Goal: Information Seeking & Learning: Learn about a topic

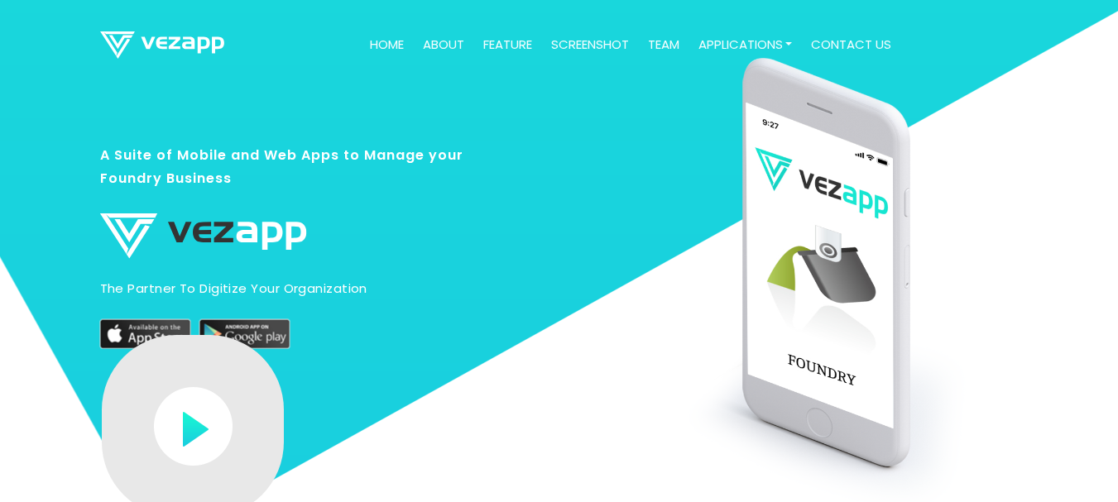
click at [207, 128] on div "A Suite of Mobile and Web Apps to Manage your Foundry Business The partner to d…" at bounding box center [292, 233] width 385 height 230
click at [221, 160] on h3 "A Suite of Mobile and Web Apps to Manage your Foundry Business" at bounding box center [292, 174] width 385 height 63
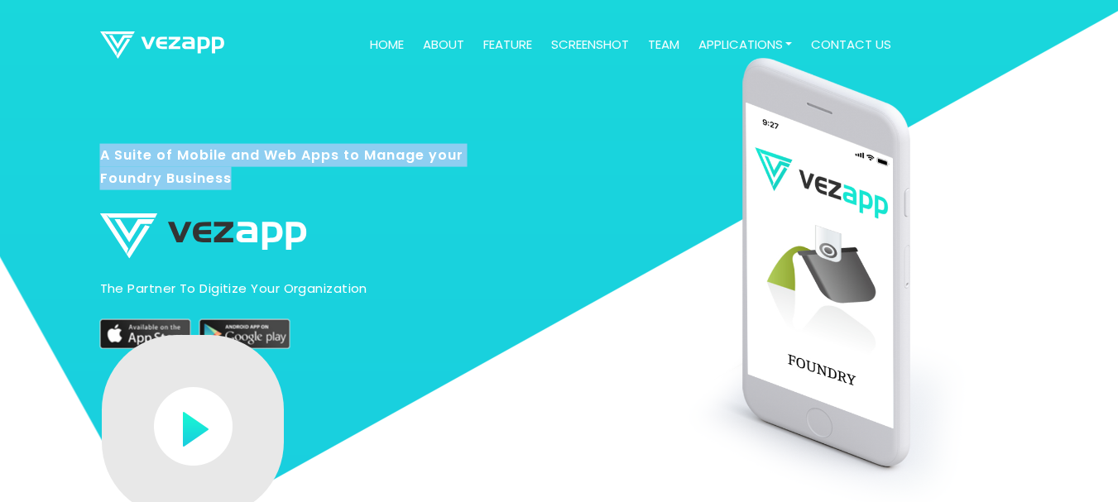
click at [221, 160] on h3 "A Suite of Mobile and Web Apps to Manage your Foundry Business" at bounding box center [292, 174] width 385 height 63
click at [254, 152] on h3 "A Suite of Mobile and Web Apps to Manage your Foundry Business" at bounding box center [292, 174] width 385 height 63
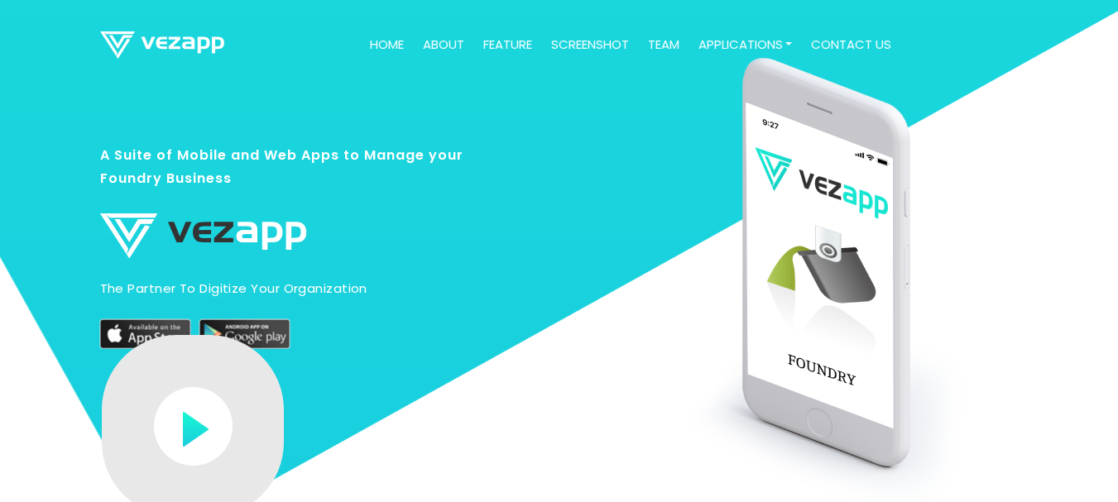
click at [294, 224] on img at bounding box center [203, 236] width 207 height 46
drag, startPoint x: 321, startPoint y: 233, endPoint x: 406, endPoint y: 238, distance: 84.5
click at [406, 238] on div "A Suite of Mobile and Web Apps to Manage your Foundry Business The partner to d…" at bounding box center [292, 233] width 385 height 230
click at [376, 137] on div "A Suite of Mobile and Web Apps to Manage your Foundry Business The partner to d…" at bounding box center [292, 233] width 385 height 230
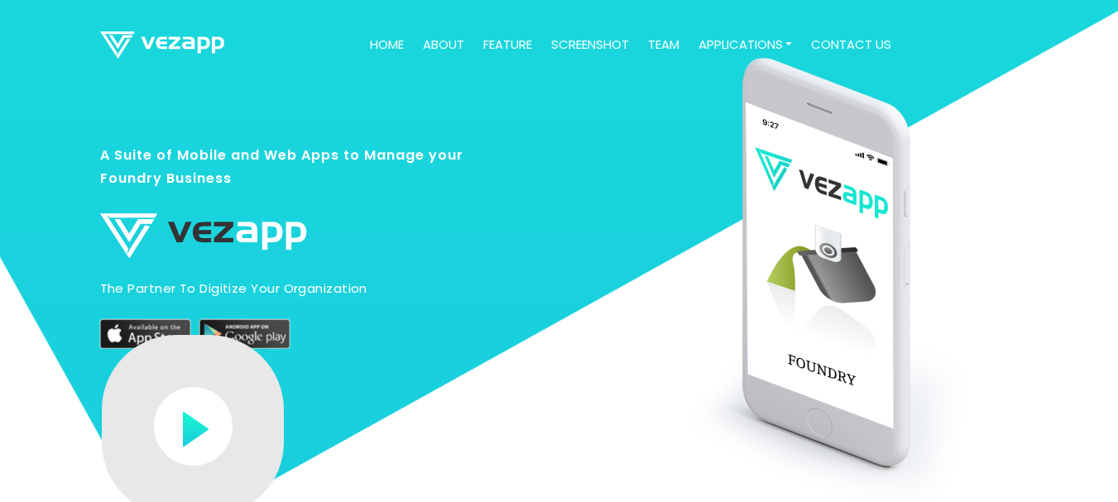
click at [380, 125] on div "A Suite of Mobile and Web Apps to Manage your Foundry Business The partner to d…" at bounding box center [292, 233] width 385 height 230
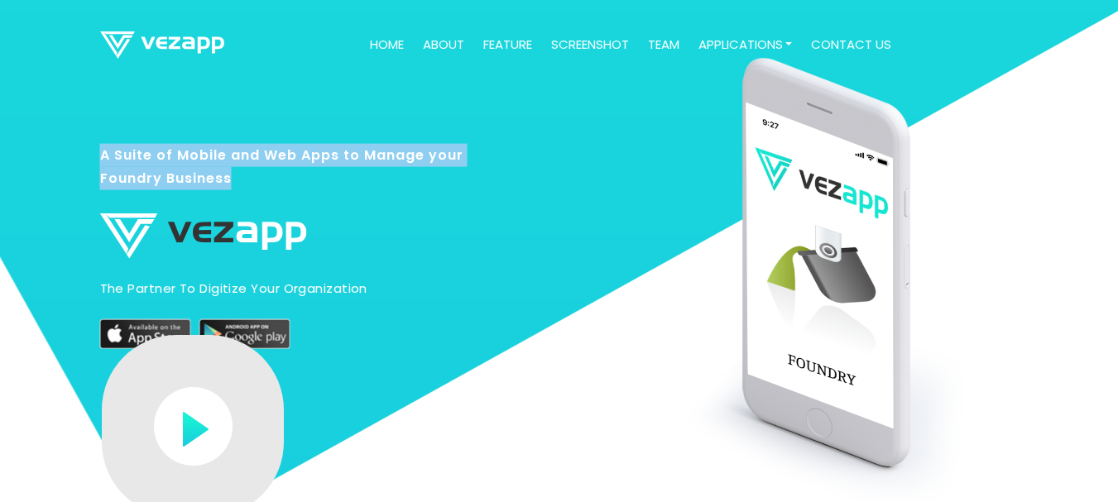
click at [380, 125] on div "A Suite of Mobile and Web Apps to Manage your Foundry Business The partner to d…" at bounding box center [292, 233] width 385 height 230
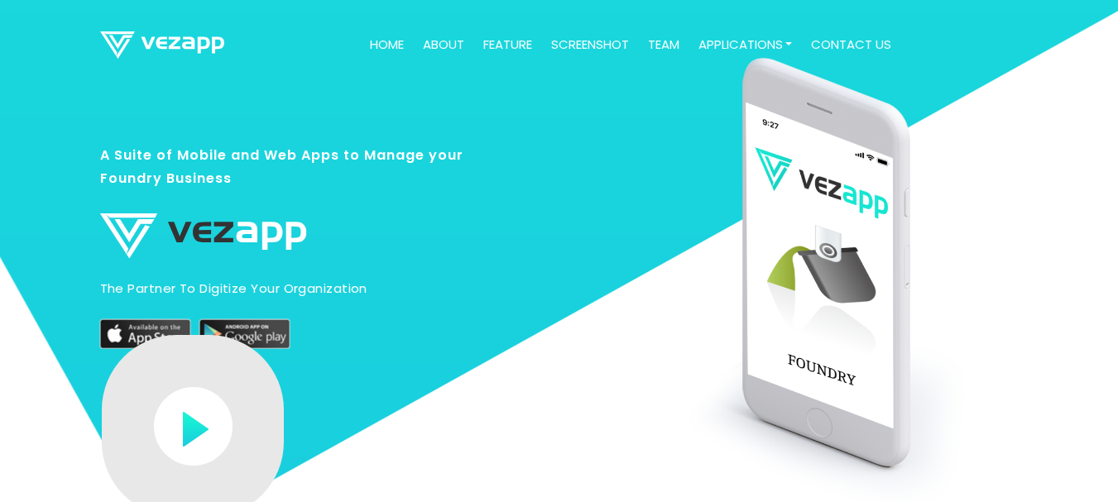
click at [404, 108] on div "A Suite of Mobile and Web Apps to Manage your Foundry Business The partner to d…" at bounding box center [284, 345] width 393 height 524
click at [377, 47] on link "Home" at bounding box center [386, 45] width 47 height 32
click at [238, 290] on p "The partner to digitize your organization" at bounding box center [292, 289] width 385 height 18
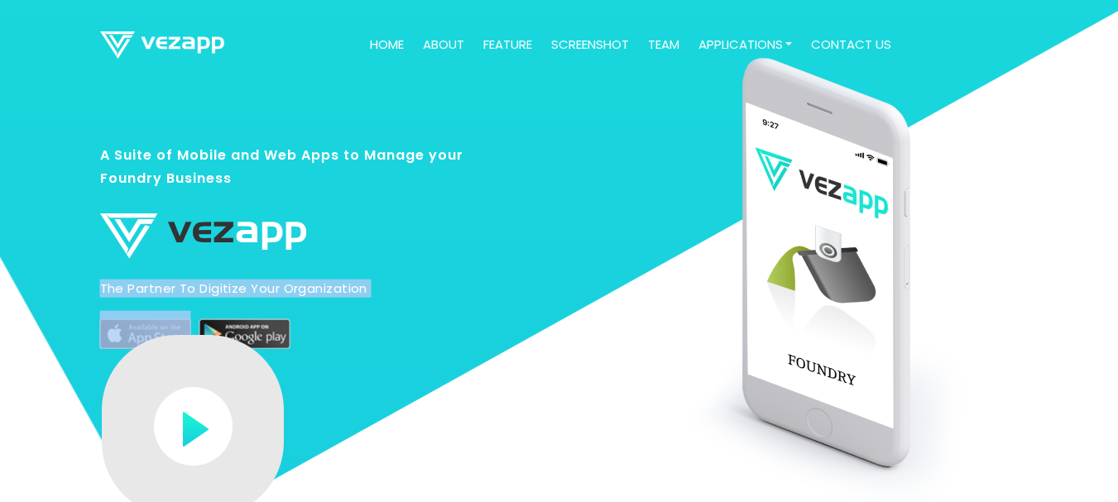
click at [308, 287] on p "The partner to digitize your organization" at bounding box center [292, 289] width 385 height 18
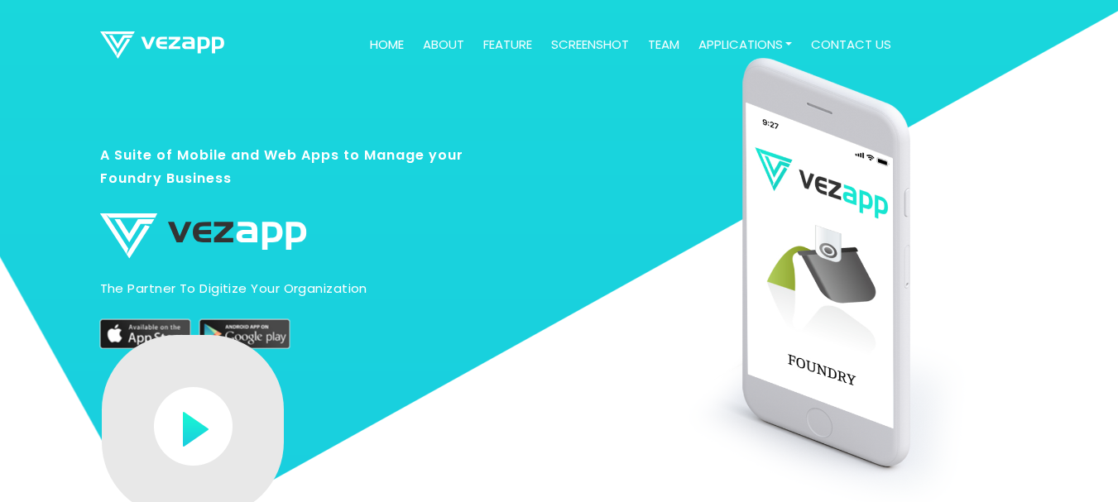
click at [308, 287] on p "The partner to digitize your organization" at bounding box center [292, 289] width 385 height 18
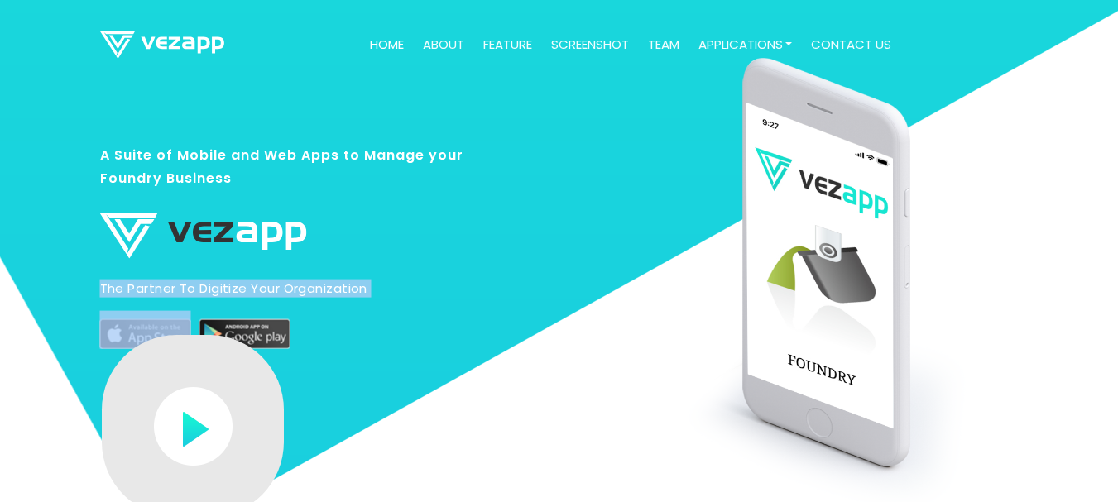
click at [308, 287] on p "The partner to digitize your organization" at bounding box center [292, 289] width 385 height 18
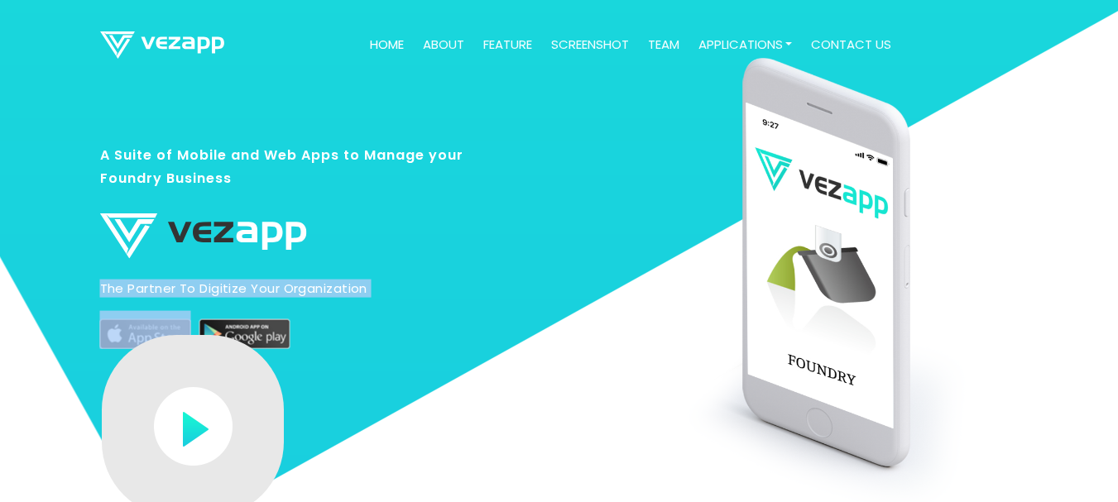
click at [370, 284] on p "The partner to digitize your organization" at bounding box center [292, 289] width 385 height 18
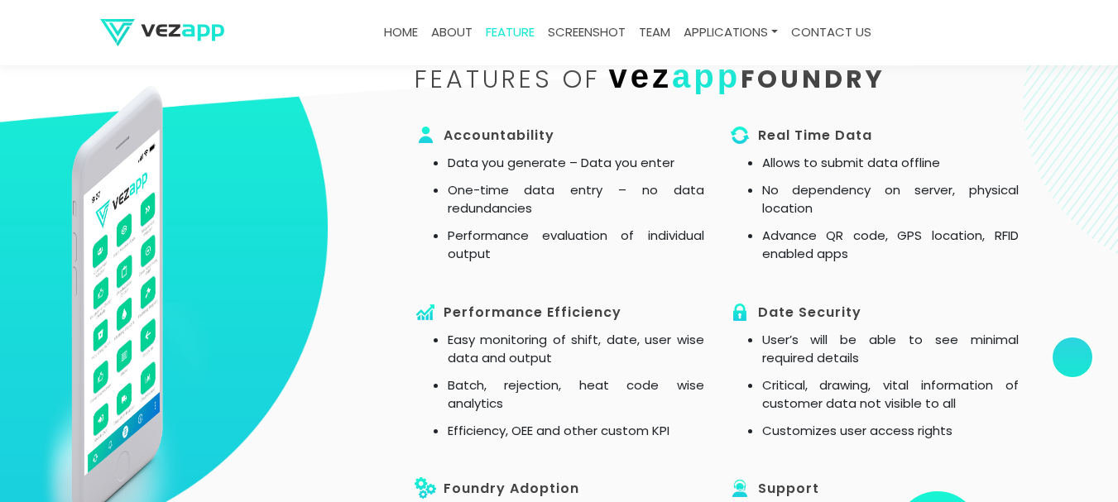
scroll to position [1159, 0]
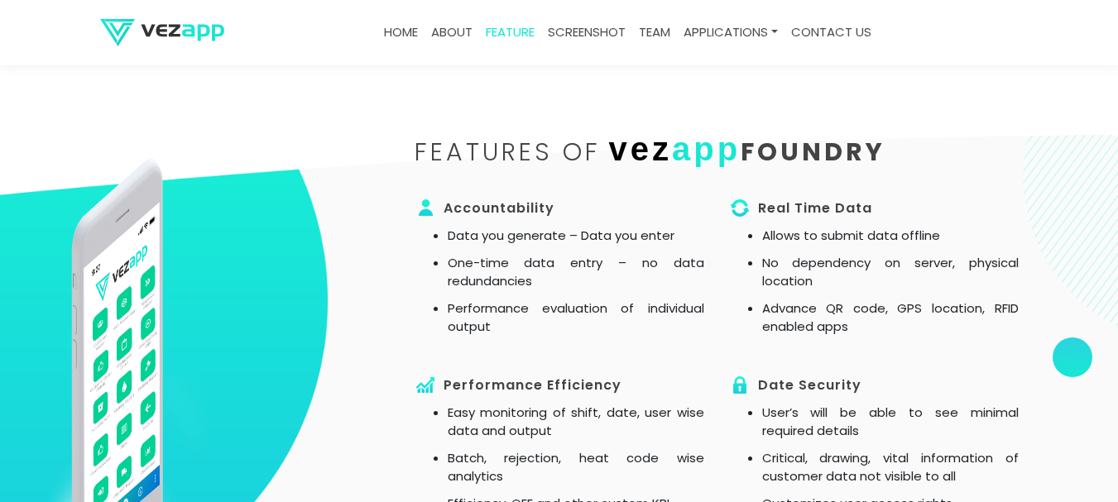
click at [422, 208] on img at bounding box center [426, 208] width 22 height 22
click at [459, 204] on h3 "Accountability" at bounding box center [560, 208] width 290 height 23
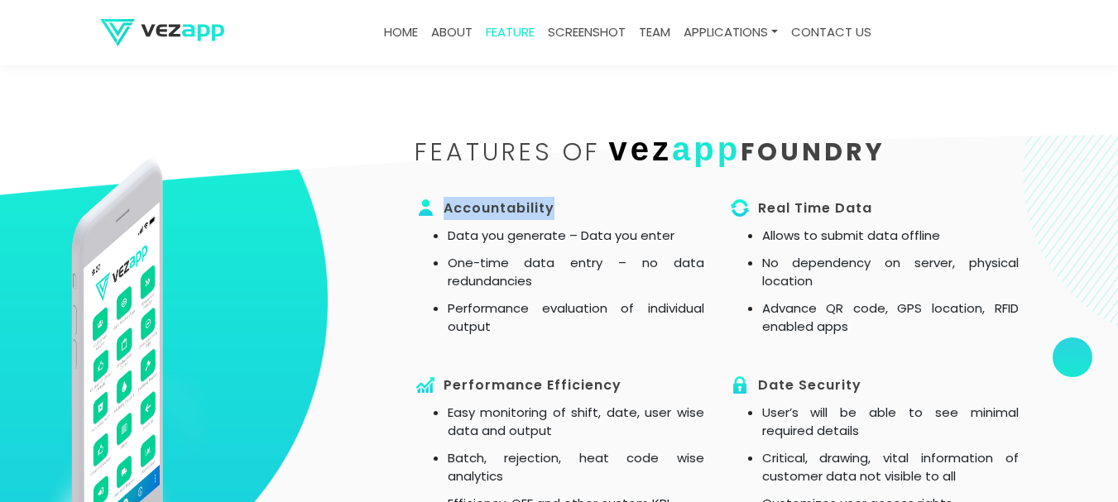
click at [459, 204] on h3 "Accountability" at bounding box center [560, 208] width 290 height 23
click at [397, 188] on div "features of vez app FOUNDRY Accountability Data you generate – Data you enter O…" at bounding box center [560, 432] width 944 height 590
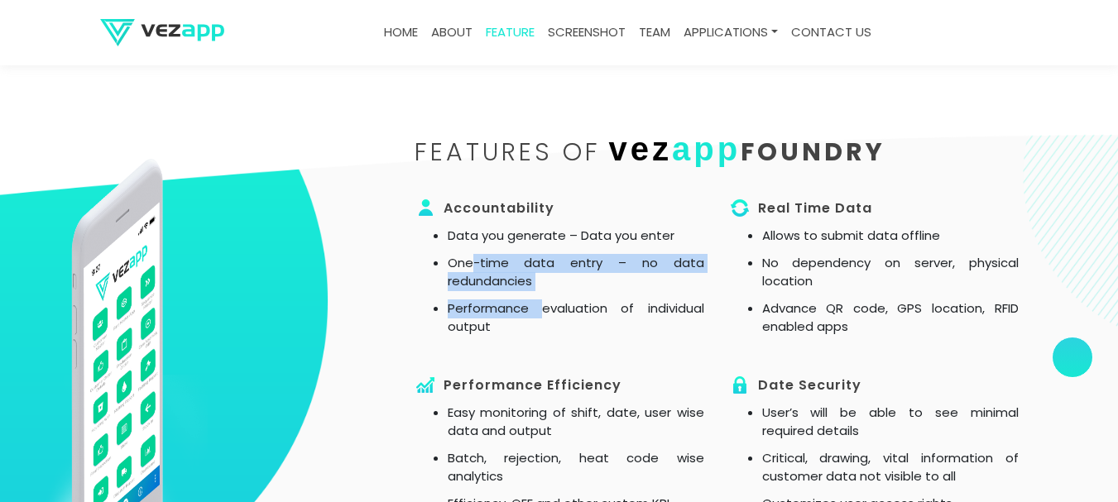
drag, startPoint x: 518, startPoint y: 296, endPoint x: 542, endPoint y: 316, distance: 31.2
click at [542, 316] on ul "Data you generate – Data you enter One-time data entry – no data redundancies P…" at bounding box center [560, 282] width 290 height 110
click at [542, 316] on li "Performance evaluation of individual output" at bounding box center [576, 318] width 257 height 37
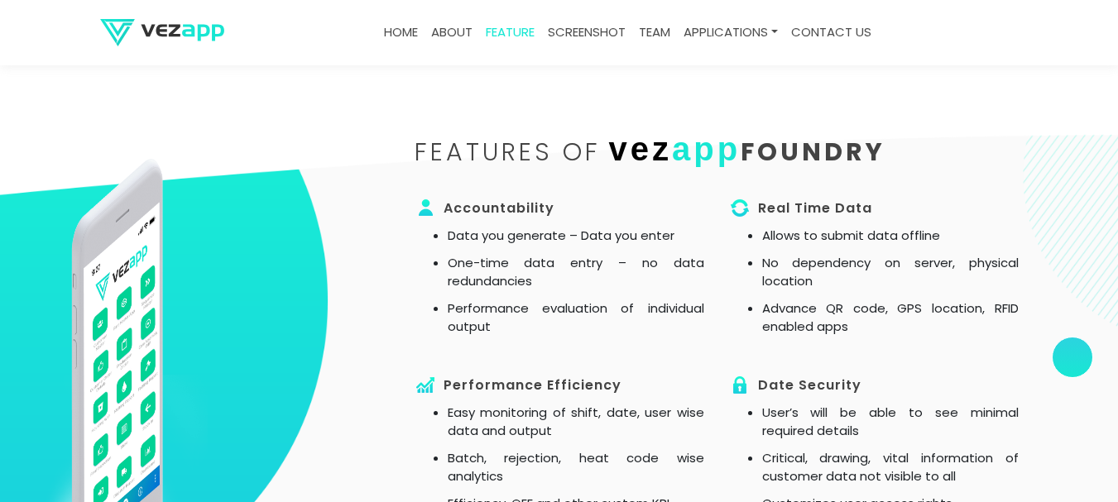
click at [550, 321] on li "Performance evaluation of individual output" at bounding box center [576, 318] width 257 height 37
click at [545, 327] on li "Performance evaluation of individual output" at bounding box center [576, 318] width 257 height 37
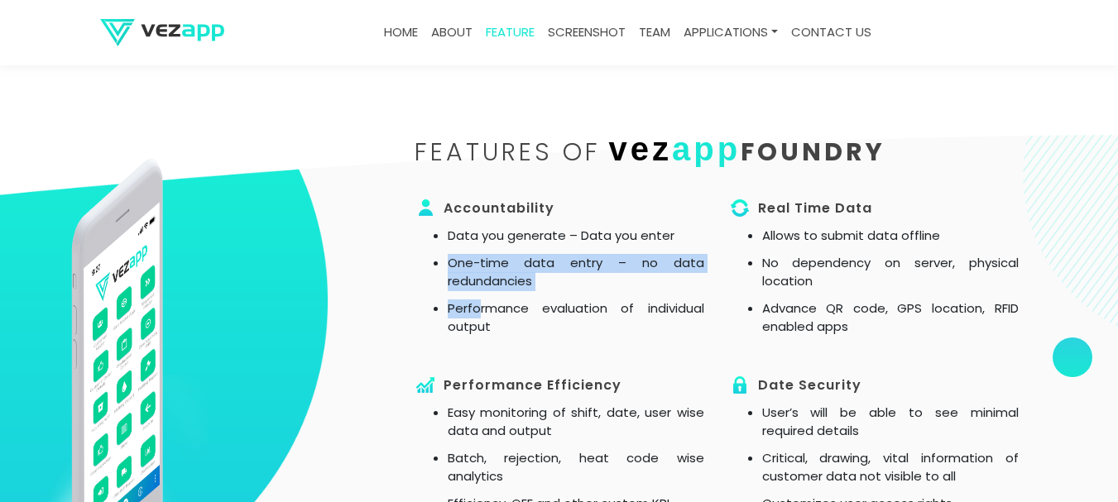
drag, startPoint x: 483, startPoint y: 295, endPoint x: 425, endPoint y: 190, distance: 120.4
click at [434, 222] on li "Accountability Data you generate – Data you enter One-time data entry – no data…" at bounding box center [560, 267] width 290 height 140
click at [424, 186] on div "features of vez app FOUNDRY" at bounding box center [716, 163] width 629 height 53
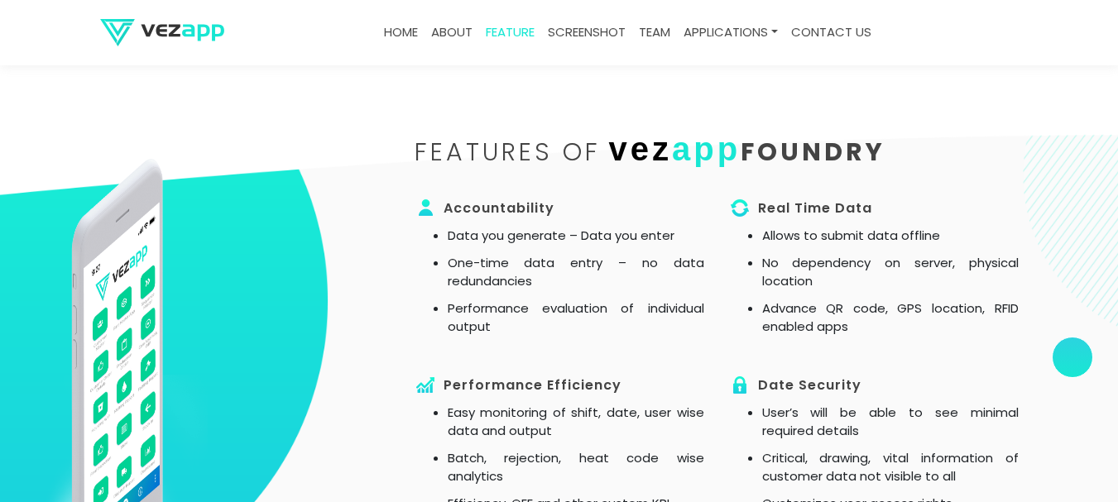
click at [424, 186] on div "features of vez app FOUNDRY" at bounding box center [716, 163] width 629 height 53
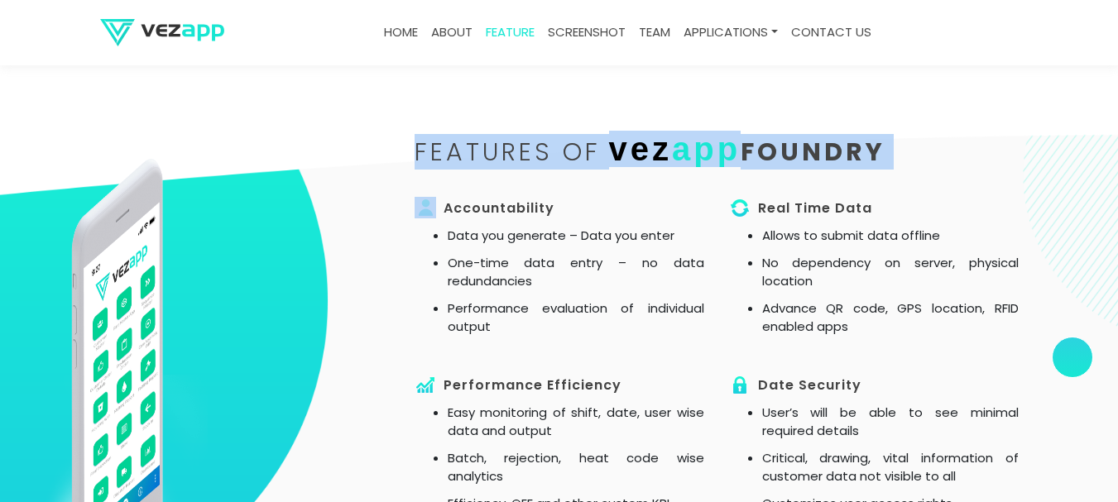
click at [480, 271] on li "One-time data entry – no data redundancies" at bounding box center [576, 272] width 257 height 37
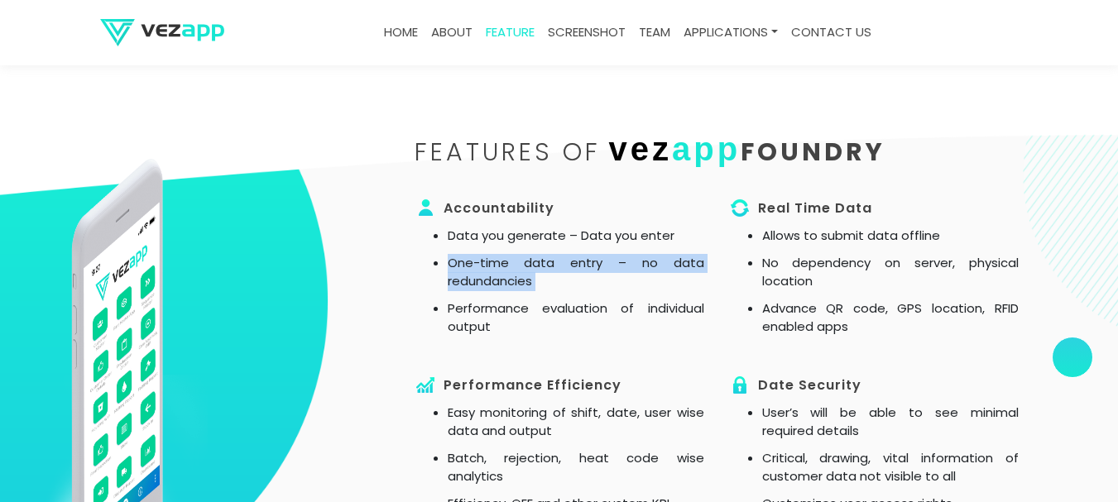
click at [480, 271] on li "One-time data entry – no data redundancies" at bounding box center [576, 272] width 257 height 37
click at [424, 208] on img at bounding box center [426, 208] width 22 height 22
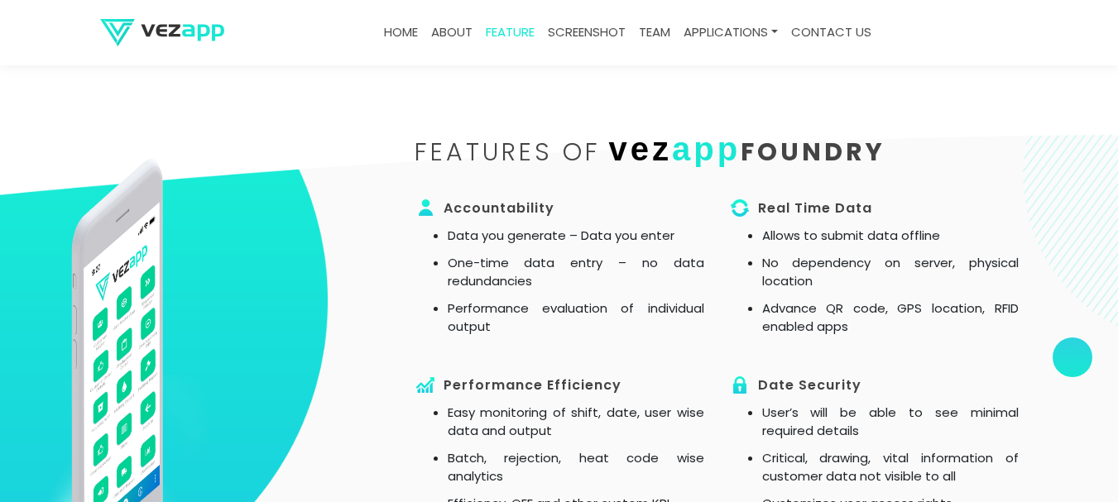
click at [488, 173] on div "features of vez app FOUNDRY" at bounding box center [716, 163] width 629 height 53
click at [551, 149] on h2 "features of vez app FOUNDRY" at bounding box center [717, 150] width 604 height 26
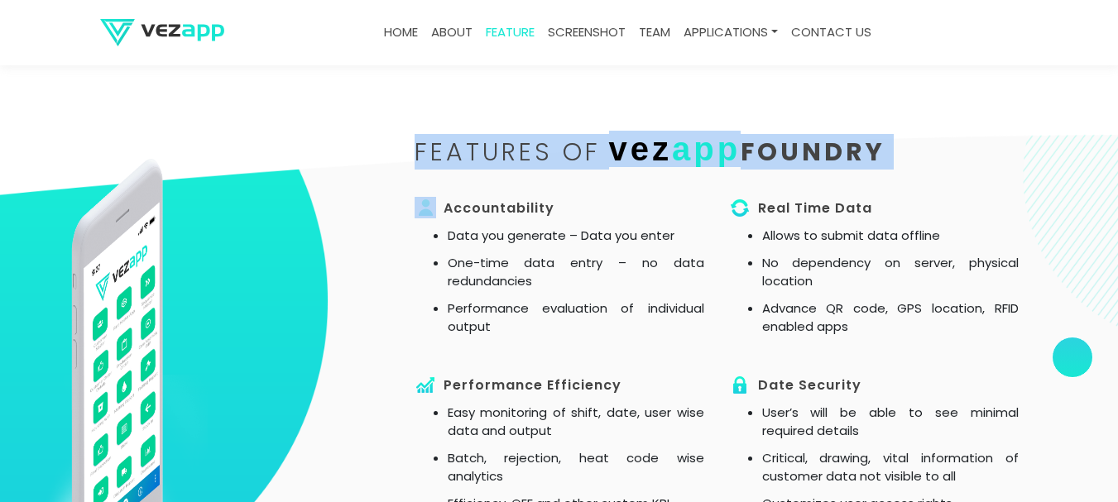
click at [551, 149] on h2 "features of vez app FOUNDRY" at bounding box center [717, 150] width 604 height 26
click at [633, 132] on span "vez" at bounding box center [641, 149] width 64 height 36
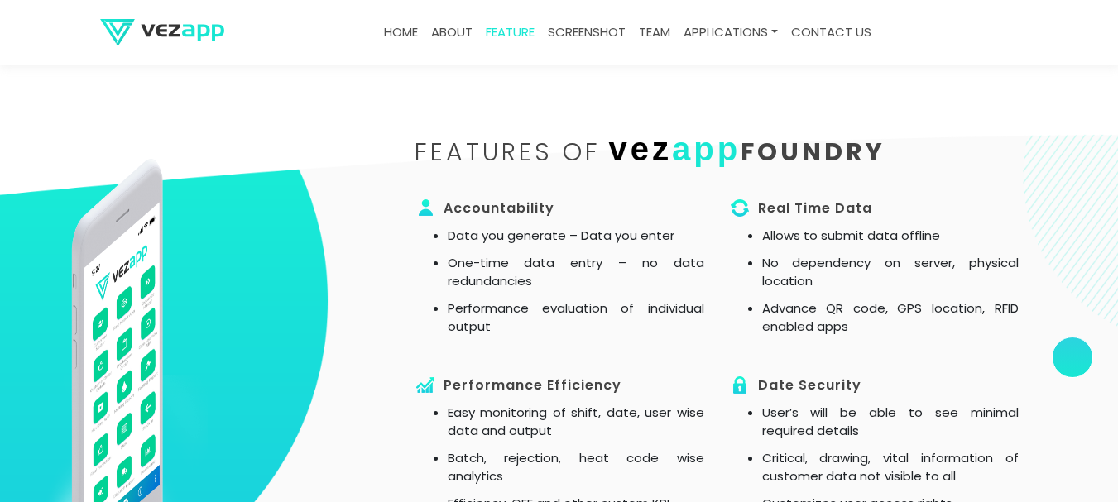
click at [641, 142] on span "vez" at bounding box center [641, 149] width 64 height 36
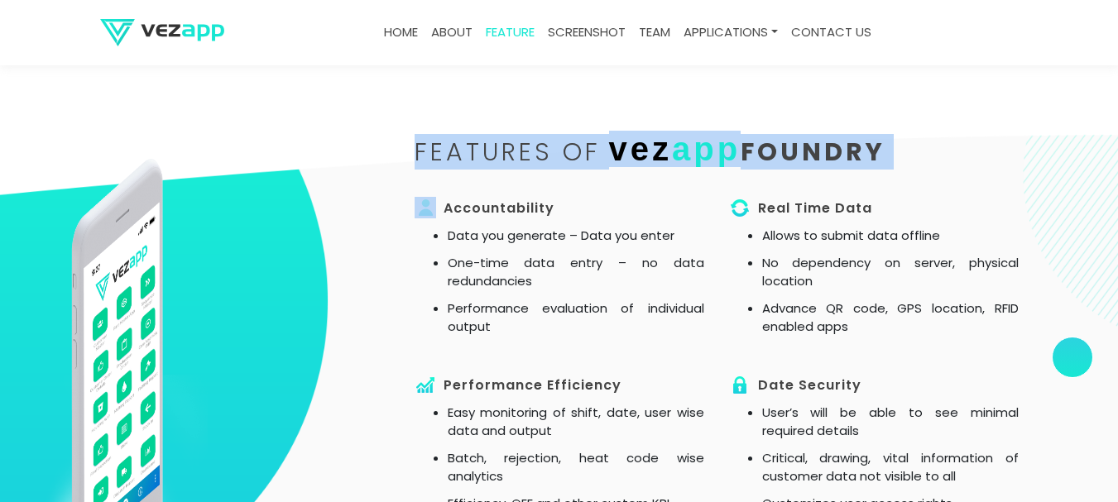
click at [641, 142] on span "vez" at bounding box center [641, 149] width 64 height 36
click at [632, 110] on section "features of vez app FOUNDRY Accountability Data you generate – Data you enter O…" at bounding box center [559, 433] width 1118 height 756
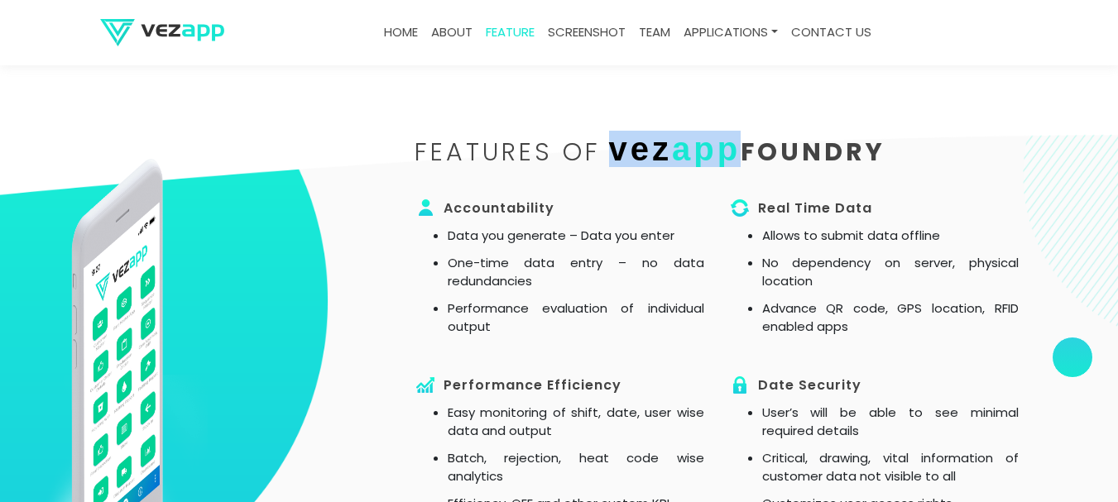
click at [628, 150] on span "vez" at bounding box center [641, 149] width 64 height 36
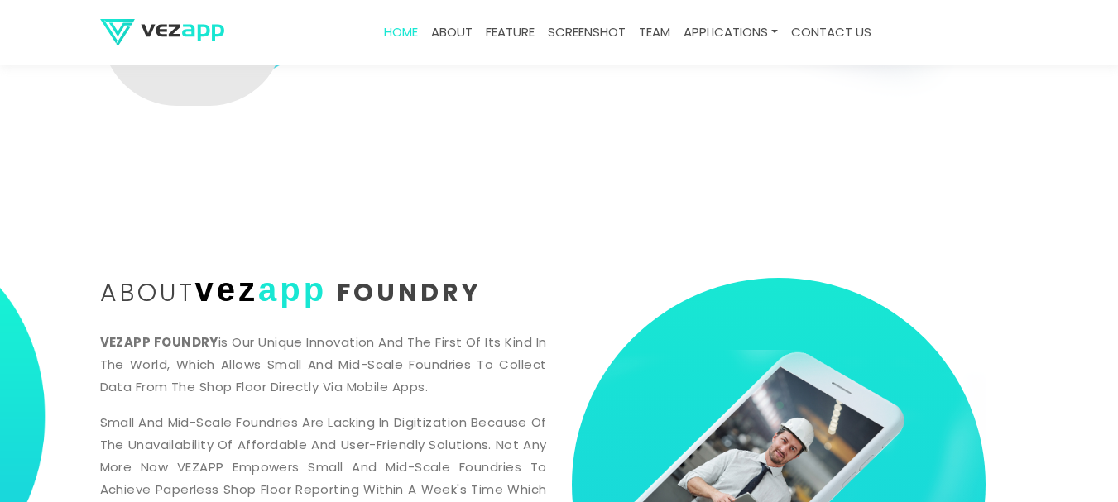
scroll to position [552, 0]
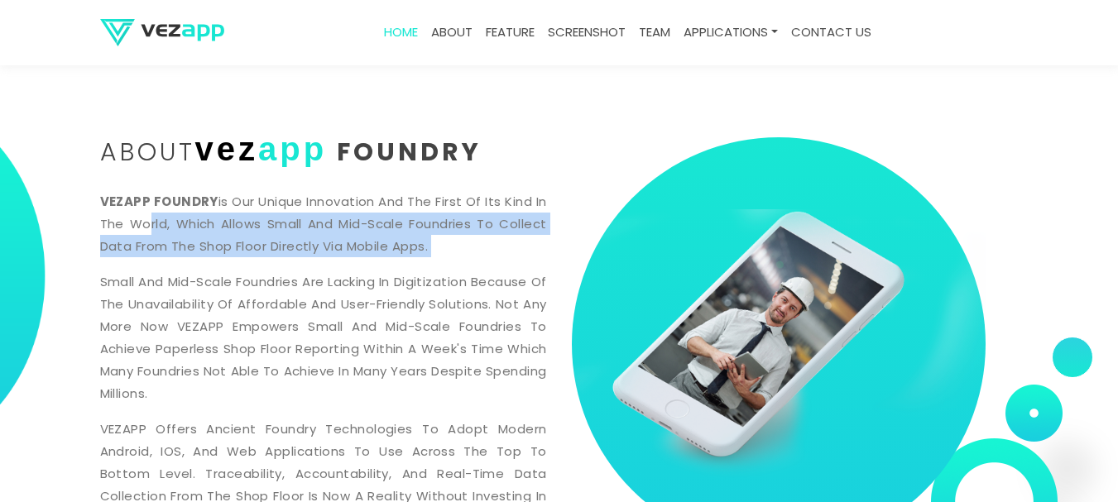
drag, startPoint x: 146, startPoint y: 232, endPoint x: 166, endPoint y: 231, distance: 19.9
click at [166, 231] on section "about vez app Foundry VEZAPP FOUNDRY is our unique innovation and the first of …" at bounding box center [559, 358] width 1118 height 607
click at [2, 243] on section "about vez app Foundry VEZAPP FOUNDRY is our unique innovation and the first of …" at bounding box center [559, 358] width 1118 height 607
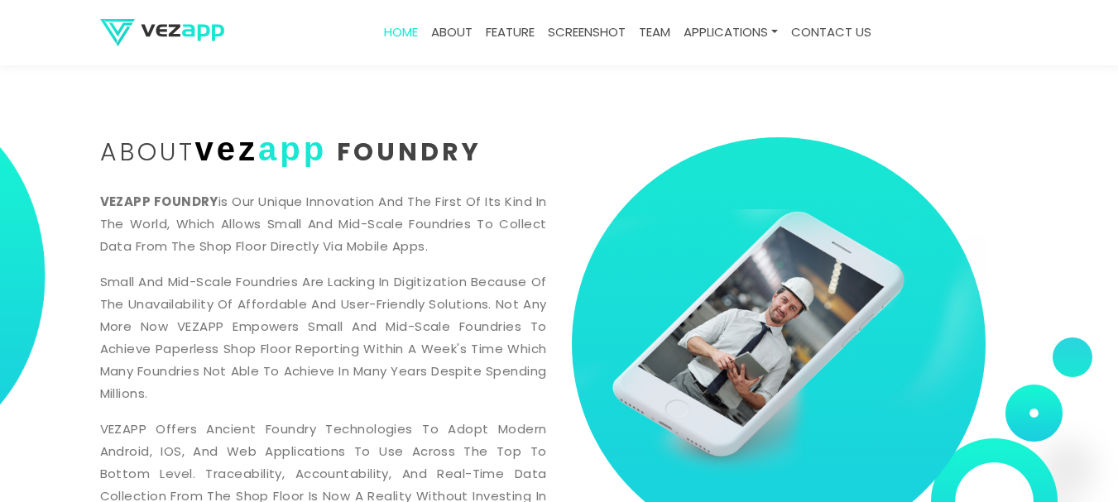
drag, startPoint x: 2, startPoint y: 243, endPoint x: 198, endPoint y: 218, distance: 197.8
click at [388, 222] on p "VEZAPP FOUNDRY is our unique innovation and the first of its kind in the world,…" at bounding box center [323, 223] width 447 height 67
drag, startPoint x: 29, startPoint y: 239, endPoint x: 543, endPoint y: 247, distance: 514.1
click at [433, 235] on p "VEZAPP FOUNDRY is our unique innovation and the first of its kind in the world,…" at bounding box center [323, 223] width 447 height 67
click at [691, 171] on div at bounding box center [779, 344] width 414 height 414
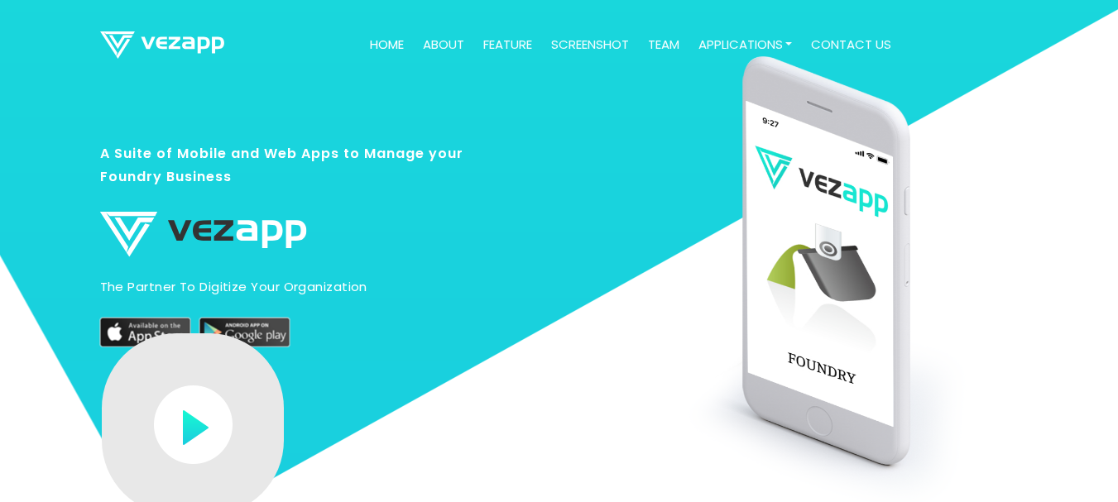
scroll to position [0, 0]
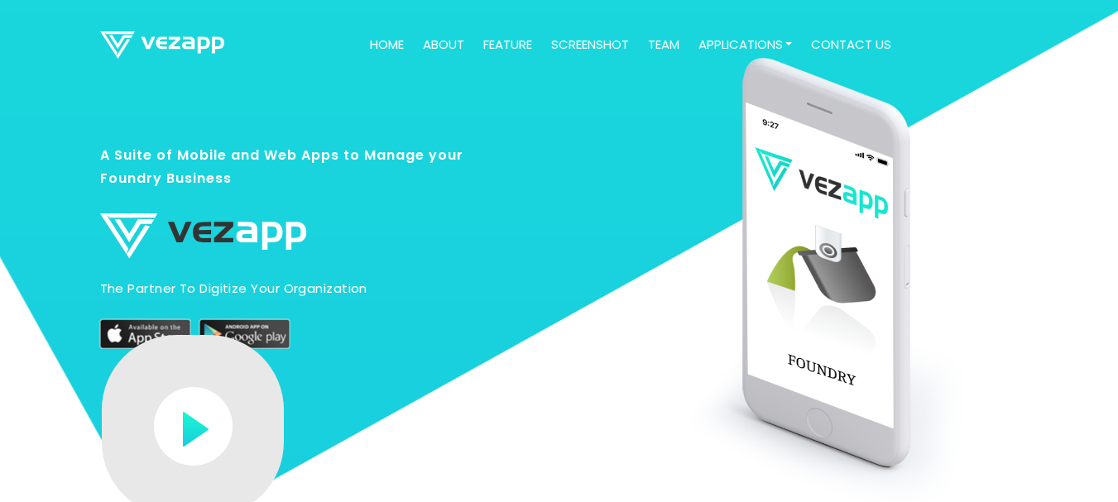
click at [238, 146] on h3 "A Suite of Mobile and Web Apps to Manage your Foundry Business" at bounding box center [292, 174] width 385 height 63
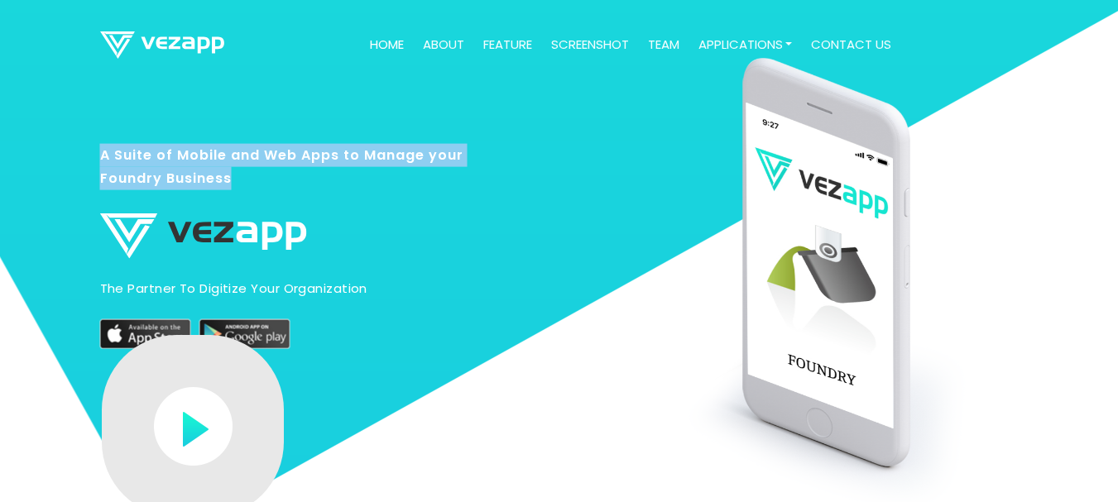
click at [238, 146] on h3 "A Suite of Mobile and Web Apps to Manage your Foundry Business" at bounding box center [292, 174] width 385 height 63
click at [315, 144] on h3 "A Suite of Mobile and Web Apps to Manage your Foundry Business" at bounding box center [292, 174] width 385 height 63
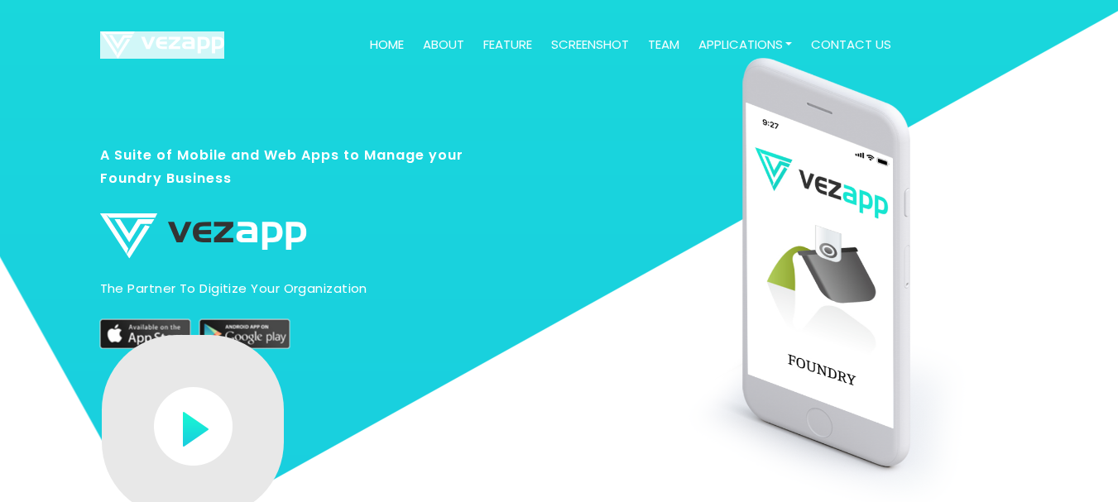
drag, startPoint x: 257, startPoint y: 60, endPoint x: 158, endPoint y: 42, distance: 101.0
click at [158, 42] on div "Home about feature screenshot team Applications Melt Application Foundry Applic…" at bounding box center [560, 44] width 944 height 65
click at [162, 84] on nav "Home about feature screenshot team Applications Melt Application Foundry Applic…" at bounding box center [559, 45] width 1118 height 90
click at [247, 43] on div "Home about feature screenshot team Applications Melt Application Foundry Applic…" at bounding box center [628, 44] width 781 height 65
drag, startPoint x: 169, startPoint y: 36, endPoint x: 71, endPoint y: 76, distance: 105.4
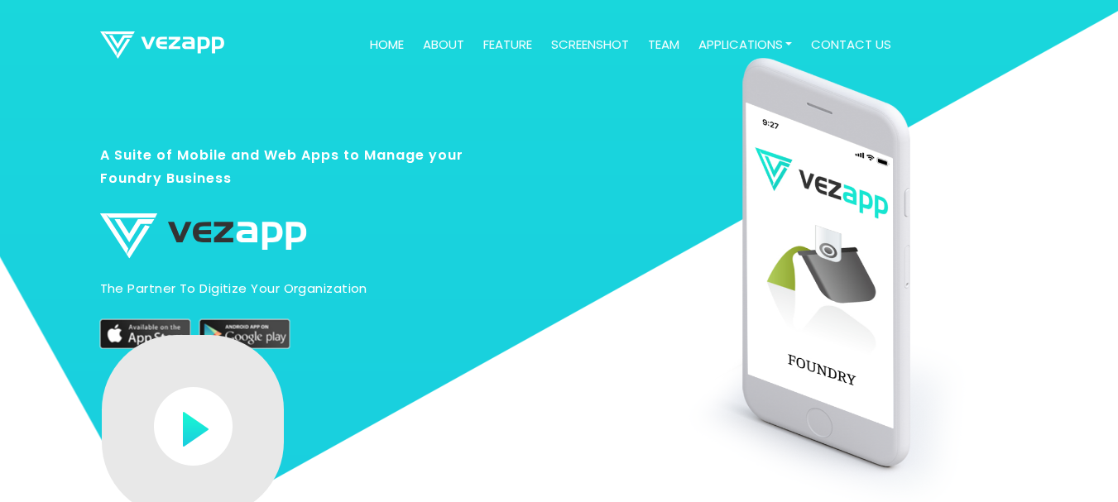
click at [71, 76] on nav "Home about feature screenshot team Applications Melt Application Foundry Applic…" at bounding box center [559, 45] width 1118 height 90
click at [427, 43] on link "about" at bounding box center [443, 45] width 55 height 32
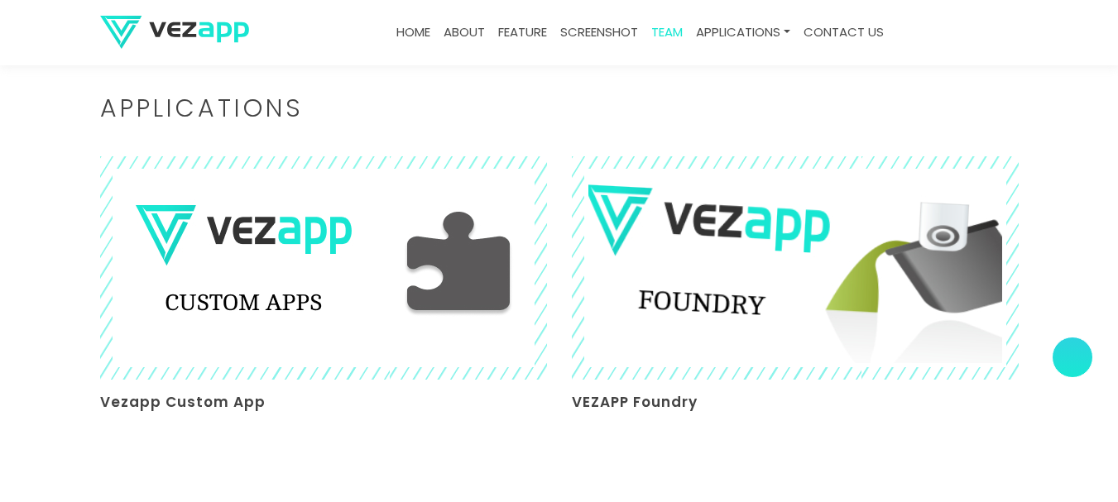
scroll to position [3311, 0]
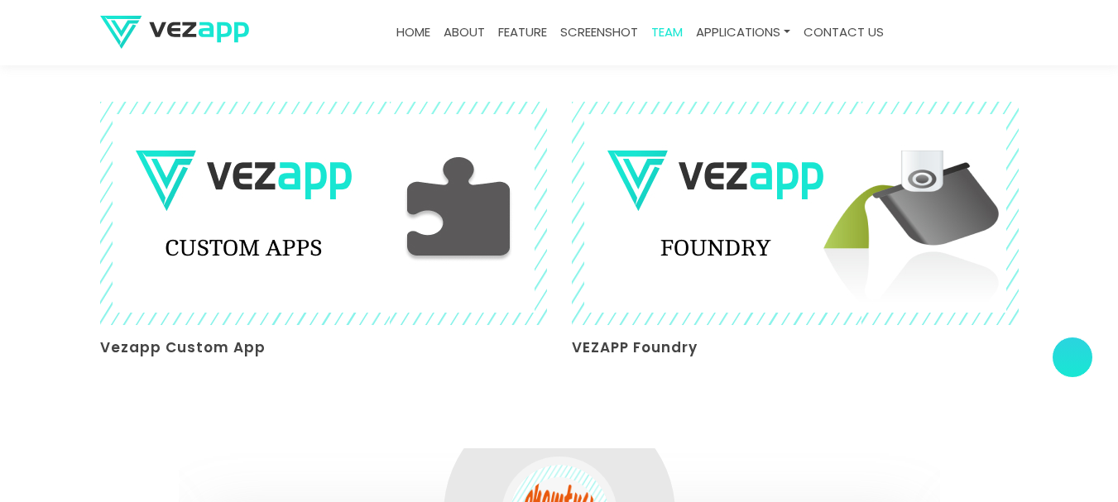
drag, startPoint x: 1077, startPoint y: 353, endPoint x: 1002, endPoint y: 366, distance: 75.5
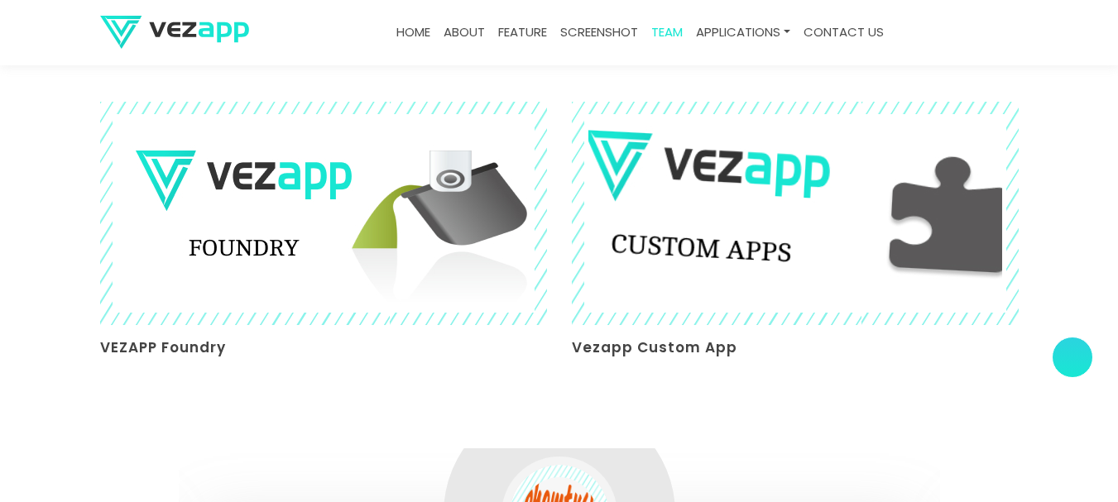
click at [761, 171] on img at bounding box center [794, 213] width 487 height 243
drag, startPoint x: 761, startPoint y: 171, endPoint x: 690, endPoint y: 261, distance: 113.8
click at [699, 247] on img at bounding box center [794, 213] width 487 height 243
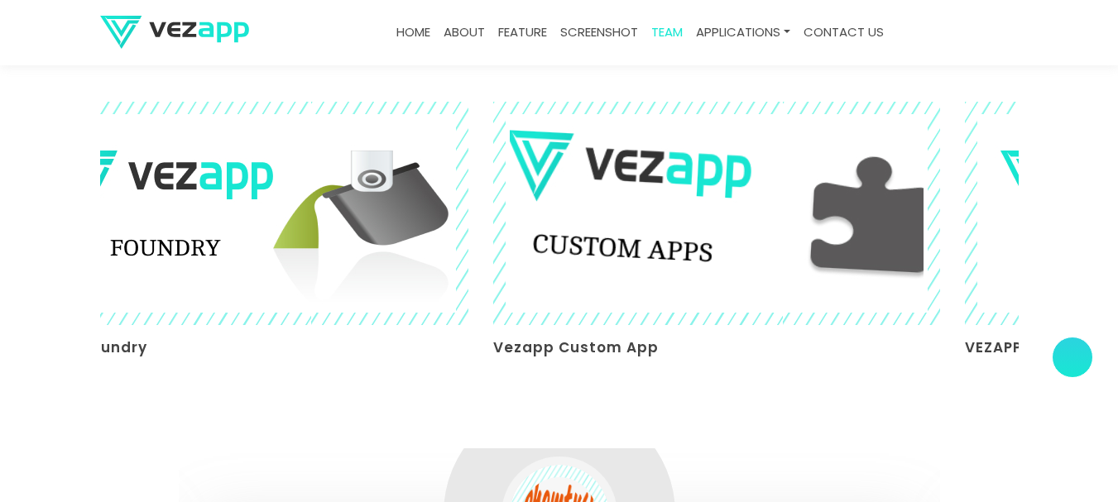
drag, startPoint x: 690, startPoint y: 261, endPoint x: 680, endPoint y: 280, distance: 21.9
click at [680, 280] on img at bounding box center [716, 213] width 487 height 243
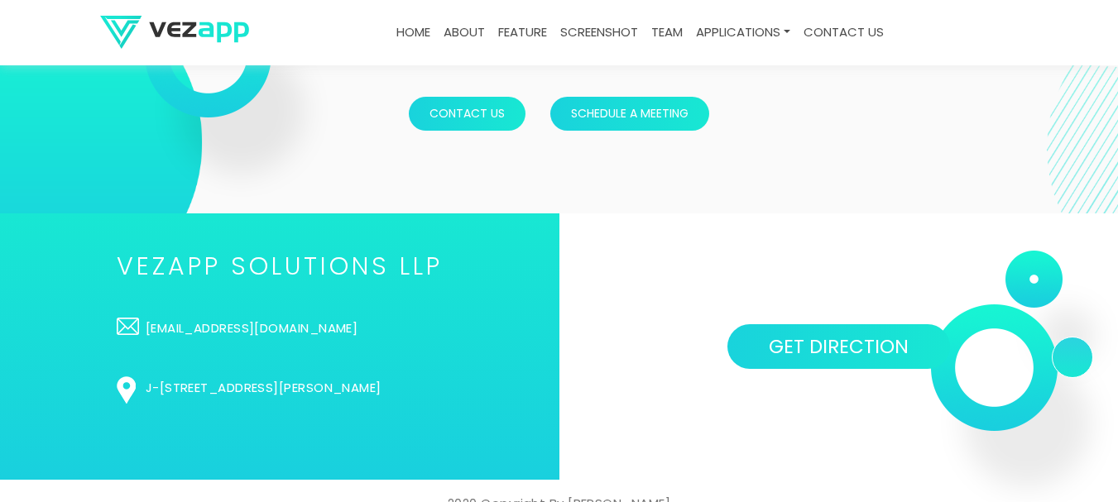
scroll to position [4234, 0]
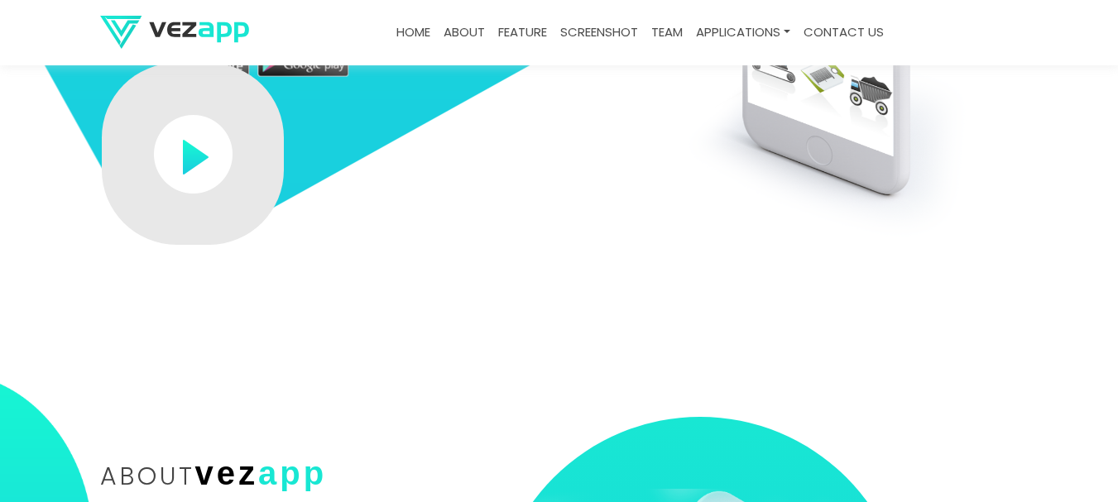
click at [518, 42] on link "feature" at bounding box center [523, 33] width 62 height 32
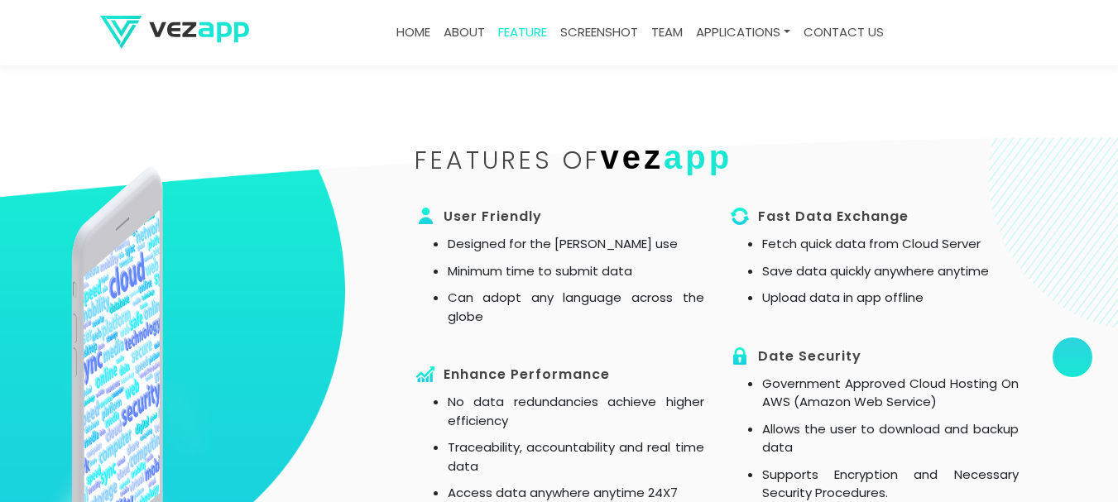
scroll to position [1124, 0]
click at [507, 29] on link "feature" at bounding box center [523, 33] width 62 height 32
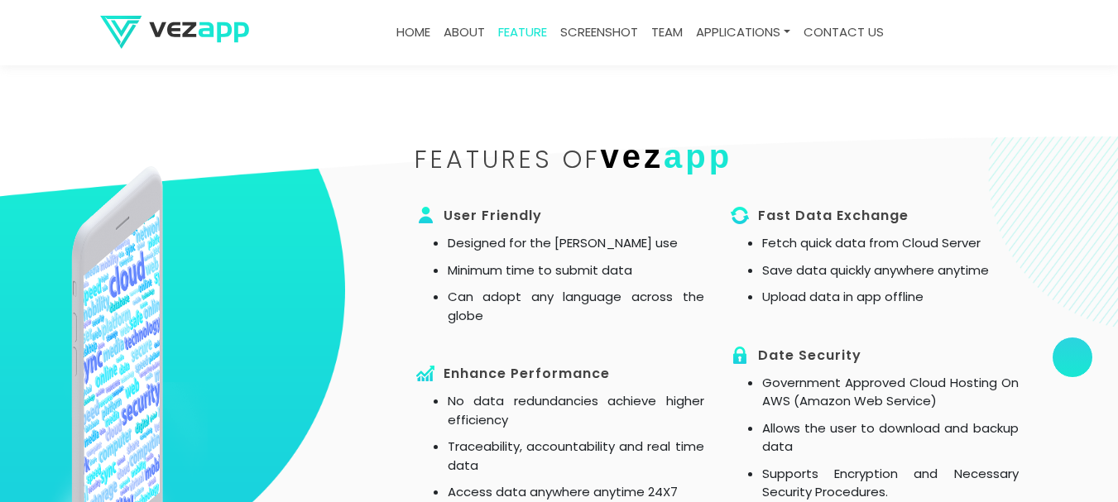
click at [411, 31] on link "Home" at bounding box center [413, 33] width 47 height 32
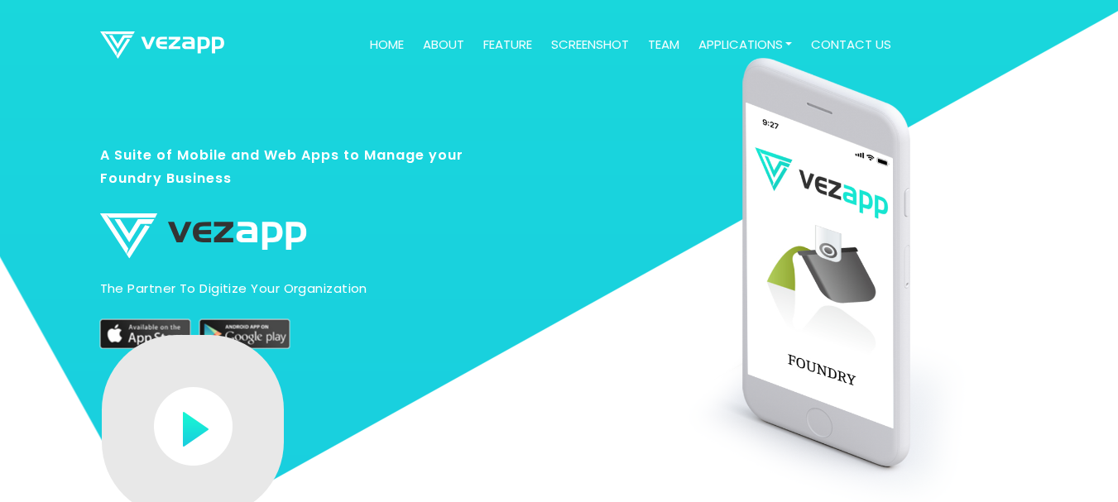
click at [487, 39] on link "feature" at bounding box center [508, 45] width 62 height 32
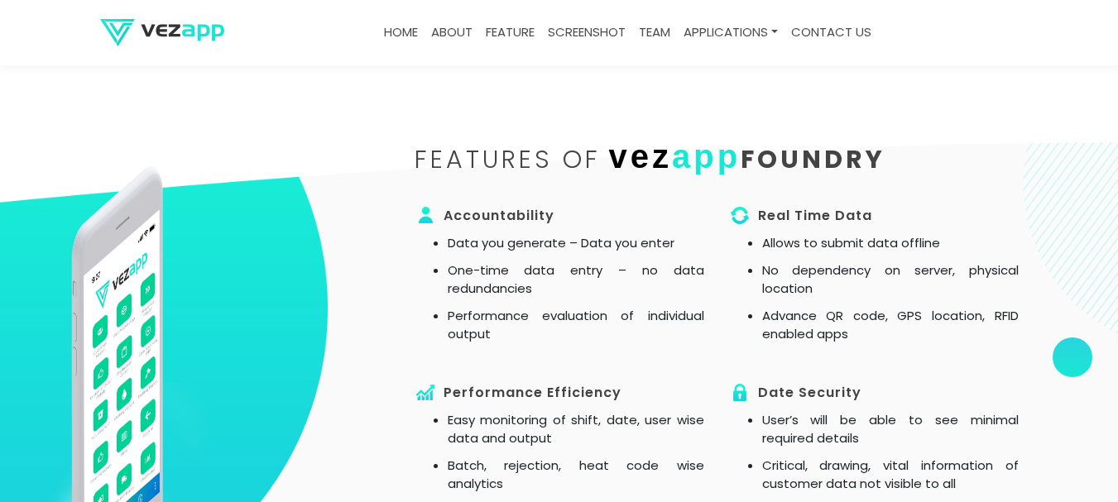
click at [387, 27] on link "Home" at bounding box center [400, 33] width 47 height 32
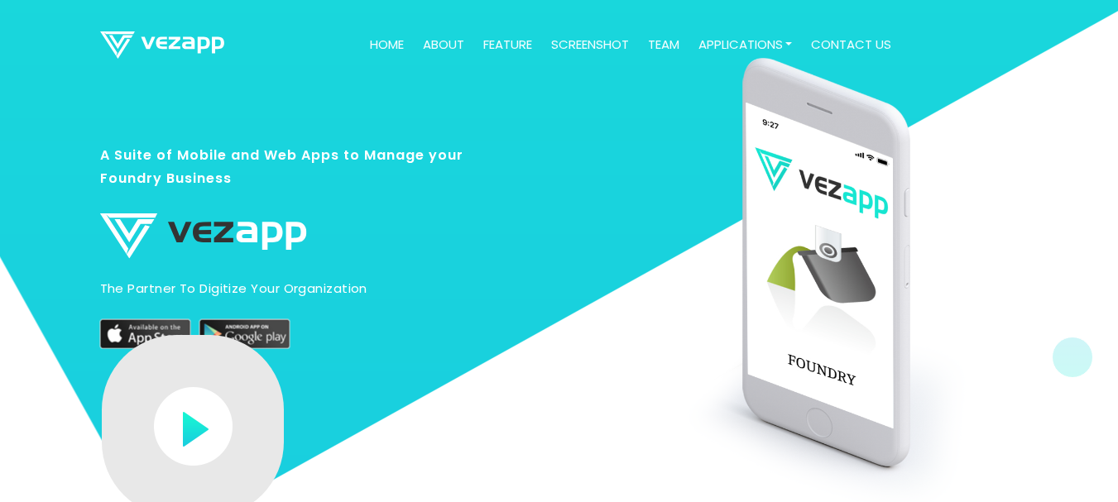
click at [568, 34] on link "screenshot" at bounding box center [590, 45] width 91 height 32
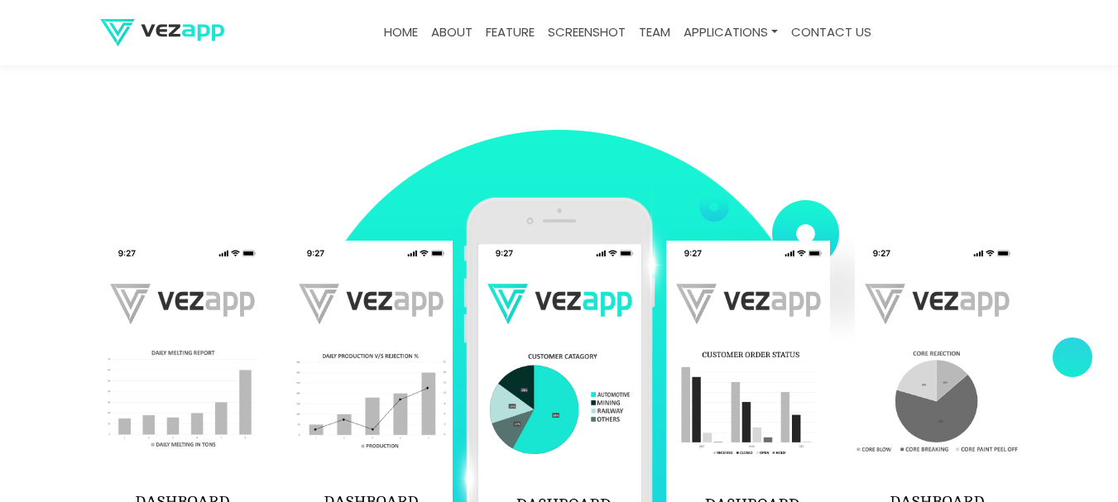
scroll to position [2403, 0]
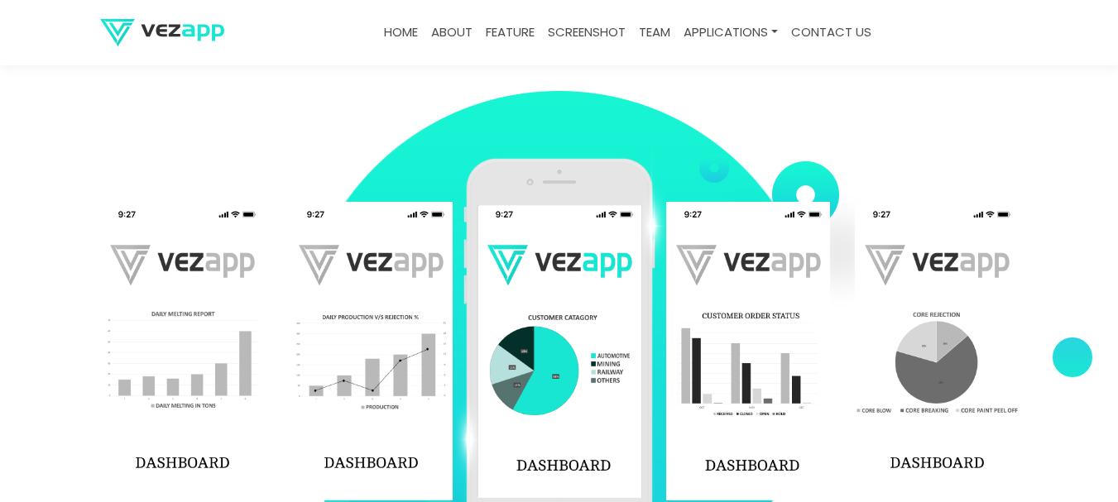
click at [648, 38] on link "team" at bounding box center [654, 33] width 45 height 32
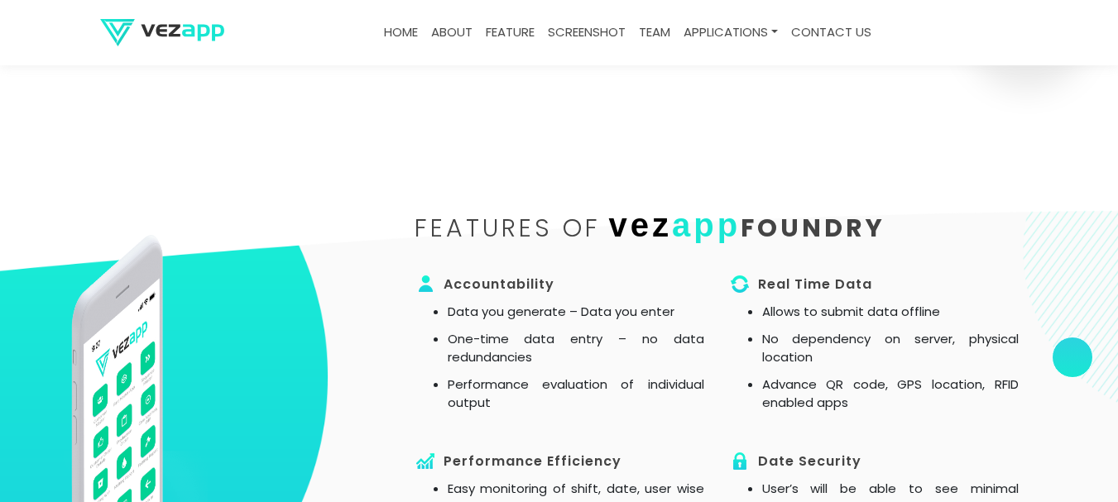
scroll to position [1078, 0]
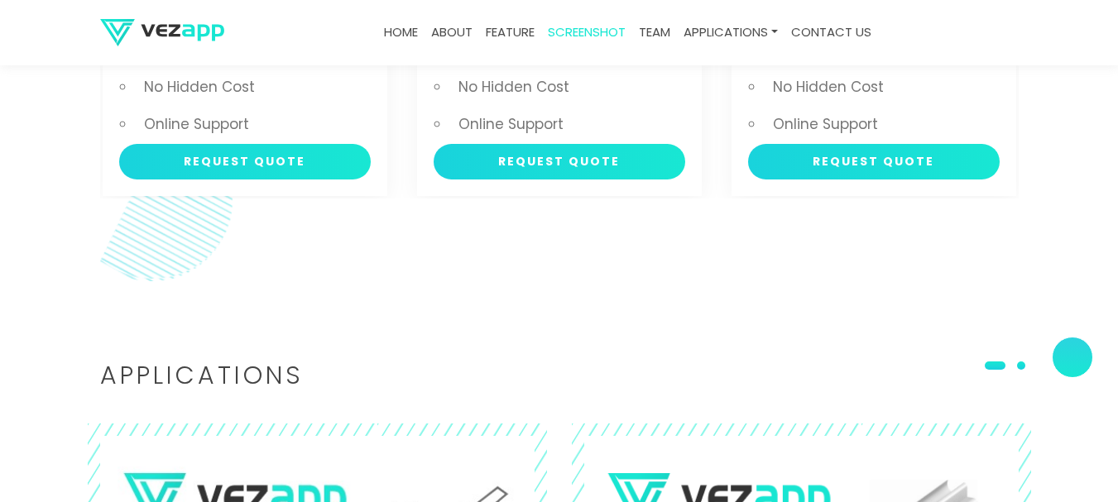
click at [841, 39] on link "contact us" at bounding box center [832, 33] width 94 height 32
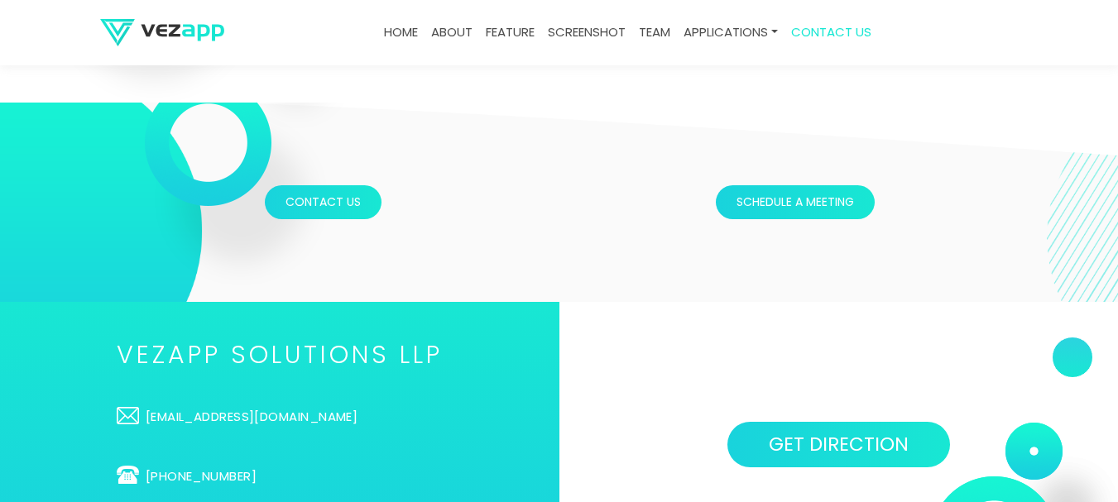
scroll to position [5203, 0]
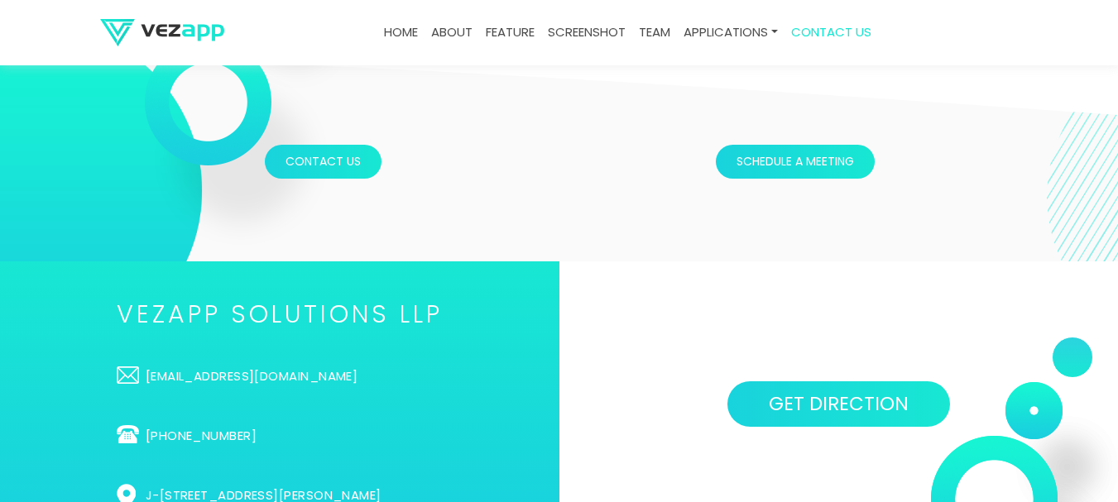
click at [0, 377] on div "VEZAPP SOLUTIONS LLP info@vezapp.com +91-9824247774 J-233, Sidharth Elegance, O…" at bounding box center [280, 404] width 560 height 285
click at [186, 276] on div "VEZAPP SOLUTIONS LLP info@vezapp.com +91-9824247774 J-233, Sidharth Elegance, O…" at bounding box center [280, 404] width 560 height 285
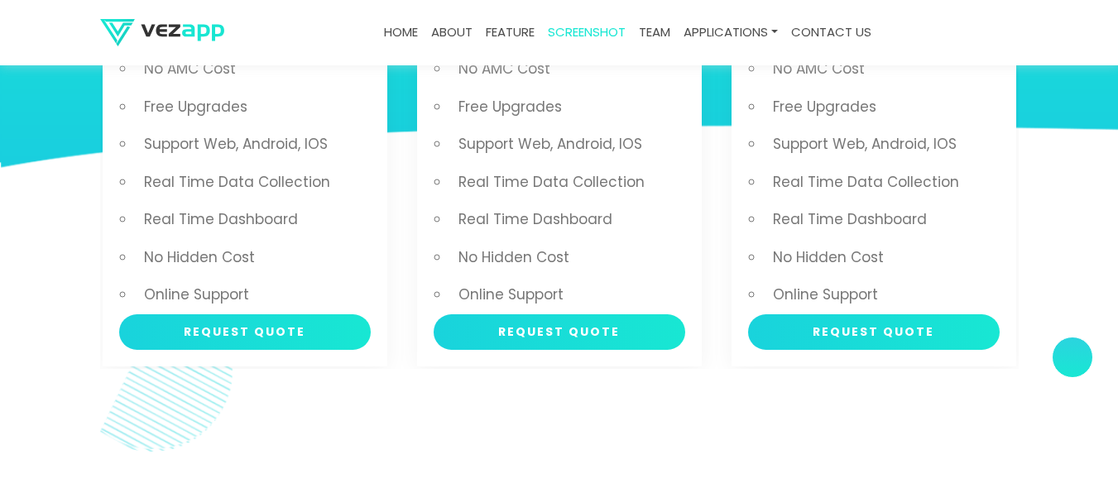
scroll to position [3279, 0]
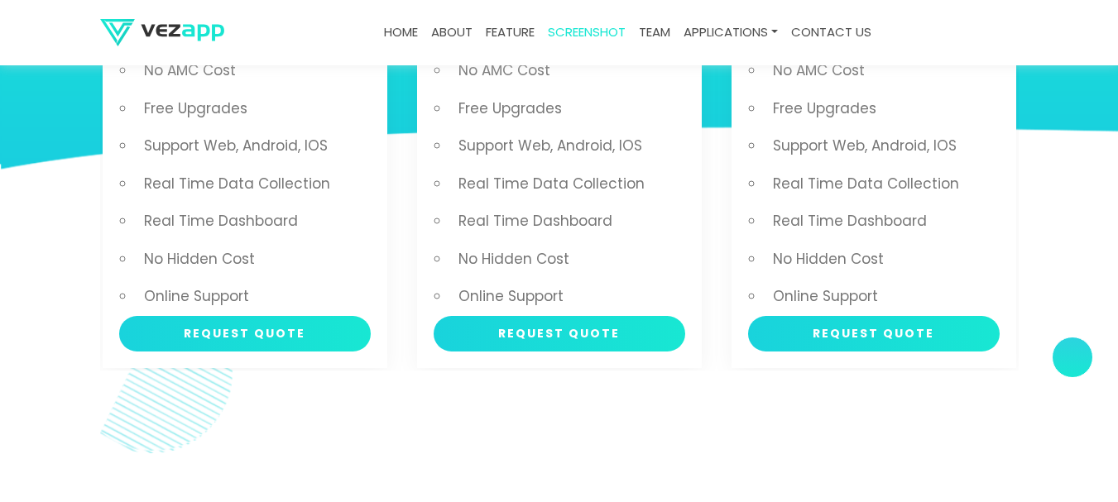
click at [1099, 350] on section "MELT Includes 12+ Applications Digitise Melt Shop Email Alerts No AMC Cost Free…" at bounding box center [559, 109] width 1118 height 689
click at [1078, 356] on div at bounding box center [1072, 357] width 41 height 41
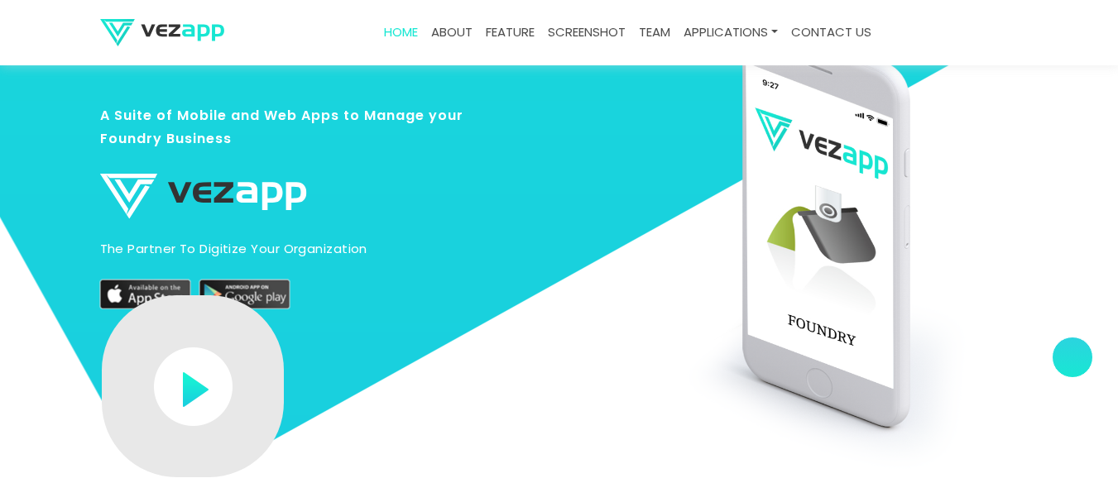
scroll to position [0, 0]
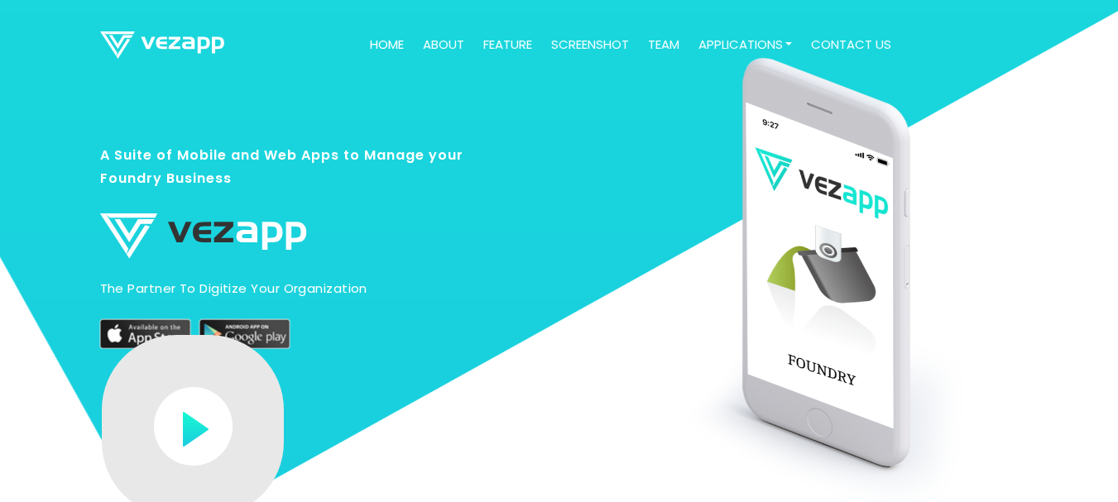
click at [663, 33] on link "team" at bounding box center [663, 45] width 45 height 32
click at [618, 50] on link "screenshot" at bounding box center [590, 45] width 91 height 32
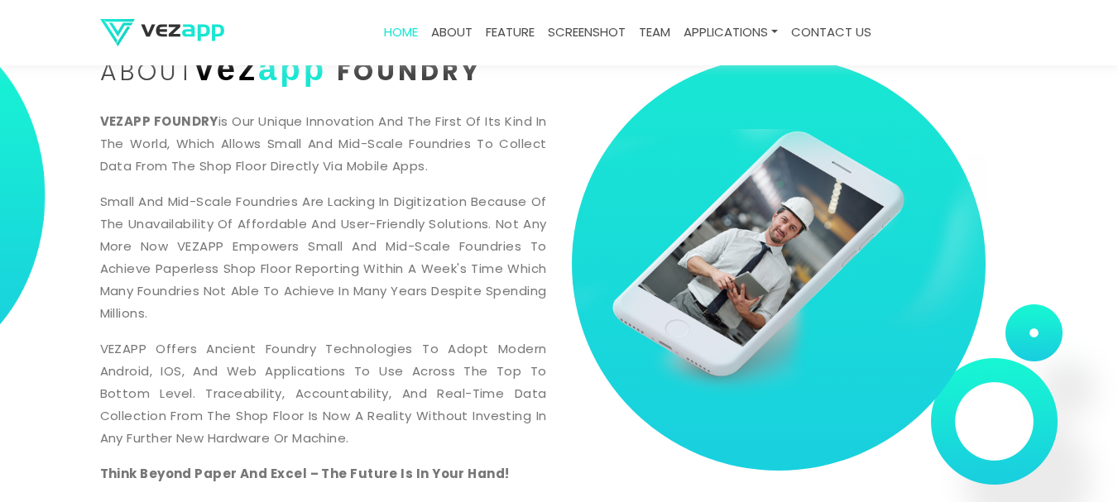
click at [660, 45] on link "team" at bounding box center [654, 33] width 45 height 32
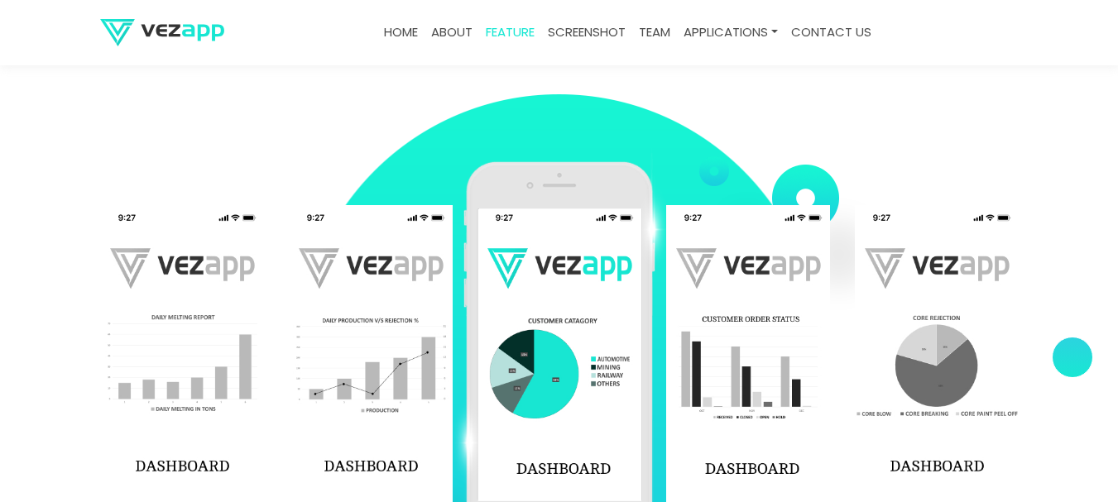
click at [658, 28] on link "team" at bounding box center [654, 33] width 45 height 32
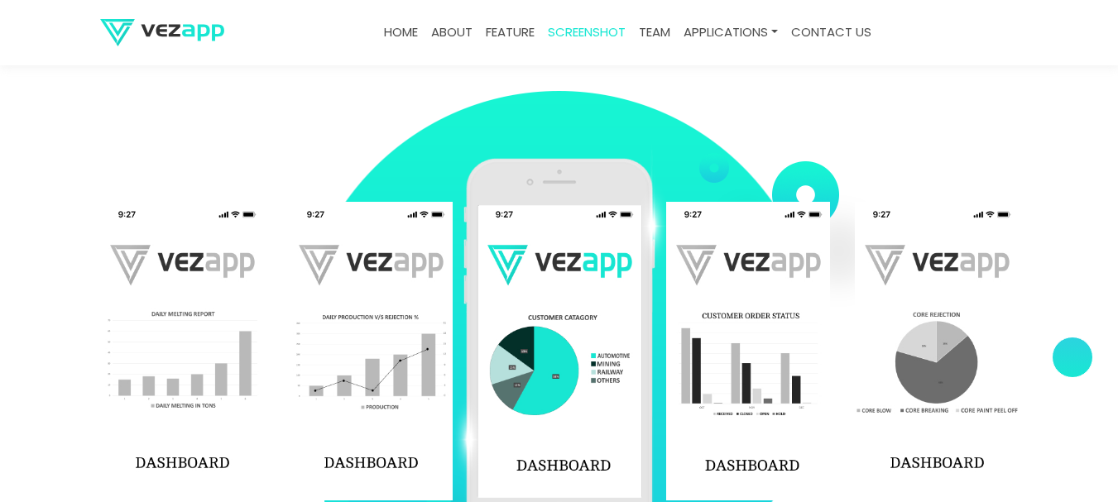
click at [658, 28] on link "team" at bounding box center [654, 33] width 45 height 32
click at [658, 37] on link "team" at bounding box center [654, 33] width 45 height 32
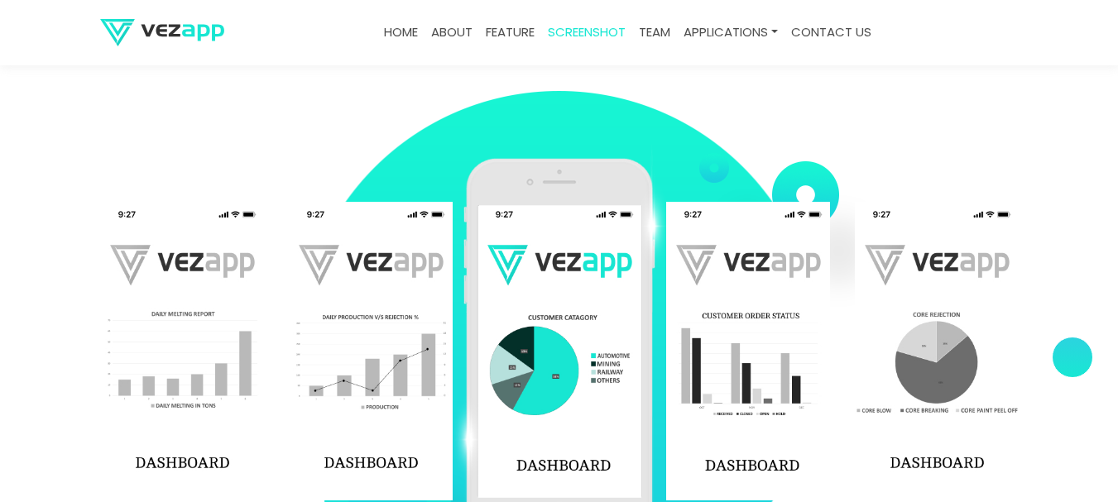
click at [658, 37] on link "team" at bounding box center [654, 33] width 45 height 32
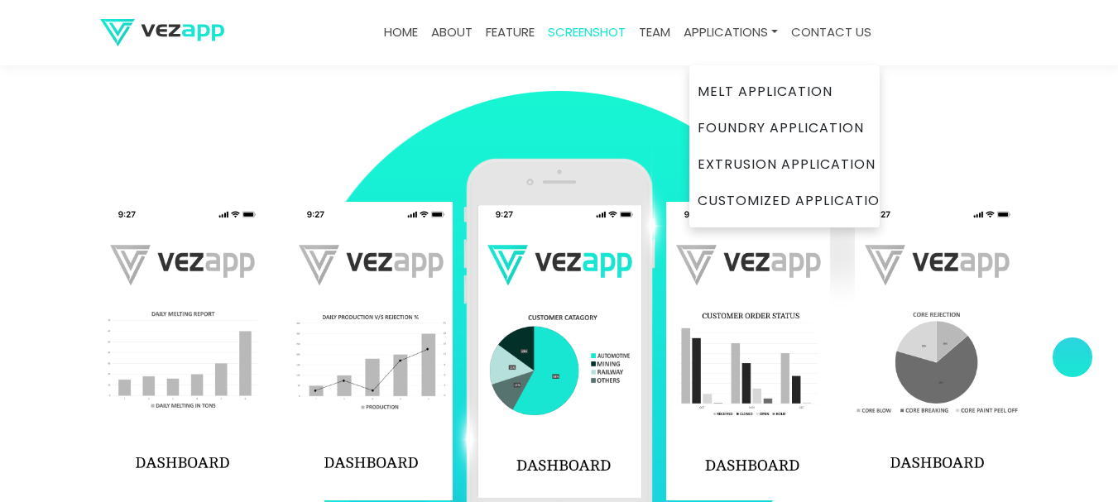
click at [718, 35] on link "Applications" at bounding box center [731, 33] width 108 height 32
click at [727, 23] on link "Applications" at bounding box center [731, 33] width 108 height 32
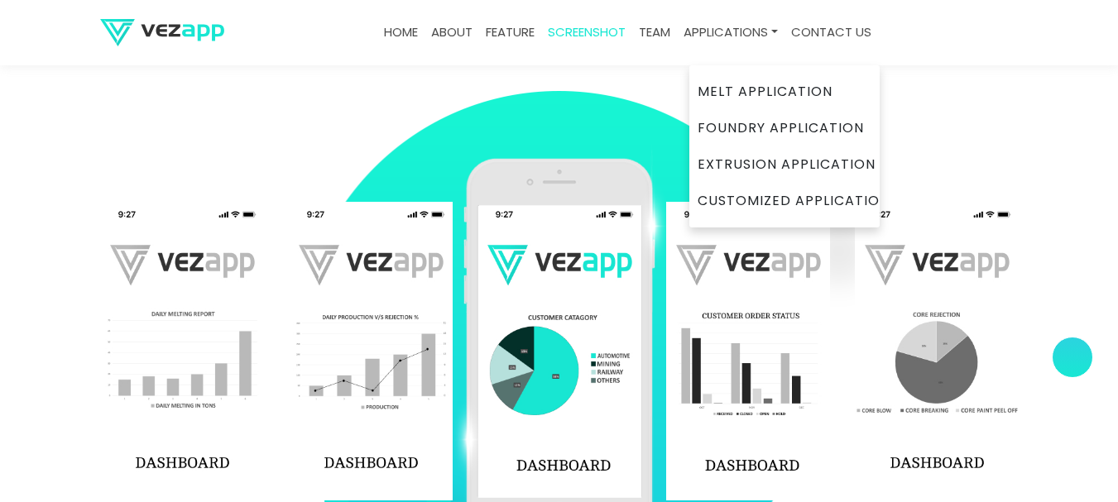
click at [727, 23] on link "Applications" at bounding box center [731, 33] width 108 height 32
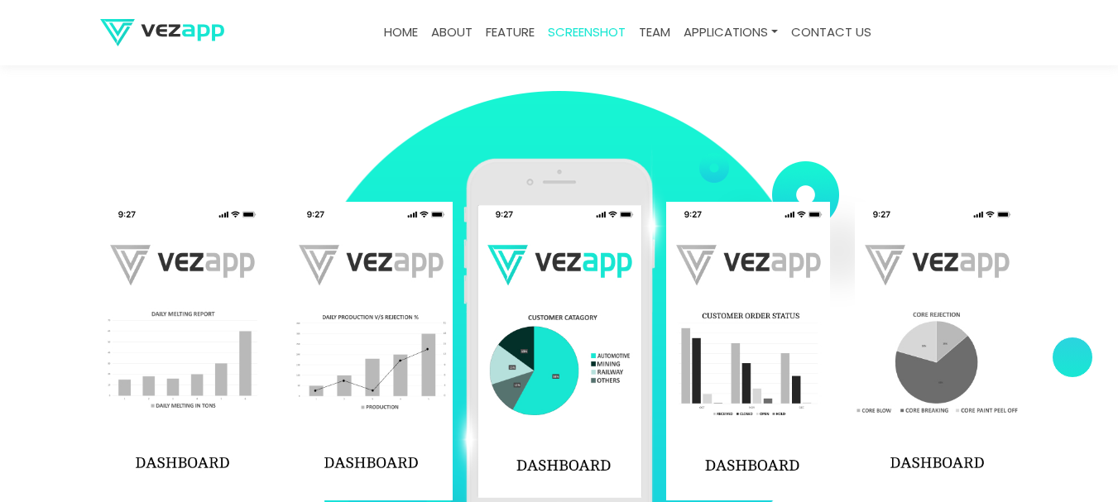
click at [829, 34] on link "contact us" at bounding box center [832, 33] width 94 height 32
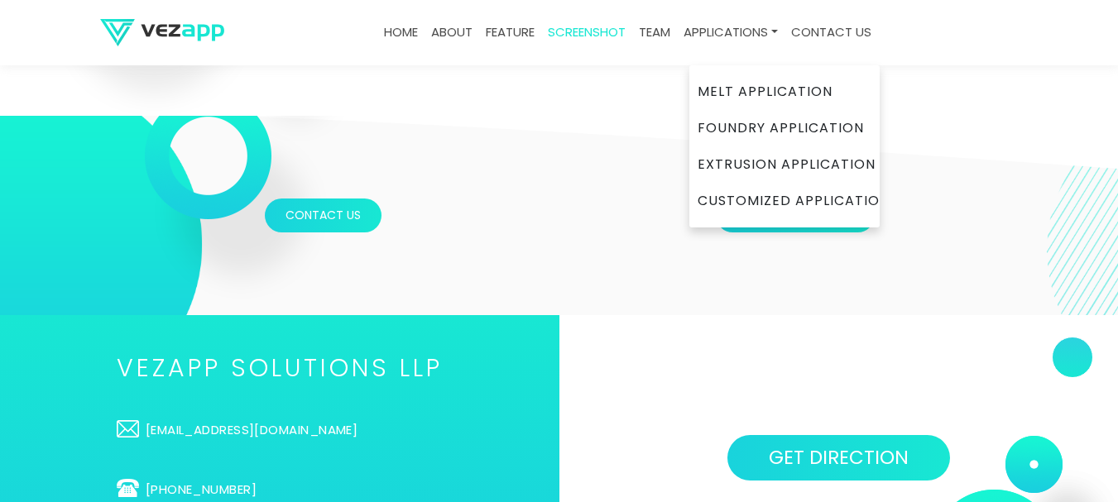
scroll to position [5203, 0]
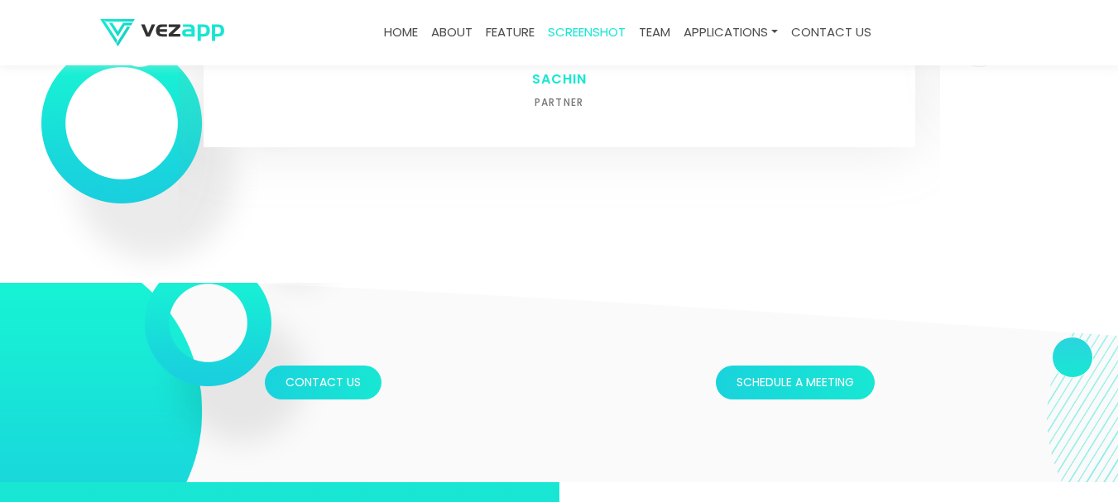
click at [866, 31] on link "contact us" at bounding box center [832, 33] width 94 height 32
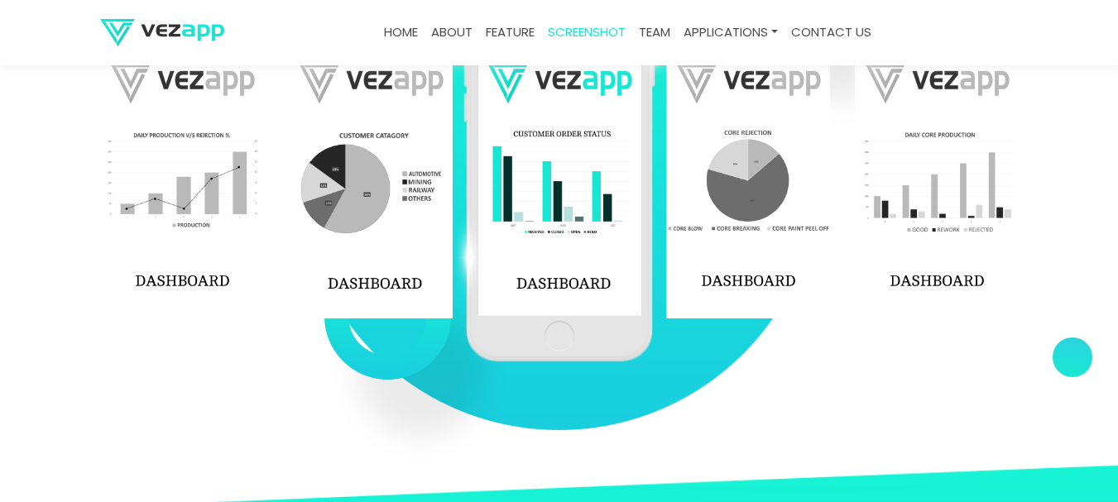
scroll to position [2145, 0]
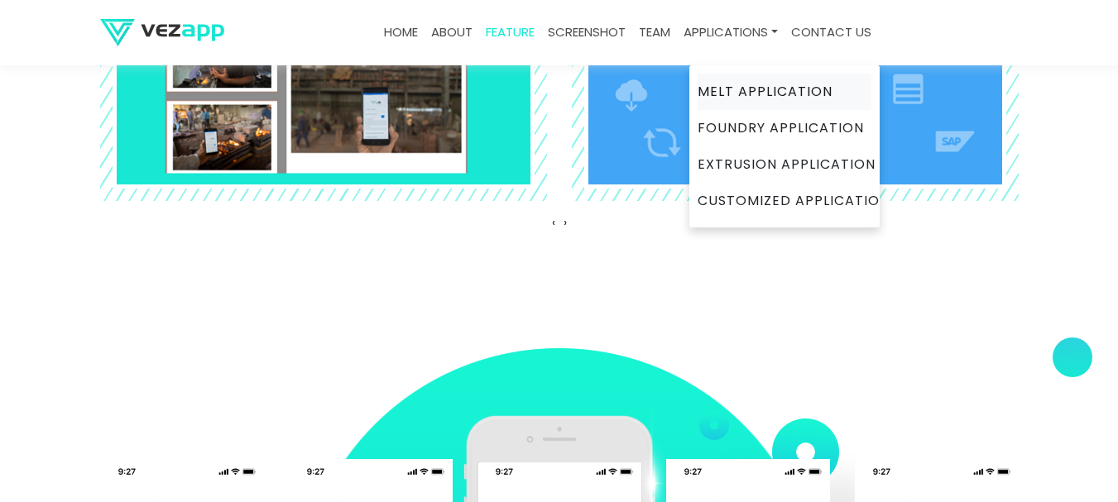
click at [745, 98] on link "Melt Application" at bounding box center [785, 92] width 174 height 36
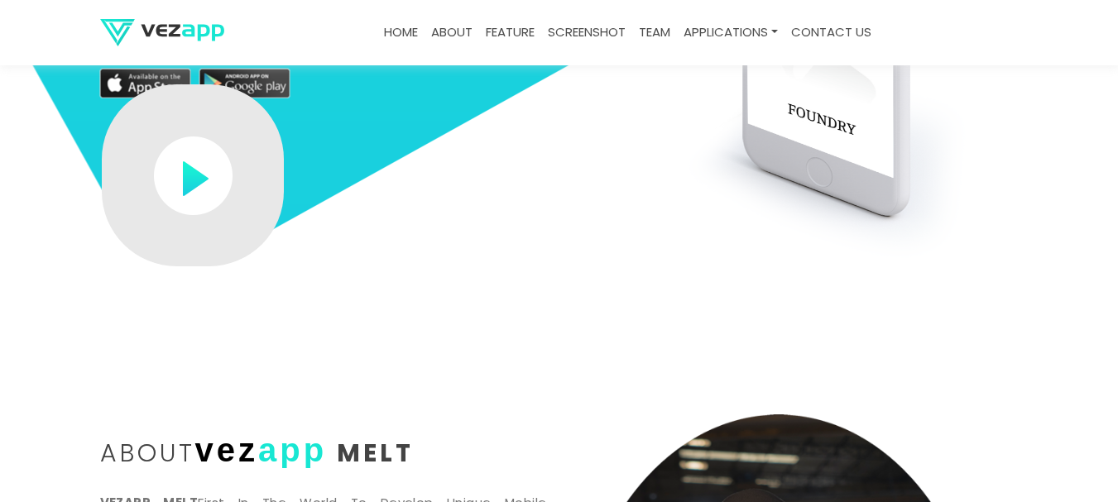
scroll to position [276, 0]
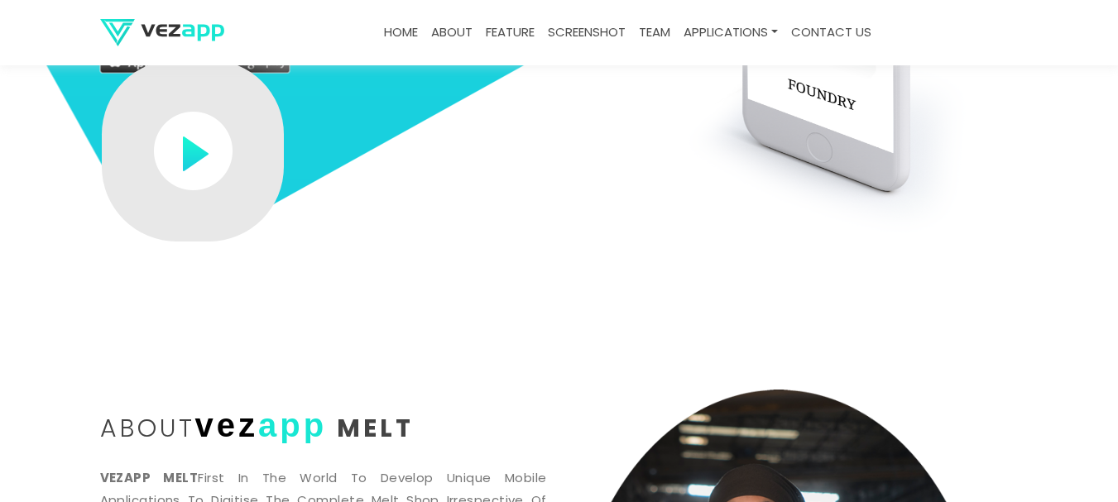
click at [395, 436] on span "Melt" at bounding box center [375, 429] width 77 height 36
click at [404, 425] on span "Melt" at bounding box center [375, 429] width 77 height 36
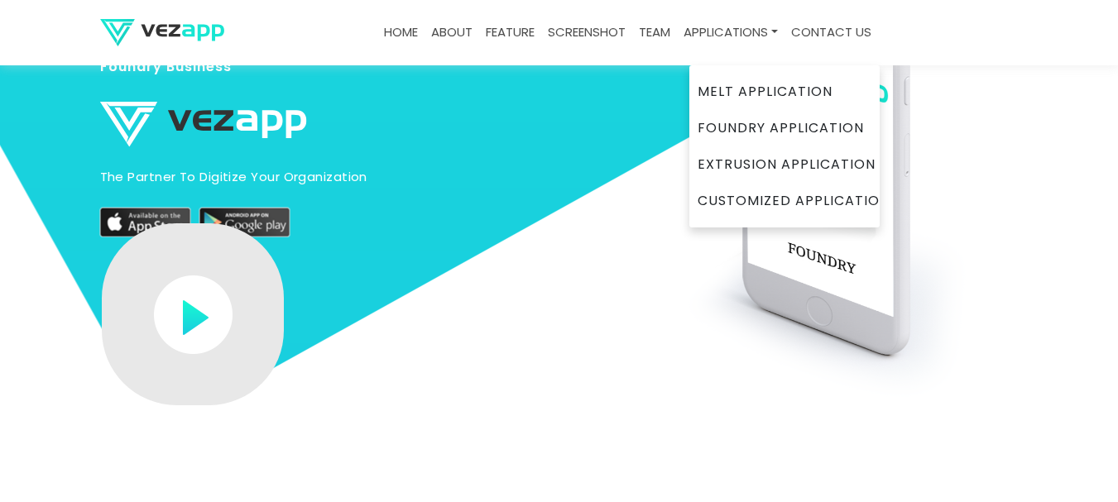
scroll to position [110, 0]
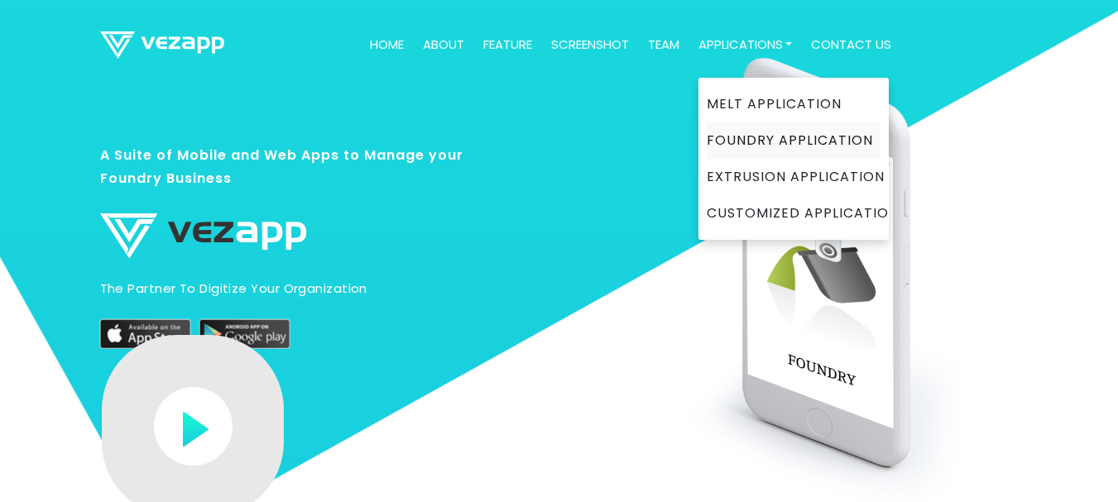
click at [741, 136] on link "Foundry Application" at bounding box center [794, 140] width 174 height 36
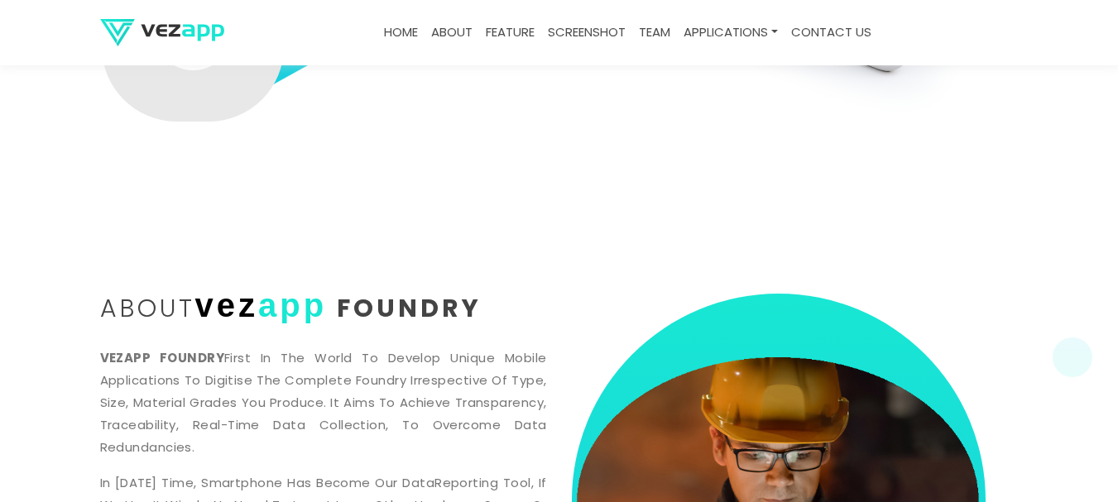
scroll to position [497, 0]
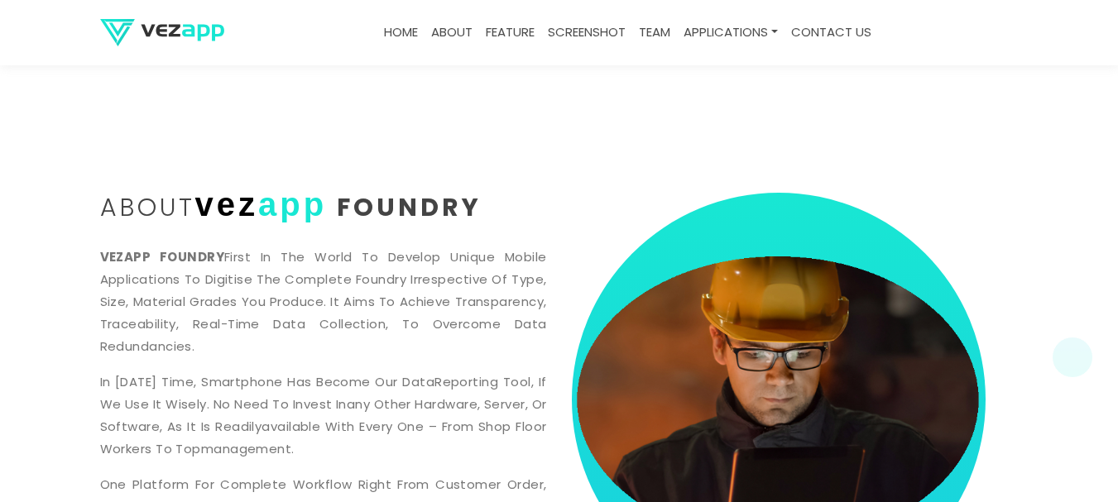
click at [455, 355] on p "VEZAPP FOUNDRY First in the world to develop unique Mobile applications to Digi…" at bounding box center [323, 302] width 447 height 112
click at [459, 324] on p "VEZAPP FOUNDRY First in the world to develop unique Mobile applications to Digi…" at bounding box center [323, 302] width 447 height 112
click at [451, 276] on p "VEZAPP FOUNDRY First in the world to develop unique Mobile applications to Digi…" at bounding box center [323, 302] width 447 height 112
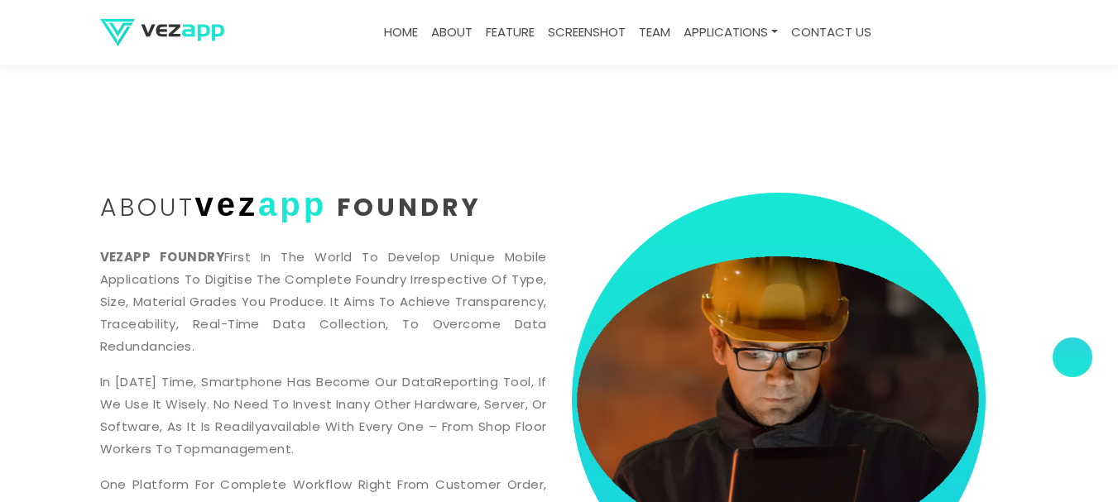
click at [451, 276] on p "VEZAPP FOUNDRY First in the world to develop unique Mobile applications to Digi…" at bounding box center [323, 302] width 447 height 112
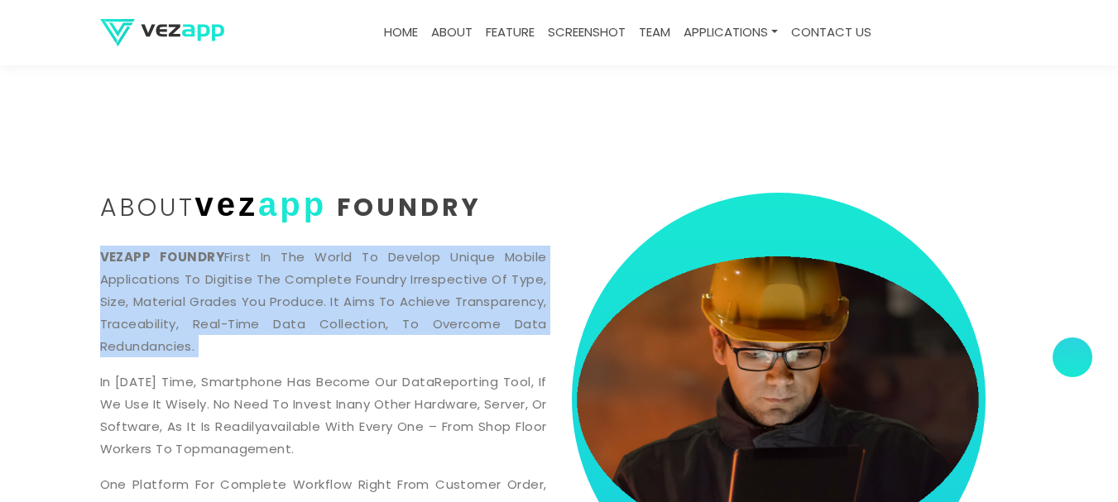
click at [451, 276] on p "VEZAPP FOUNDRY First in the world to develop unique Mobile applications to Digi…" at bounding box center [323, 302] width 447 height 112
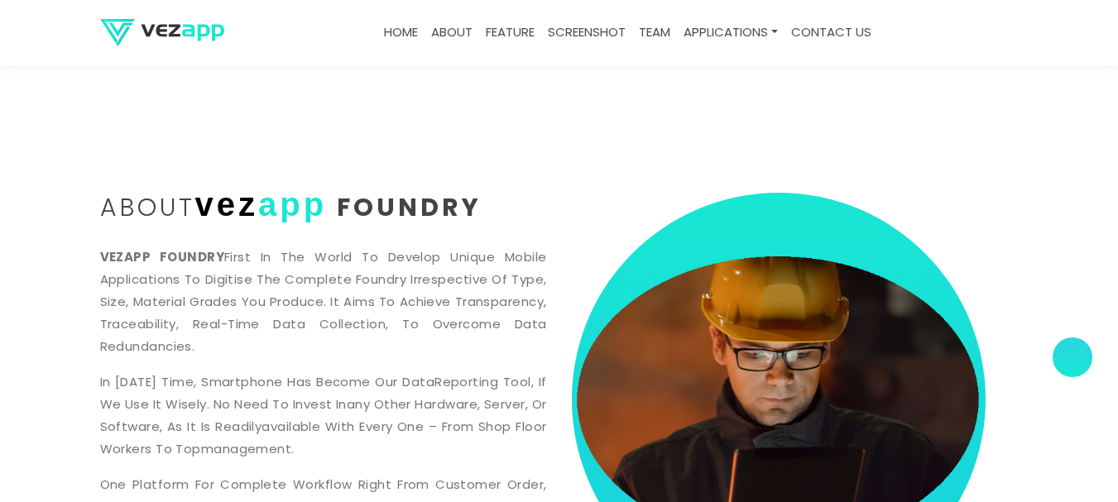
click at [436, 204] on span "Foundry" at bounding box center [409, 208] width 145 height 36
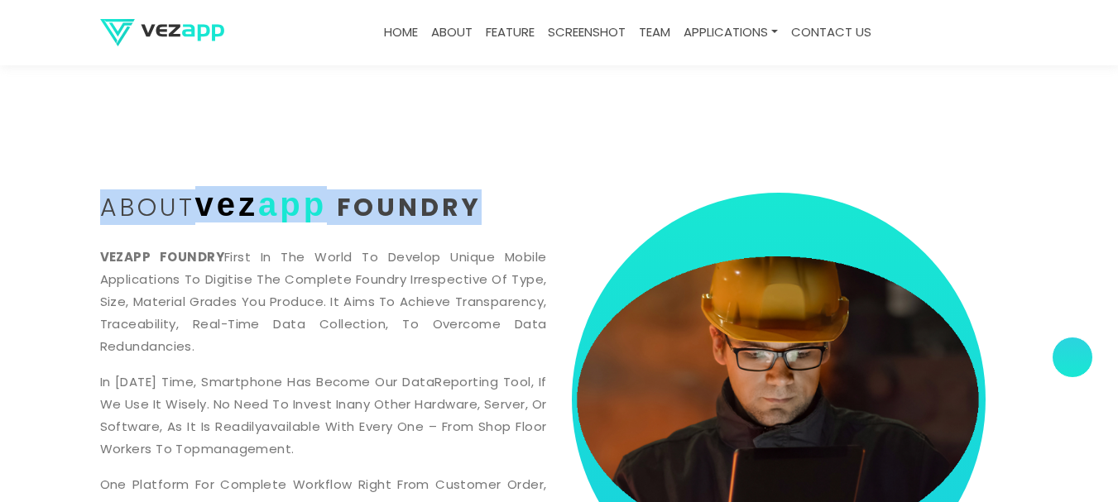
click at [444, 203] on span "Foundry" at bounding box center [409, 208] width 145 height 36
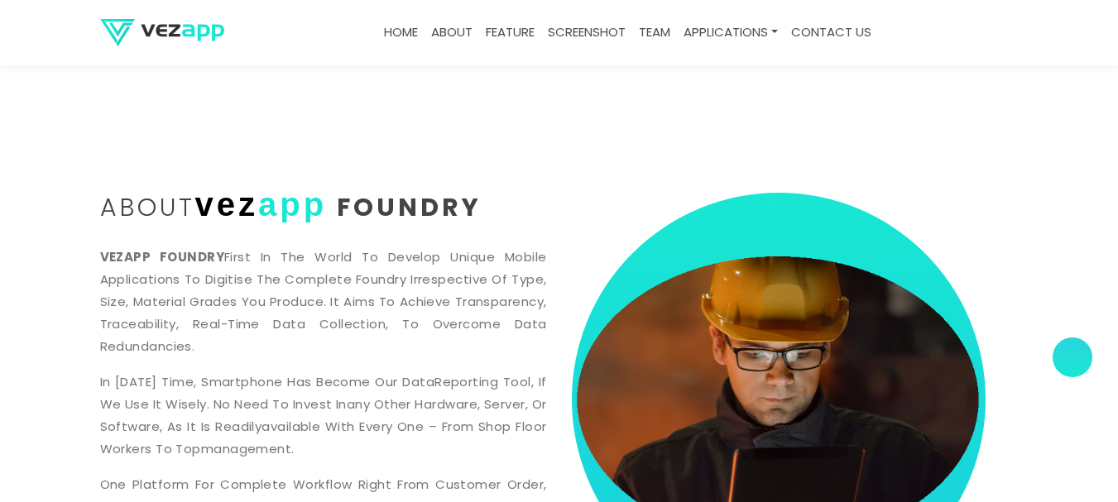
click at [569, 225] on div at bounding box center [796, 458] width 472 height 531
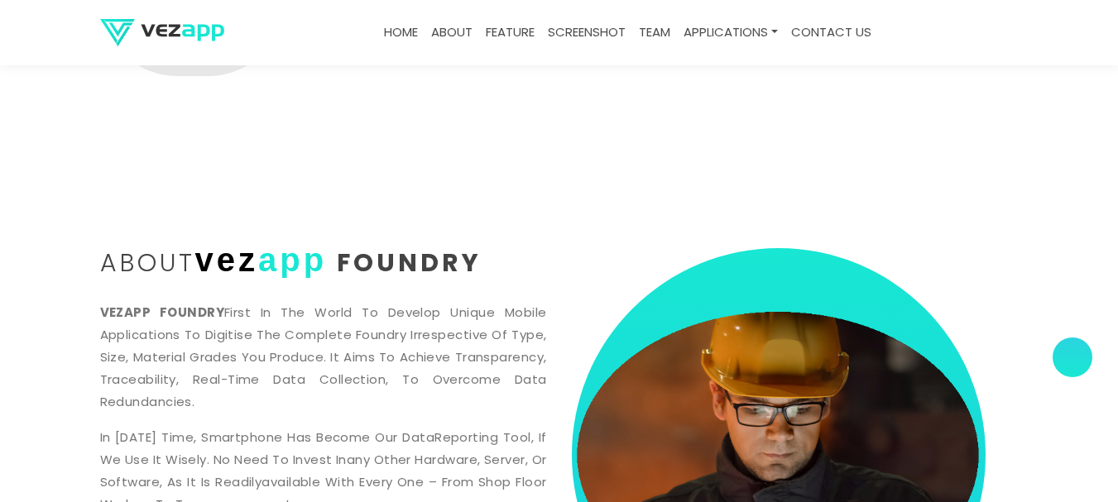
click at [460, 252] on span "Foundry" at bounding box center [409, 263] width 145 height 36
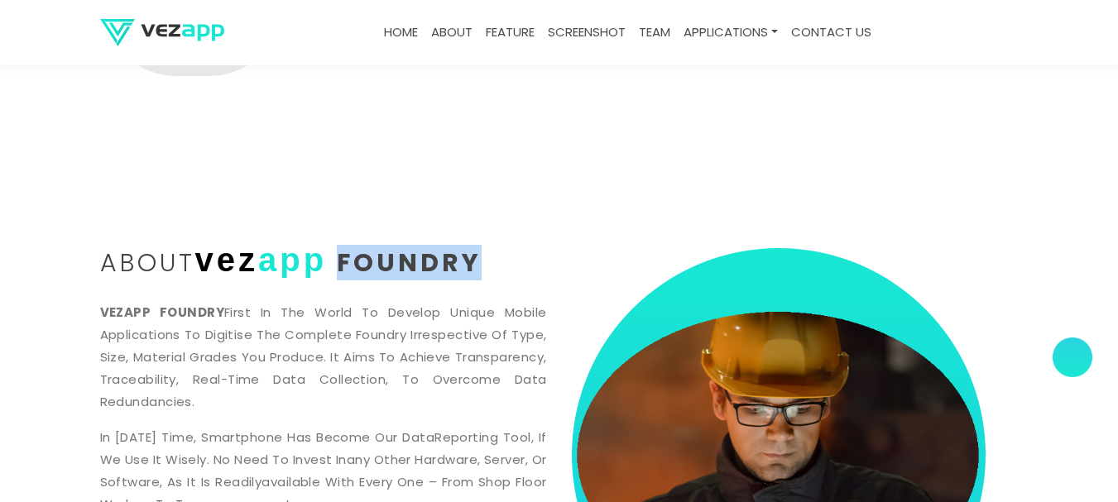
click at [540, 252] on h2 "about vez app Foundry" at bounding box center [323, 261] width 447 height 26
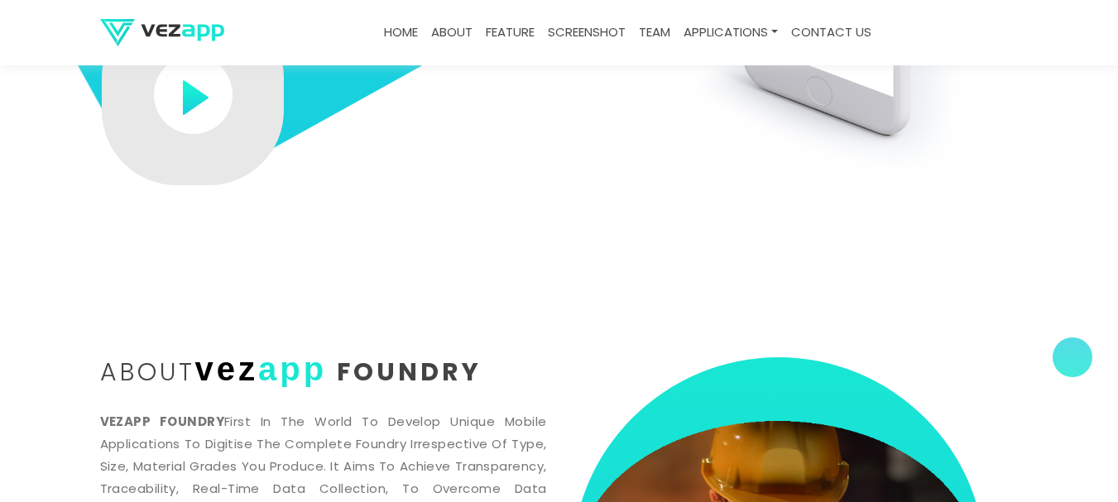
scroll to position [331, 0]
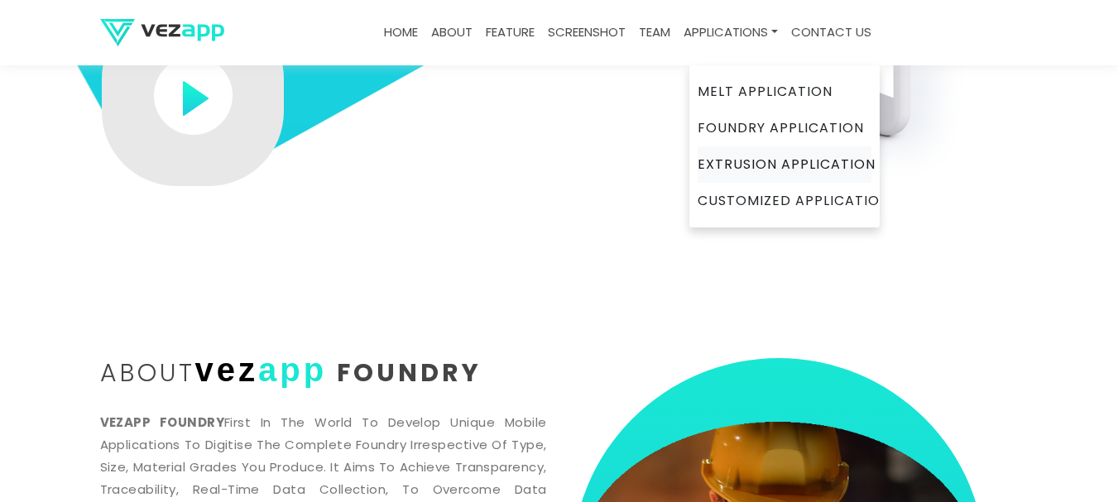
click at [747, 162] on link "Extrusion Application" at bounding box center [785, 164] width 174 height 36
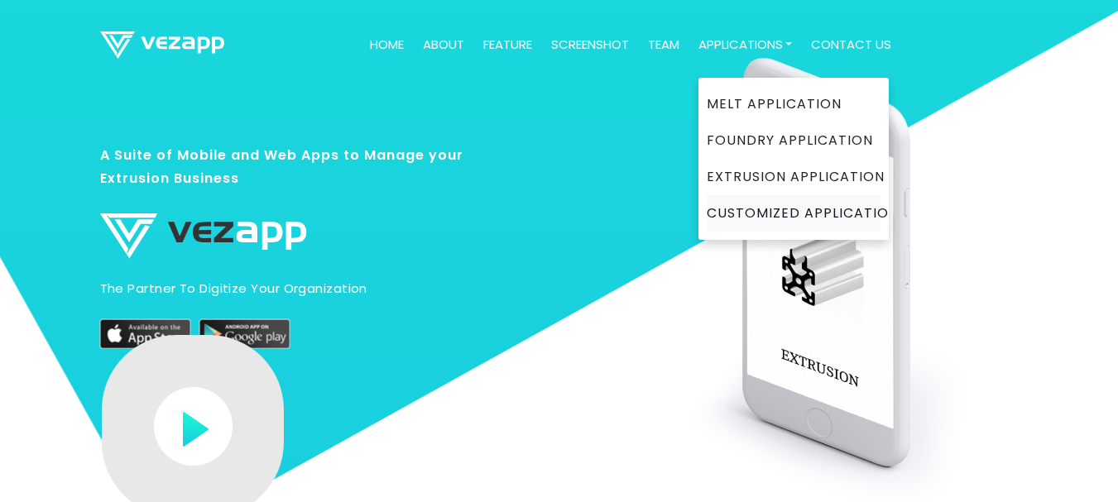
click at [744, 203] on link "Customized Application" at bounding box center [794, 213] width 174 height 36
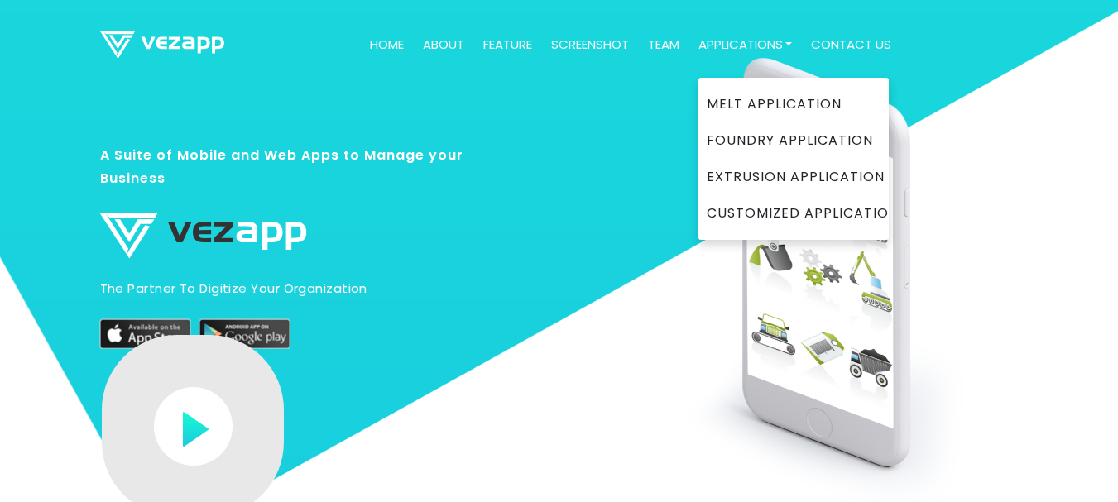
click at [746, 32] on link "Applications" at bounding box center [746, 45] width 108 height 32
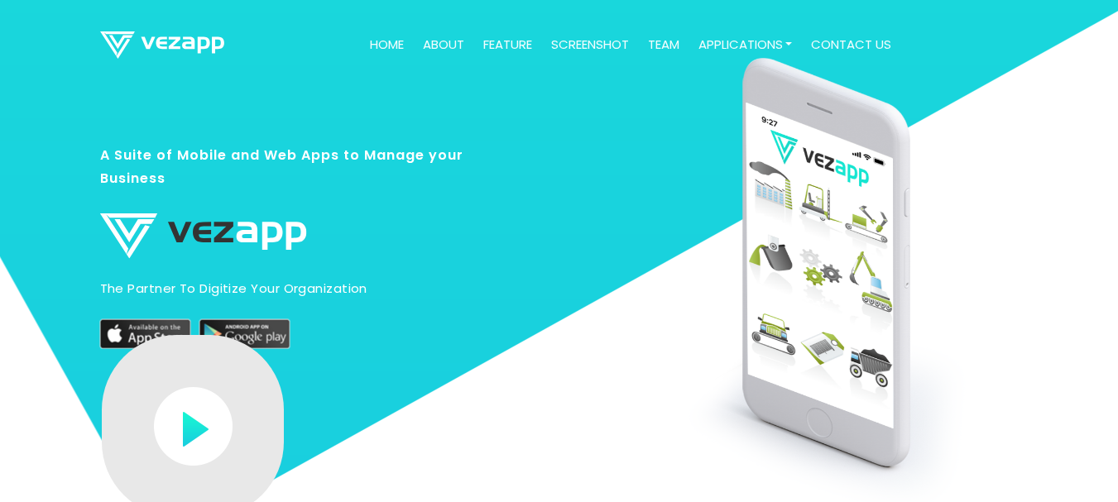
click at [552, 180] on div at bounding box center [756, 345] width 550 height 524
click at [494, 42] on link "feature" at bounding box center [508, 45] width 62 height 32
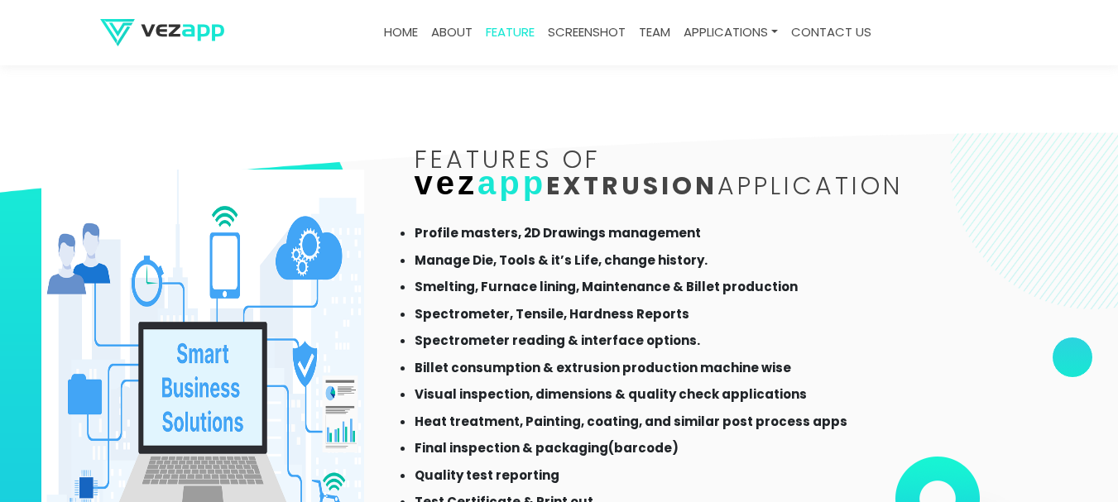
scroll to position [1069, 0]
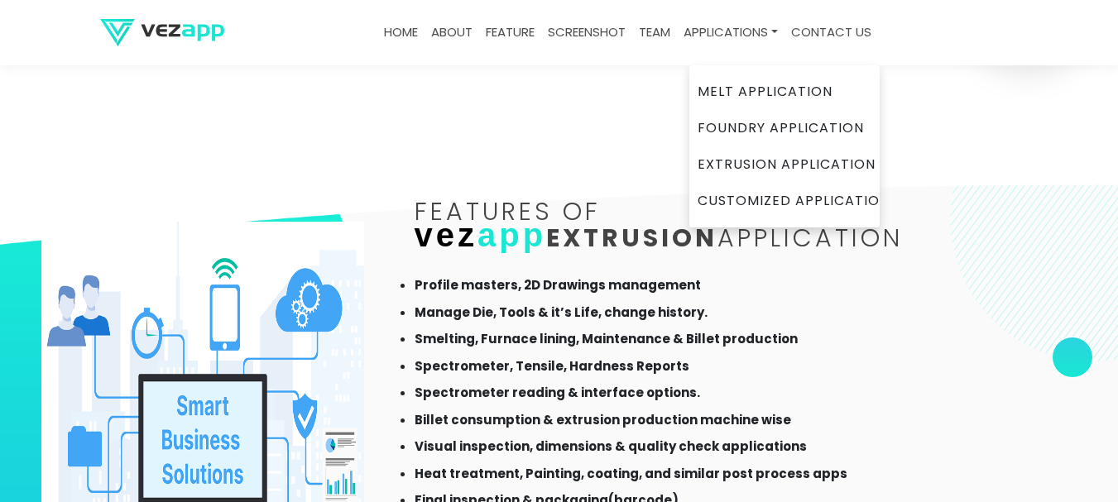
click at [714, 29] on link "Applications" at bounding box center [731, 33] width 108 height 32
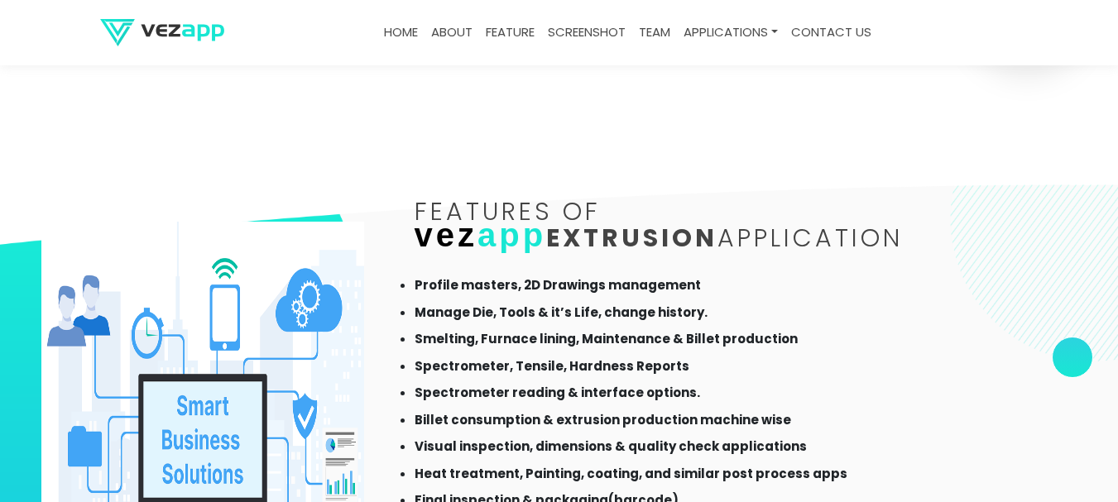
click at [850, 24] on link "contact us" at bounding box center [832, 33] width 94 height 32
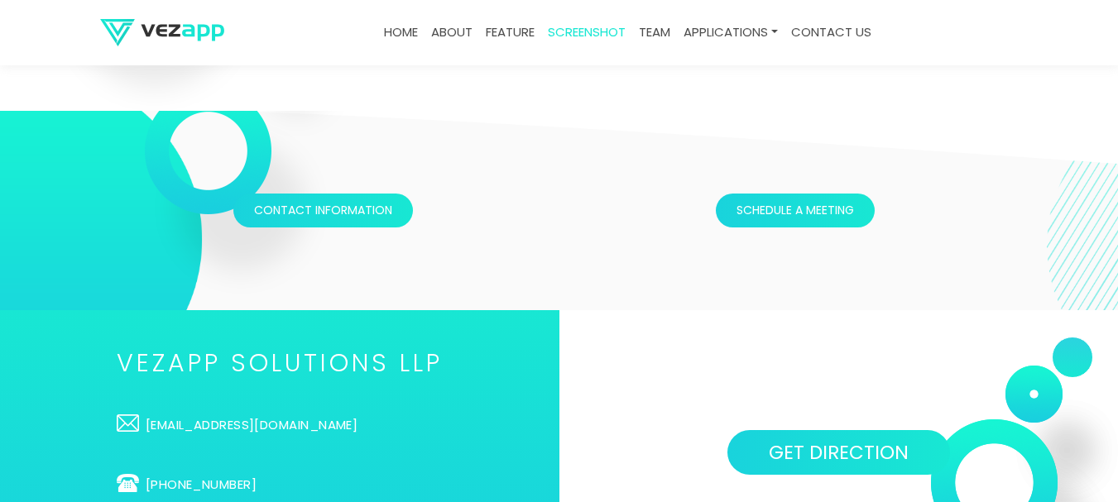
scroll to position [4496, 0]
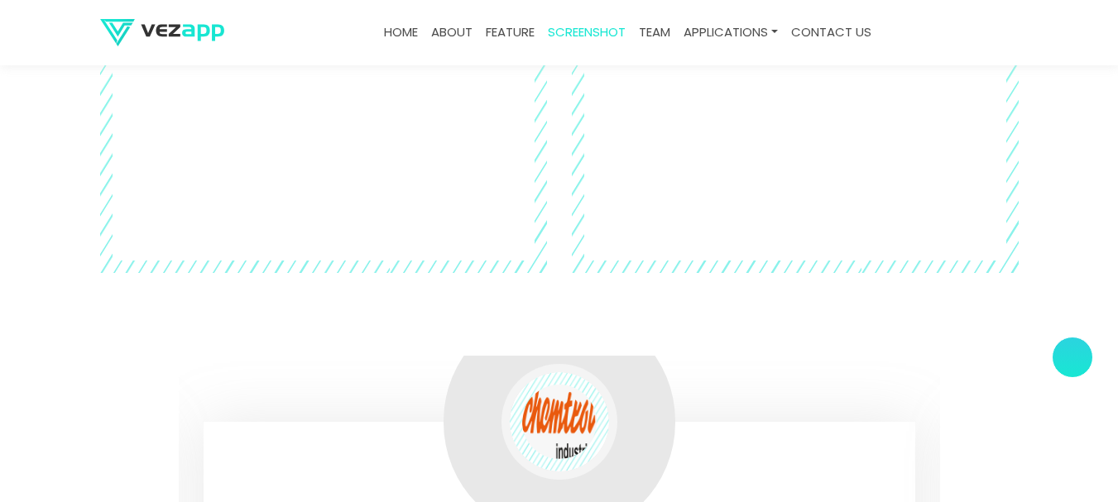
click at [200, 39] on img at bounding box center [162, 32] width 124 height 27
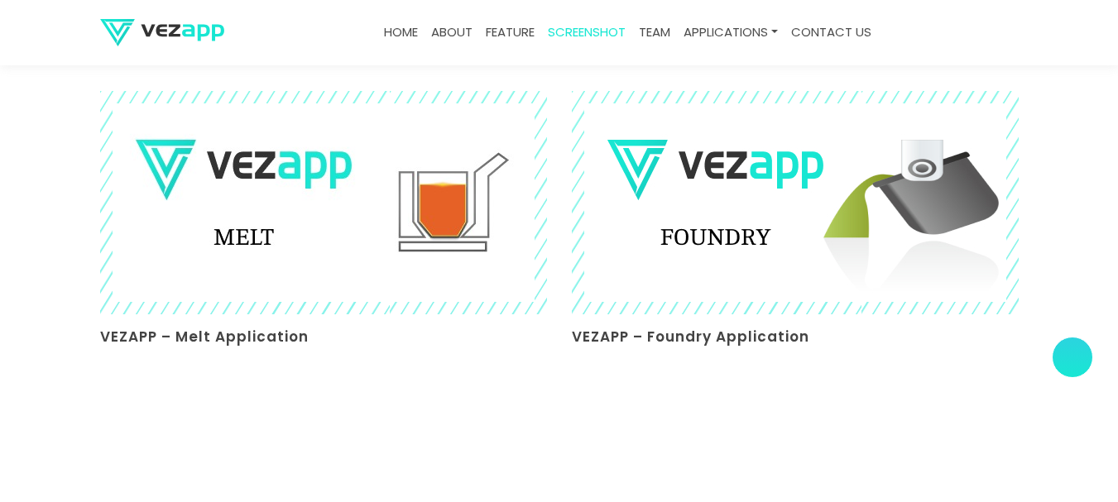
scroll to position [3032, 0]
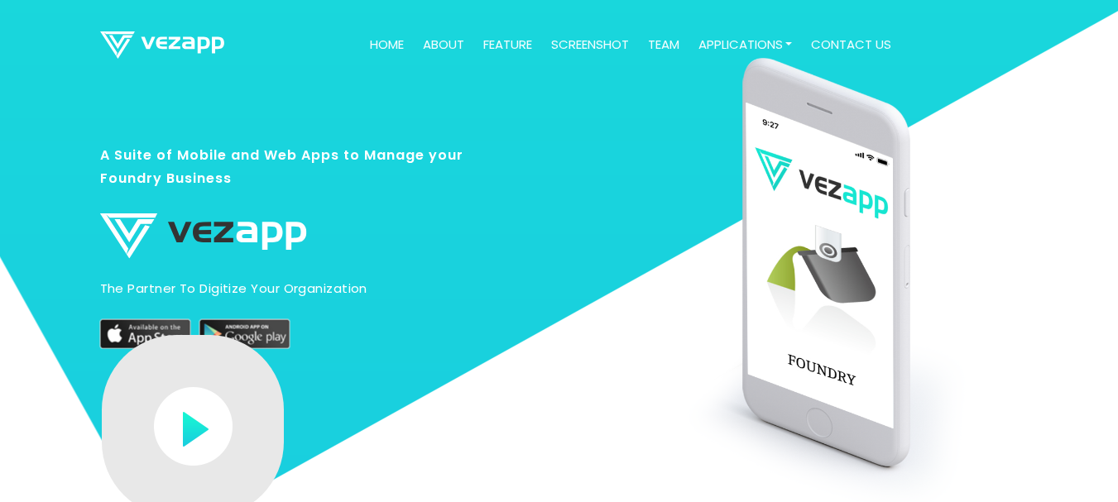
click at [269, 156] on h3 "A Suite of Mobile and Web Apps to Manage your Foundry Business" at bounding box center [292, 174] width 385 height 63
click at [268, 156] on h3 "A Suite of Mobile and Web Apps to Manage your Foundry Business" at bounding box center [292, 174] width 385 height 63
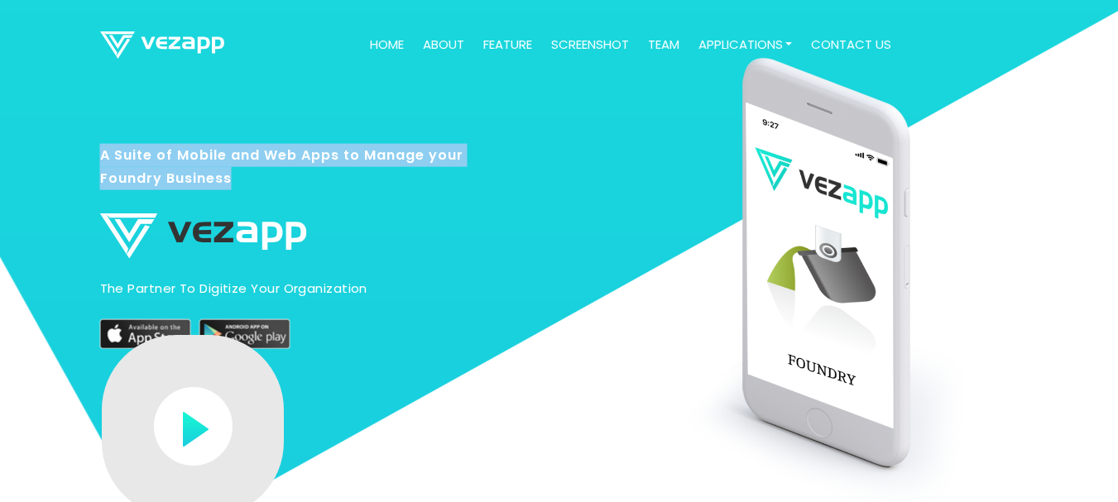
click at [268, 156] on h3 "A Suite of Mobile and Web Apps to Manage your Foundry Business" at bounding box center [292, 174] width 385 height 63
copy h3 "A Suite of Mobile and Web Apps to Manage your Foundry Business"
click at [855, 59] on link "contact us" at bounding box center [852, 45] width 94 height 32
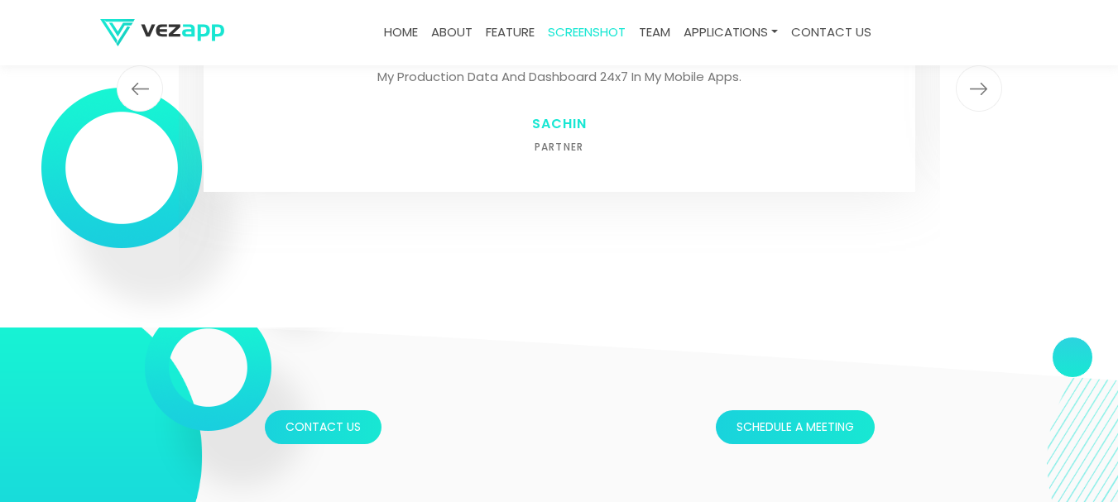
scroll to position [4927, 0]
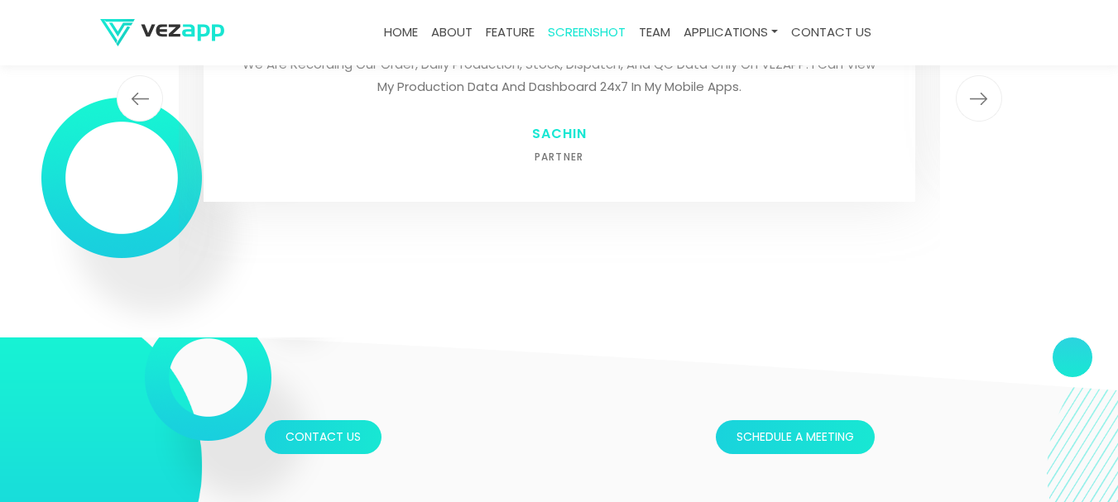
click at [162, 36] on img at bounding box center [162, 32] width 124 height 27
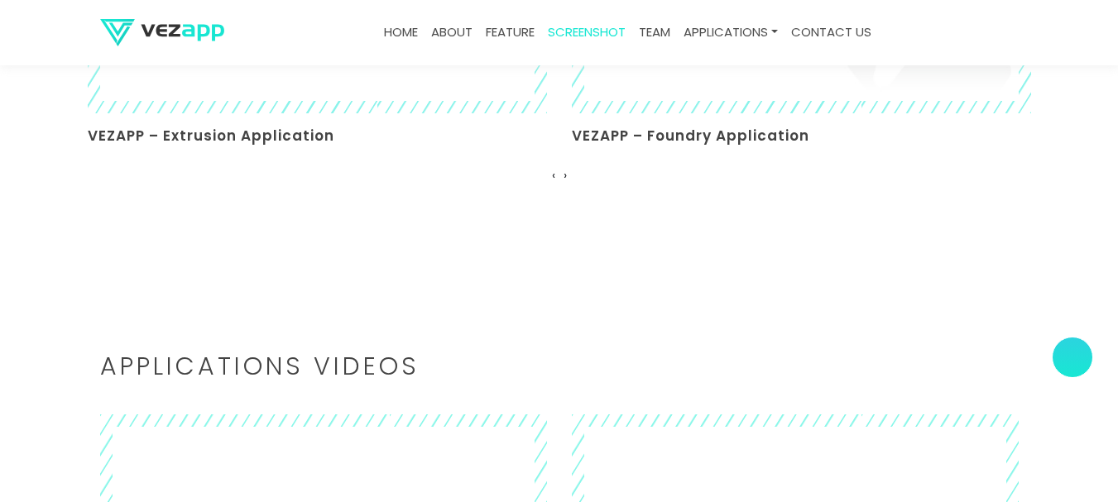
scroll to position [3989, 0]
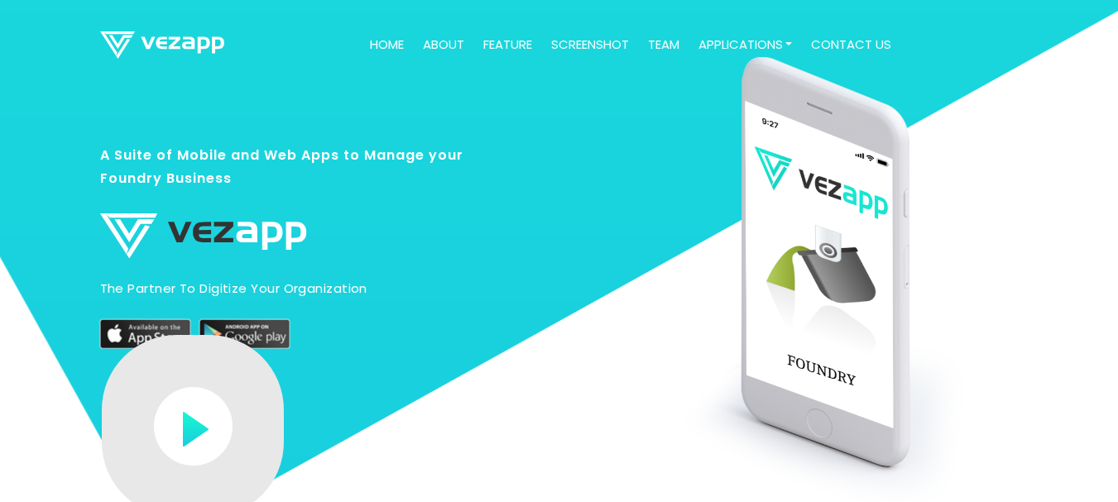
click at [699, 323] on img at bounding box center [844, 289] width 343 height 469
click at [223, 157] on h3 "A Suite of Mobile and Web Apps to Manage your Foundry Business" at bounding box center [292, 174] width 385 height 63
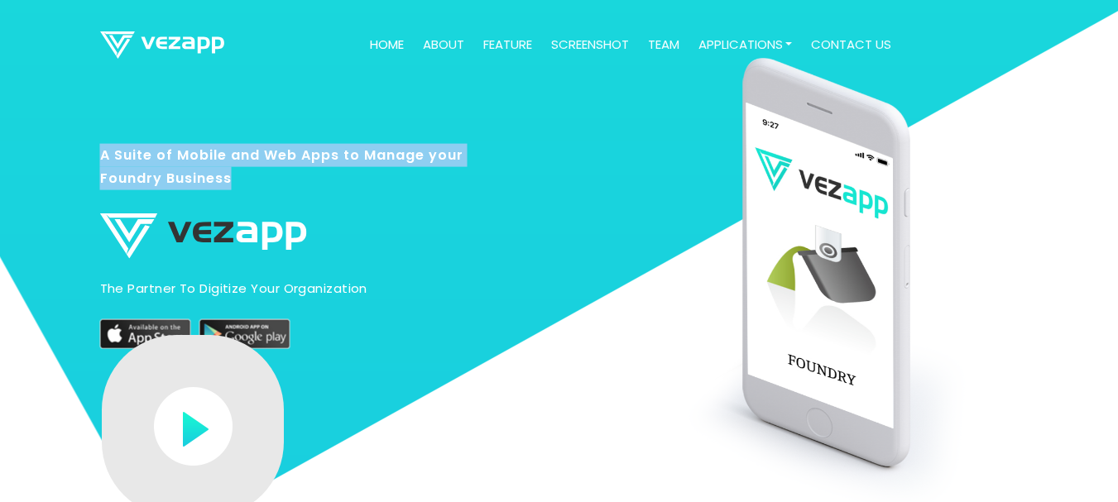
click at [223, 157] on h3 "A Suite of Mobile and Web Apps to Manage your Foundry Business" at bounding box center [292, 174] width 385 height 63
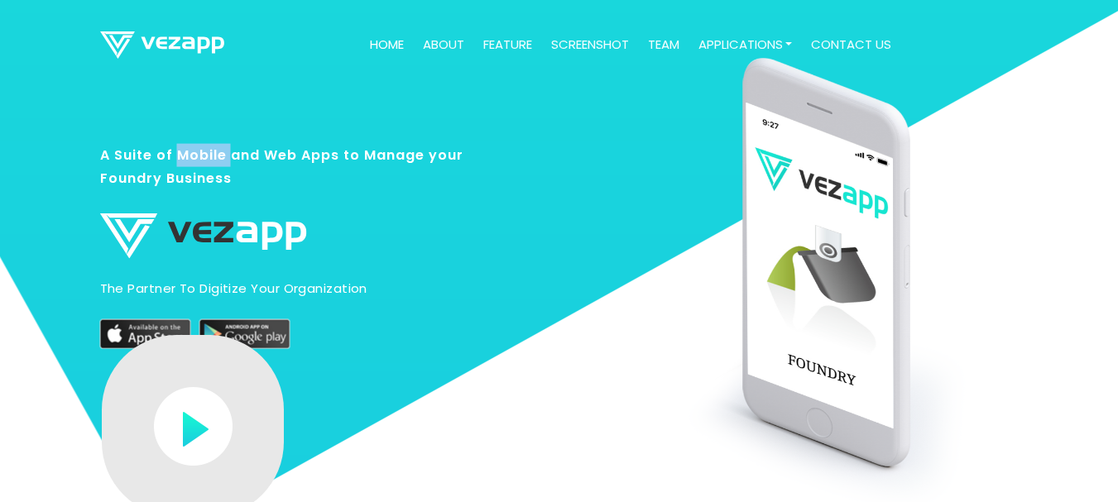
click at [223, 157] on h3 "A Suite of Mobile and Web Apps to Manage your Foundry Business" at bounding box center [292, 174] width 385 height 63
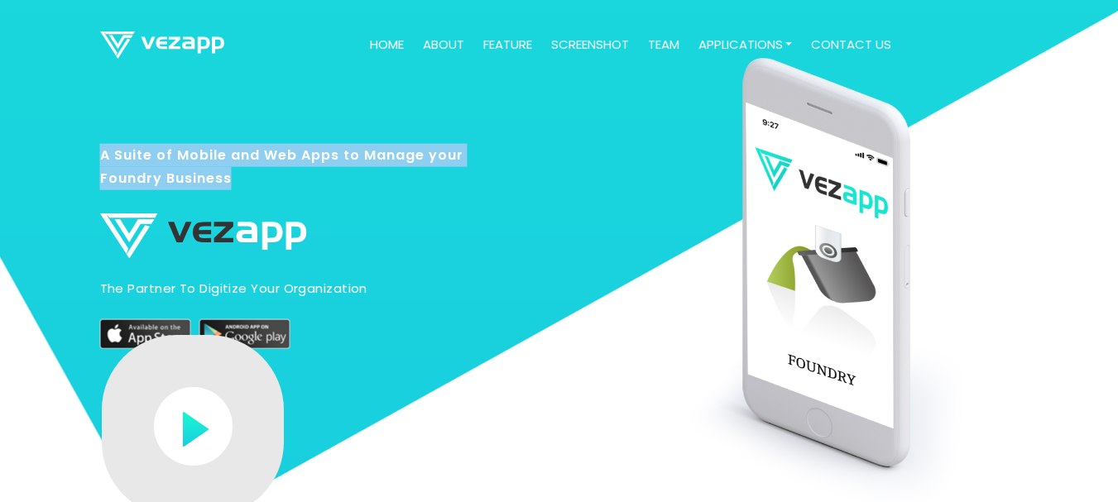
click at [252, 199] on h3 "A Suite of Mobile and Web Apps to Manage your Foundry Business" at bounding box center [292, 174] width 385 height 63
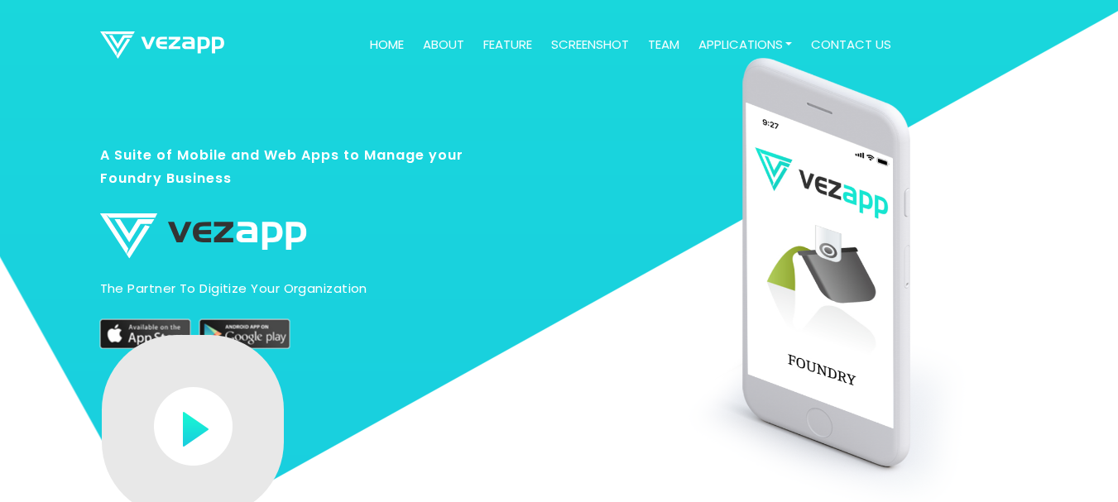
click at [229, 171] on h3 "A Suite of Mobile and Web Apps to Manage your Foundry Business" at bounding box center [292, 174] width 385 height 63
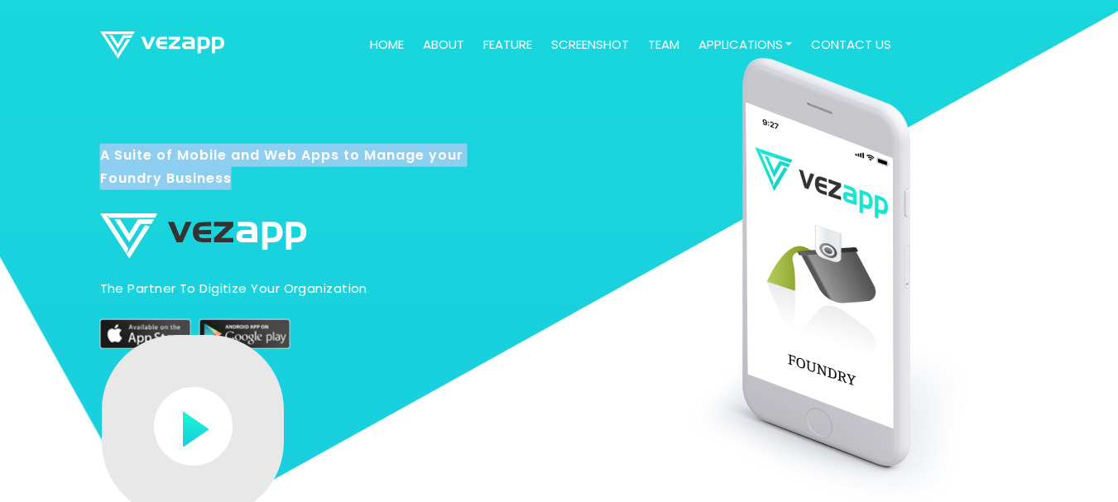
click at [229, 171] on h3 "A Suite of Mobile and Web Apps to Manage your Foundry Business" at bounding box center [292, 174] width 385 height 63
click at [208, 153] on h3 "A Suite of Mobile and Web Apps to Manage your Foundry Business" at bounding box center [292, 174] width 385 height 63
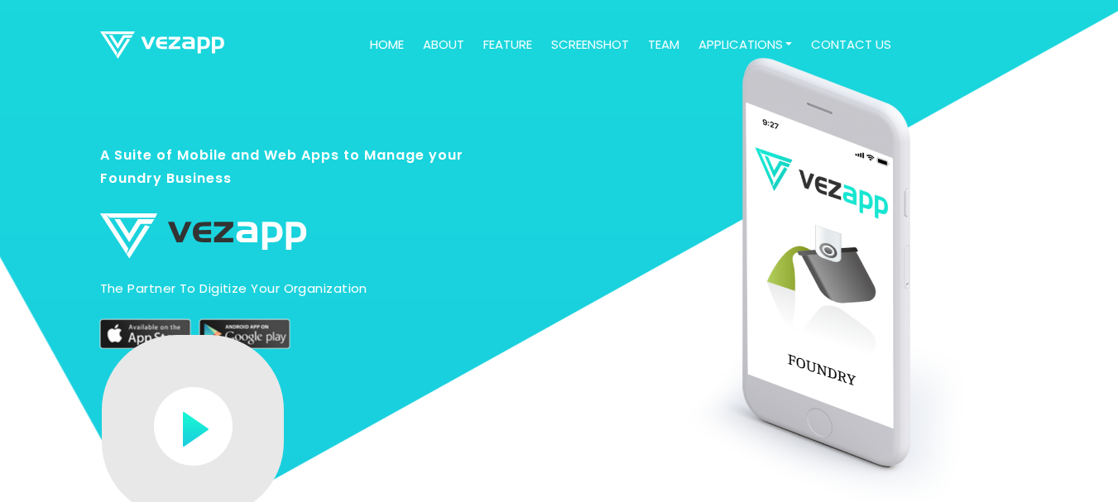
click at [208, 153] on h3 "A Suite of Mobile and Web Apps to Manage your Foundry Business" at bounding box center [292, 174] width 385 height 63
click at [204, 156] on h3 "A Suite of Mobile and Web Apps to Manage your Foundry Business" at bounding box center [292, 174] width 385 height 63
click at [199, 168] on h3 "A Suite of Mobile and Web Apps to Manage your Foundry Business" at bounding box center [292, 174] width 385 height 63
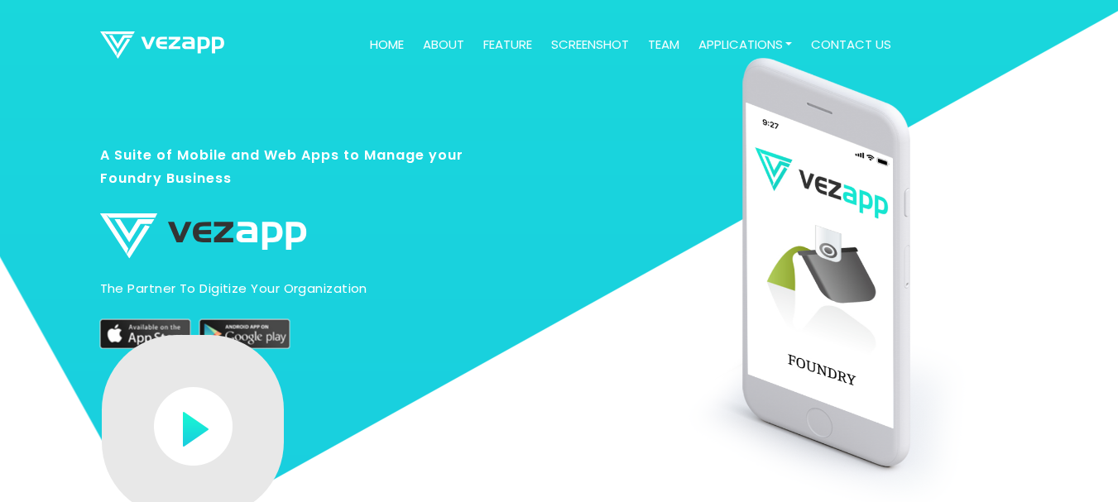
click at [119, 187] on h3 "A Suite of Mobile and Web Apps to Manage your Foundry Business" at bounding box center [292, 174] width 385 height 63
click at [132, 155] on h3 "A Suite of Mobile and Web Apps to Manage your Foundry Business" at bounding box center [292, 174] width 385 height 63
click at [89, 146] on section "A Suite of Mobile and Web Apps to Manage your Foundry Business The partner to d…" at bounding box center [559, 303] width 1118 height 607
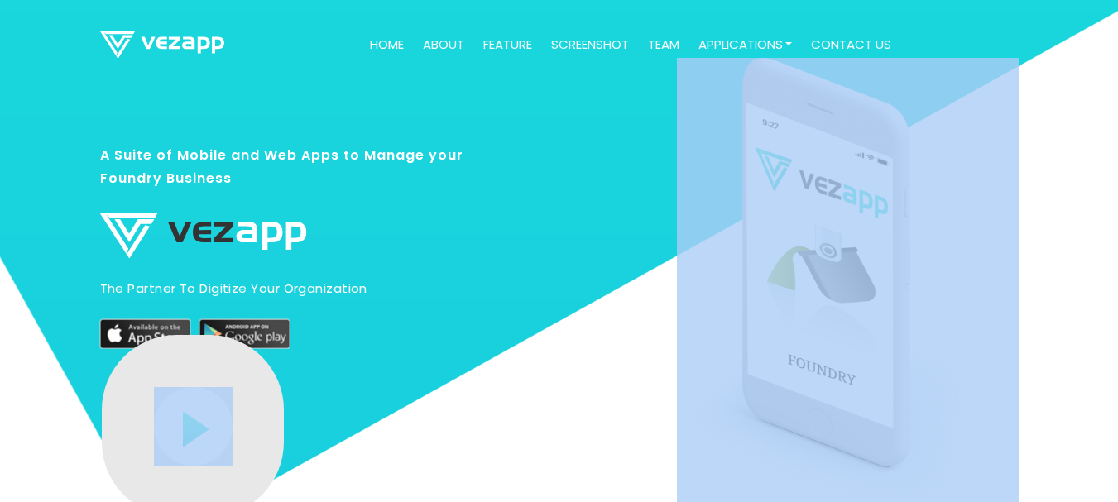
click at [89, 146] on section "A Suite of Mobile and Web Apps to Manage your Foundry Business The partner to d…" at bounding box center [559, 303] width 1118 height 607
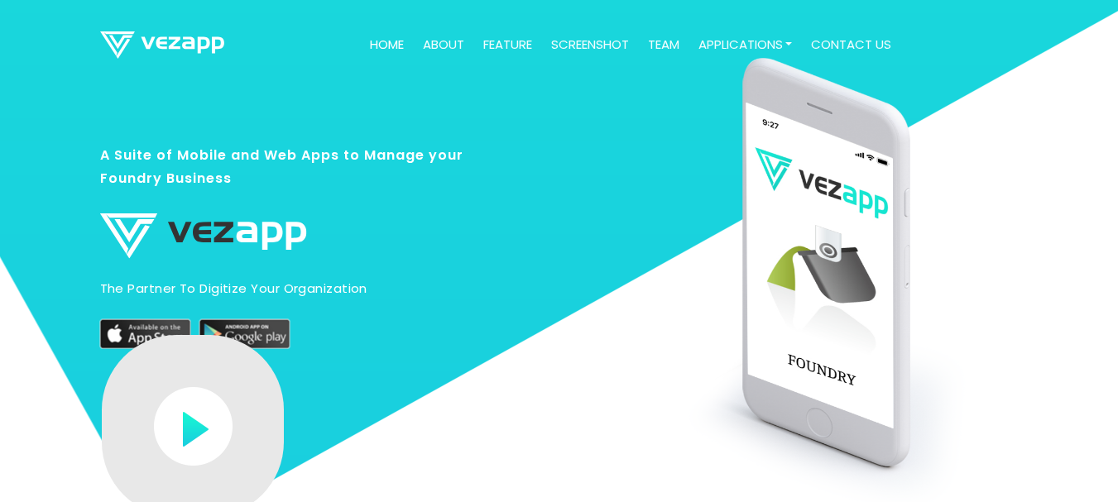
click at [109, 151] on h3 "A Suite of Mobile and Web Apps to Manage your Foundry Business" at bounding box center [292, 174] width 385 height 63
click at [212, 150] on h3 "A Suite of Mobile and Web Apps to Manage your Foundry Business" at bounding box center [292, 174] width 385 height 63
click at [254, 146] on h3 "A Suite of Mobile and Web Apps to Manage your Foundry Business" at bounding box center [292, 174] width 385 height 63
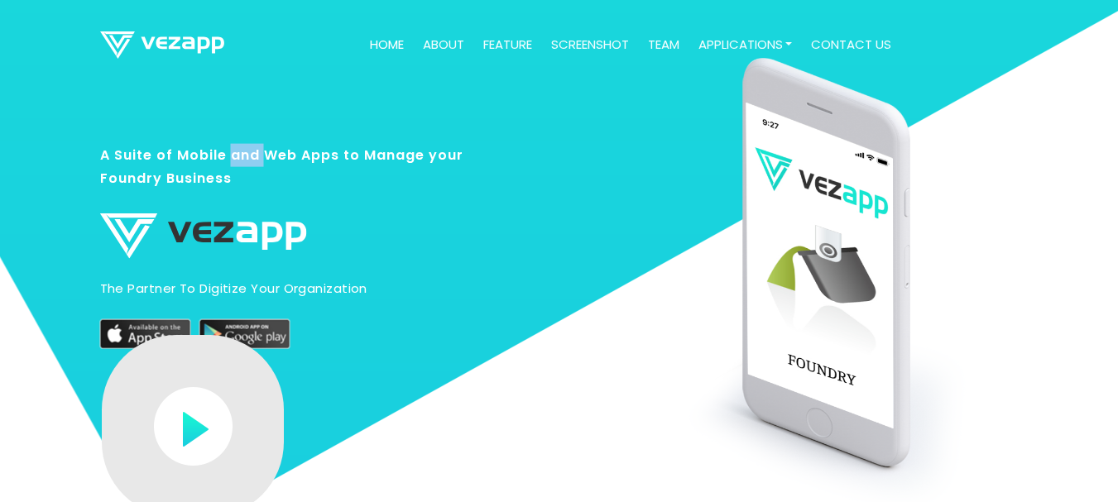
click at [254, 146] on h3 "A Suite of Mobile and Web Apps to Manage your Foundry Business" at bounding box center [292, 174] width 385 height 63
click at [295, 155] on h3 "A Suite of Mobile and Web Apps to Manage your Foundry Business" at bounding box center [292, 174] width 385 height 63
click at [323, 160] on h3 "A Suite of Mobile and Web Apps to Manage your Foundry Business" at bounding box center [292, 174] width 385 height 63
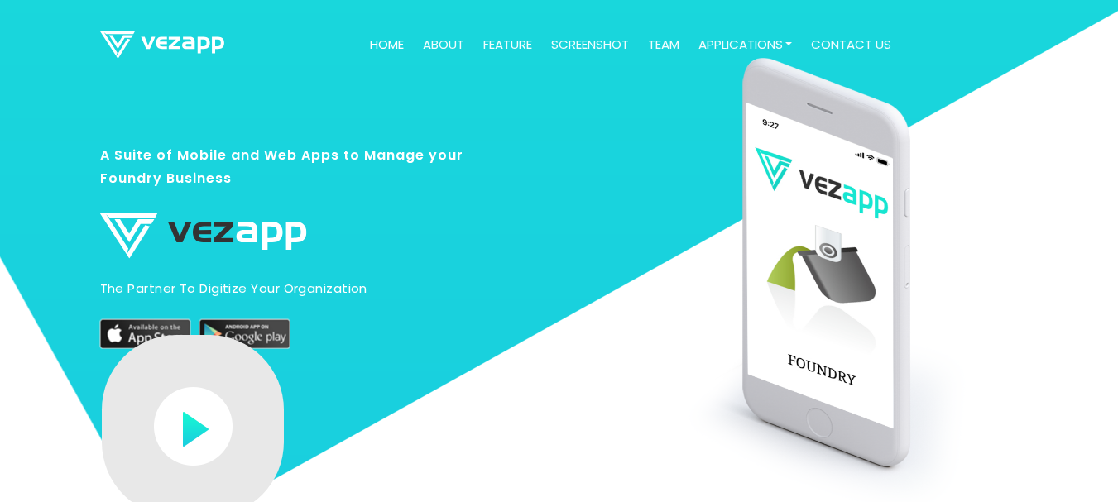
click at [409, 154] on h3 "A Suite of Mobile and Web Apps to Manage your Foundry Business" at bounding box center [292, 174] width 385 height 63
click at [431, 154] on h3 "A Suite of Mobile and Web Apps to Manage your Foundry Business" at bounding box center [292, 174] width 385 height 63
click at [462, 162] on h3 "A Suite of Mobile and Web Apps to Manage your Foundry Business" at bounding box center [292, 174] width 385 height 63
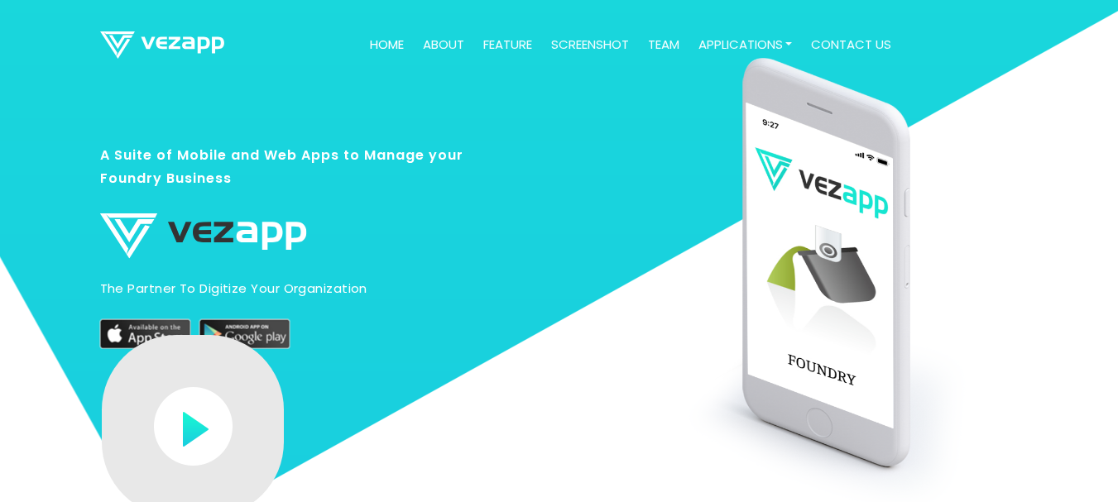
click at [224, 202] on h3 "A Suite of Mobile and Web Apps to Manage your Foundry Business" at bounding box center [292, 174] width 385 height 63
click at [155, 180] on h3 "A Suite of Mobile and Web Apps to Manage your Foundry Business" at bounding box center [292, 174] width 385 height 63
click at [175, 179] on h3 "A Suite of Mobile and Web Apps to Manage your Foundry Business" at bounding box center [292, 174] width 385 height 63
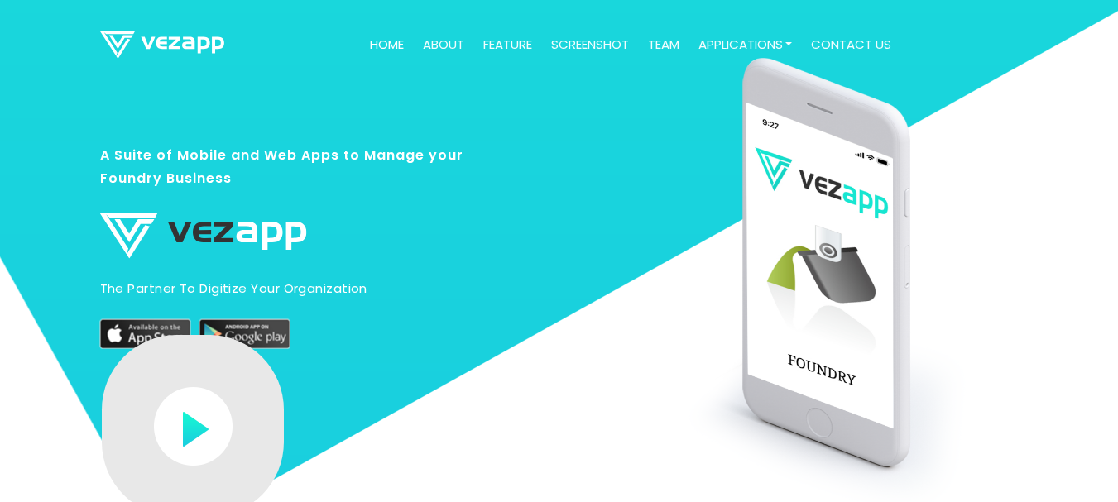
click at [175, 179] on h3 "A Suite of Mobile and Web Apps to Manage your Foundry Business" at bounding box center [292, 174] width 385 height 63
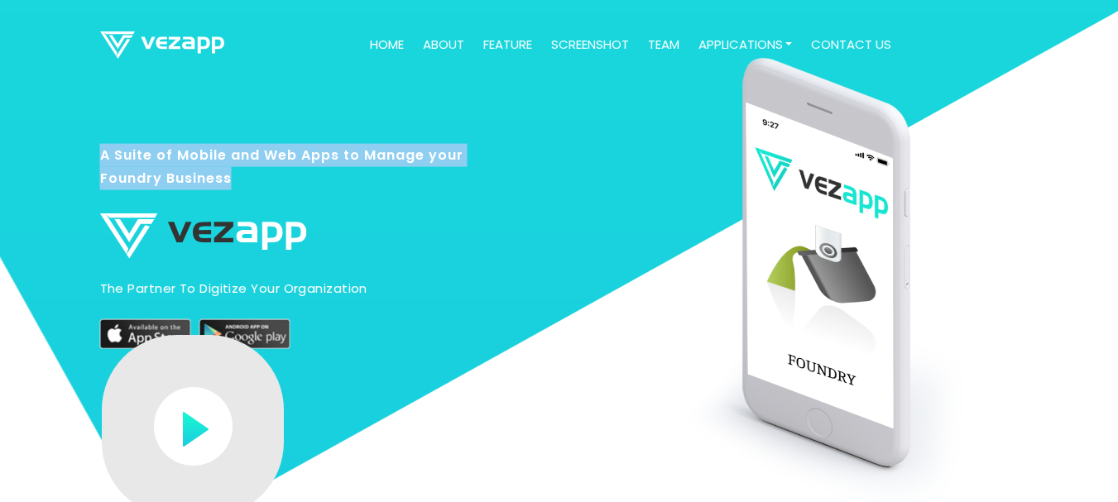
click at [175, 179] on h3 "A Suite of Mobile and Web Apps to Manage your Foundry Business" at bounding box center [292, 174] width 385 height 63
click at [132, 145] on h3 "A Suite of Mobile and Web Apps to Manage your Foundry Business" at bounding box center [292, 174] width 385 height 63
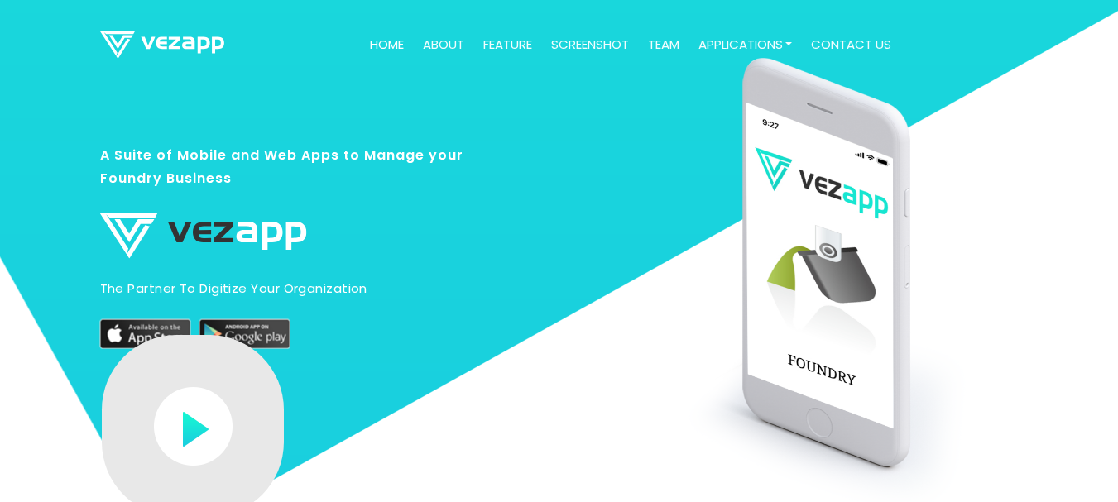
click at [106, 153] on h3 "A Suite of Mobile and Web Apps to Manage your Foundry Business" at bounding box center [292, 174] width 385 height 63
click at [118, 156] on h3 "A Suite of Mobile and Web Apps to Manage your Foundry Business" at bounding box center [292, 174] width 385 height 63
click at [130, 158] on h3 "A Suite of Mobile and Web Apps to Manage your Foundry Business" at bounding box center [292, 174] width 385 height 63
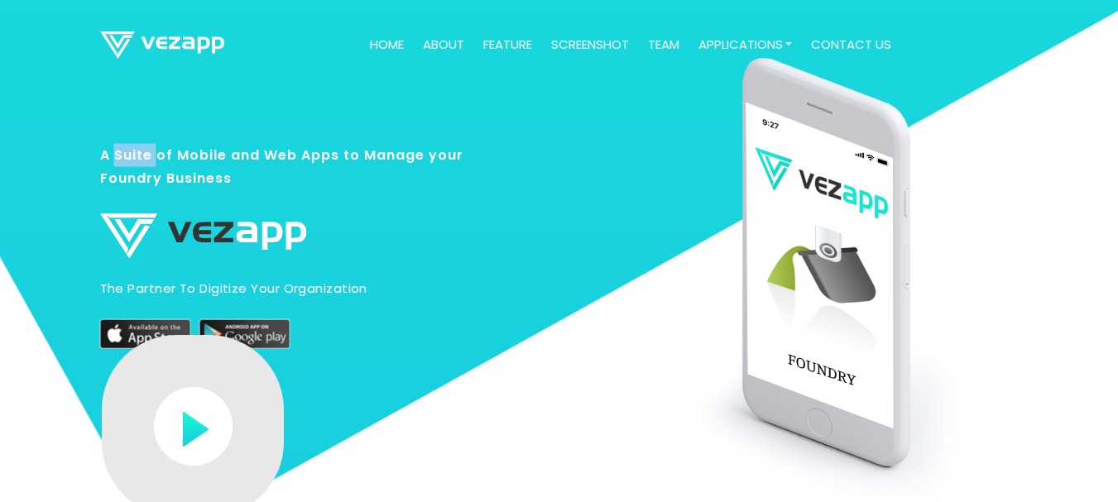
click at [130, 158] on h3 "A Suite of Mobile and Web Apps to Manage your Foundry Business" at bounding box center [292, 174] width 385 height 63
click at [186, 148] on h3 "A Suite of Mobile and Web Apps to Manage your Foundry Business" at bounding box center [292, 174] width 385 height 63
click at [254, 156] on h3 "A Suite of Mobile and Web Apps to Manage your Foundry Business" at bounding box center [292, 174] width 385 height 63
click at [286, 151] on h3 "A Suite of Mobile and Web Apps to Manage your Foundry Business" at bounding box center [292, 174] width 385 height 63
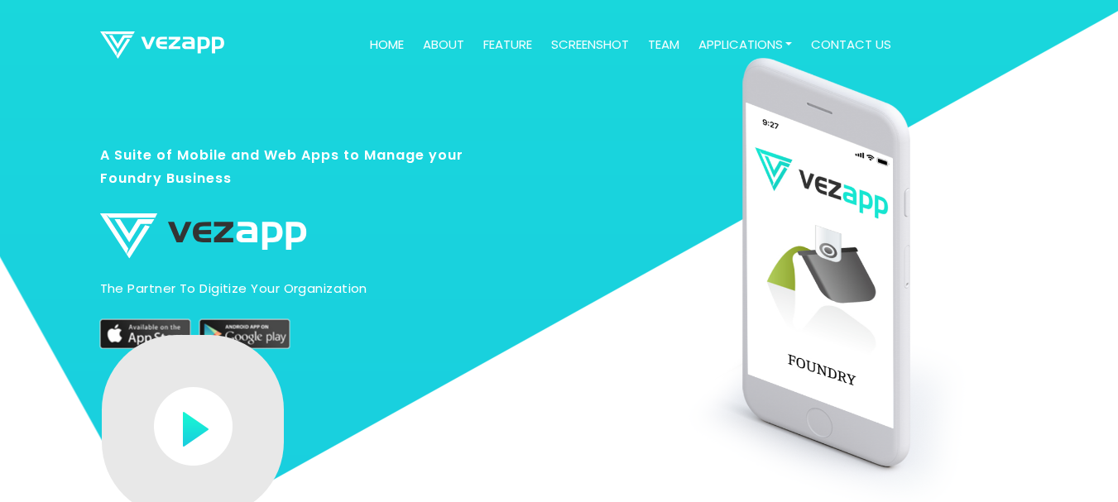
click at [286, 151] on h3 "A Suite of Mobile and Web Apps to Manage your Foundry Business" at bounding box center [292, 174] width 385 height 63
click at [319, 159] on h3 "A Suite of Mobile and Web Apps to Manage your Foundry Business" at bounding box center [292, 174] width 385 height 63
click at [396, 144] on h3 "A Suite of Mobile and Web Apps to Manage your Foundry Business" at bounding box center [292, 174] width 385 height 63
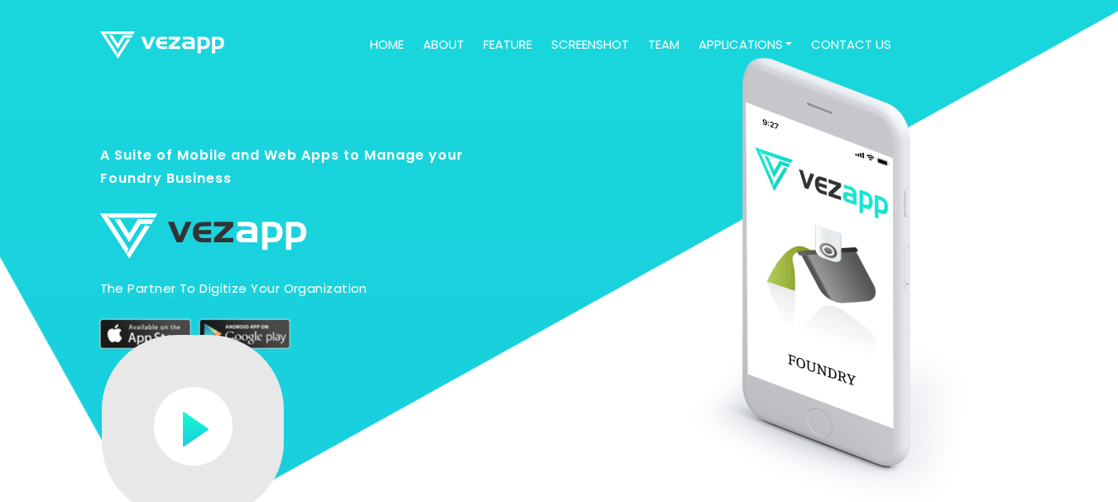
click at [474, 156] on h3 "A Suite of Mobile and Web Apps to Manage your Foundry Business" at bounding box center [292, 174] width 385 height 63
click at [449, 157] on h3 "A Suite of Mobile and Web Apps to Manage your Foundry Business" at bounding box center [292, 174] width 385 height 63
click at [183, 175] on h3 "A Suite of Mobile and Web Apps to Manage your Foundry Business" at bounding box center [292, 174] width 385 height 63
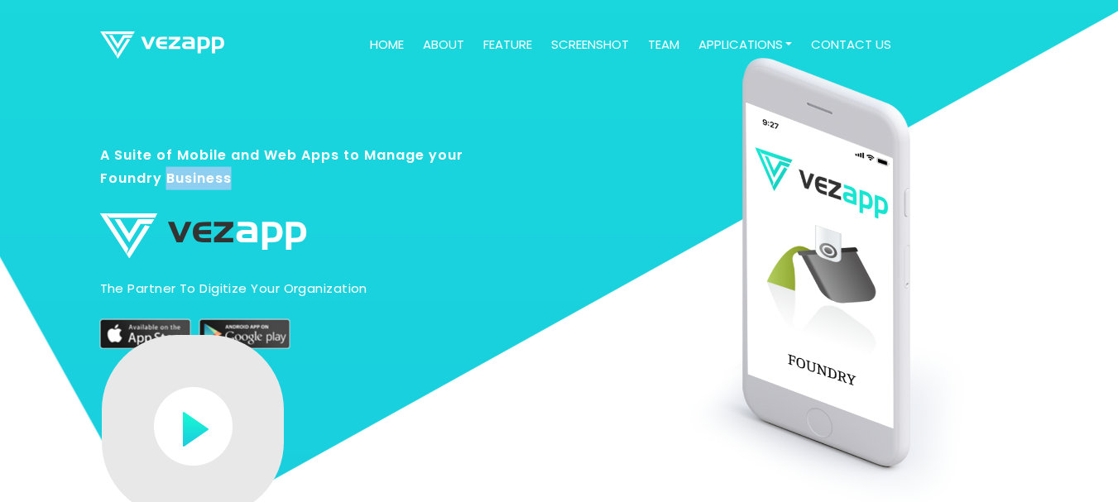
click at [183, 175] on h3 "A Suite of Mobile and Web Apps to Manage your Foundry Business" at bounding box center [292, 174] width 385 height 63
click at [110, 167] on h3 "A Suite of Mobile and Web Apps to Manage your Foundry Business" at bounding box center [292, 174] width 385 height 63
click at [120, 159] on h3 "A Suite of Mobile and Web Apps to Manage your Foundry Business" at bounding box center [292, 174] width 385 height 63
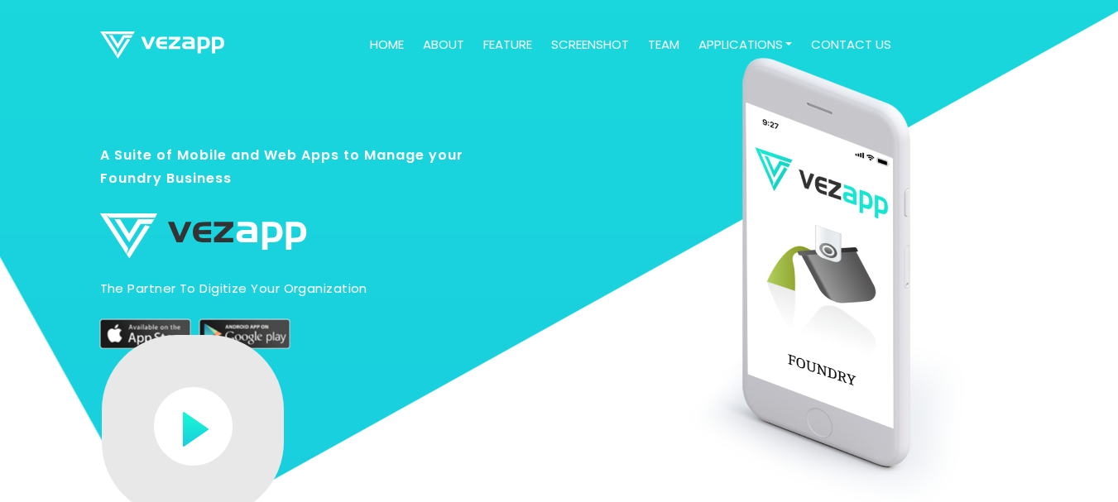
click at [110, 156] on h3 "A Suite of Mobile and Web Apps to Manage your Foundry Business" at bounding box center [292, 174] width 385 height 63
click at [122, 160] on h3 "A Suite of Mobile and Web Apps to Manage your Foundry Business" at bounding box center [292, 174] width 385 height 63
click at [171, 152] on h3 "A Suite of Mobile and Web Apps to Manage your Foundry Business" at bounding box center [292, 174] width 385 height 63
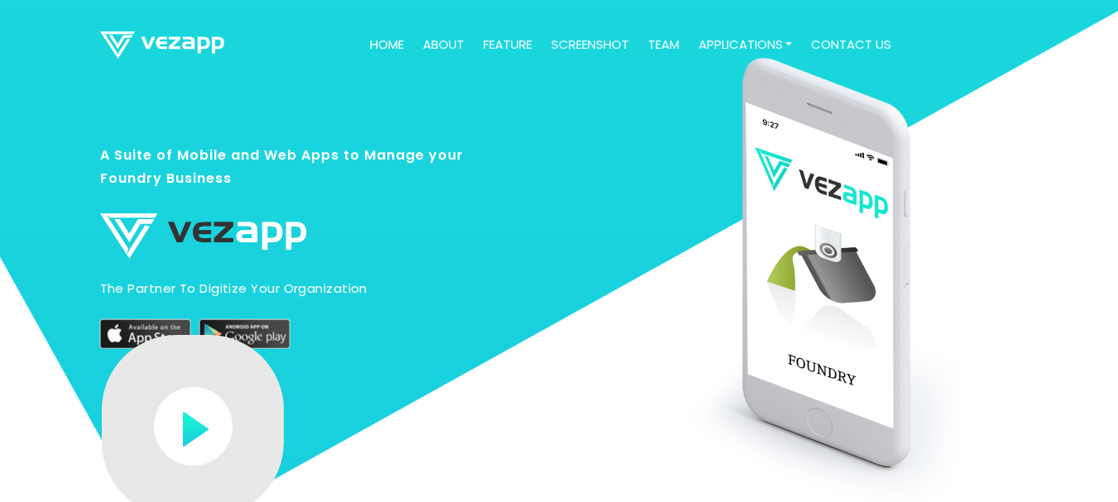
click at [171, 152] on h3 "A Suite of Mobile and Web Apps to Manage your Foundry Business" at bounding box center [292, 174] width 385 height 63
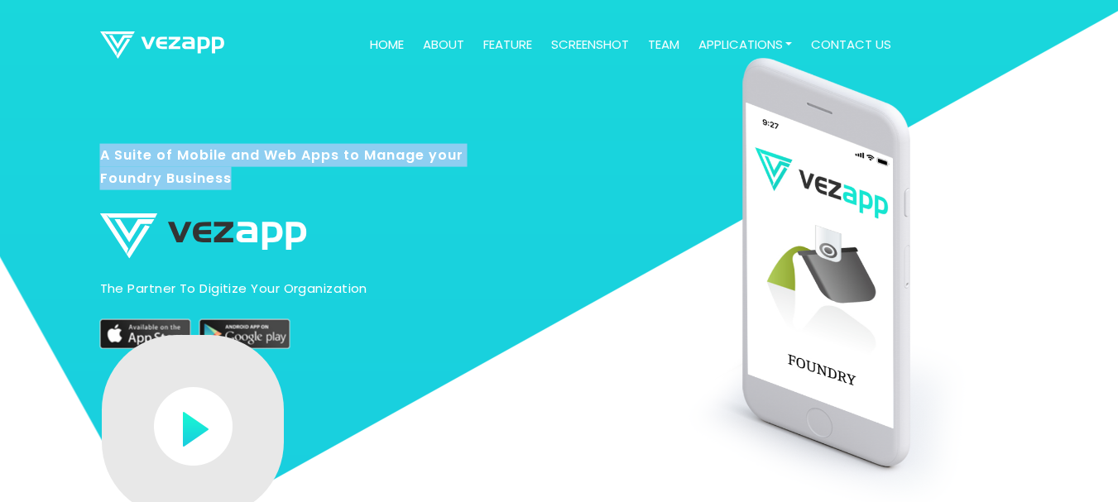
click at [203, 153] on h3 "A Suite of Mobile and Web Apps to Manage your Foundry Business" at bounding box center [292, 174] width 385 height 63
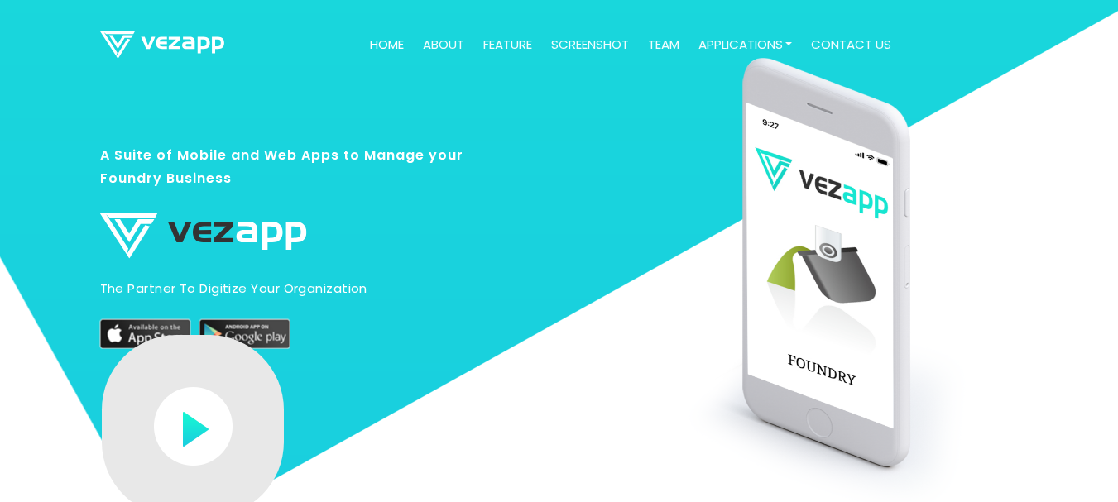
click at [203, 153] on h3 "A Suite of Mobile and Web Apps to Manage your Foundry Business" at bounding box center [292, 174] width 385 height 63
click at [248, 156] on h3 "A Suite of Mobile and Web Apps to Manage your Foundry Business" at bounding box center [292, 174] width 385 height 63
click at [303, 163] on h3 "A Suite of Mobile and Web Apps to Manage your Foundry Business" at bounding box center [292, 174] width 385 height 63
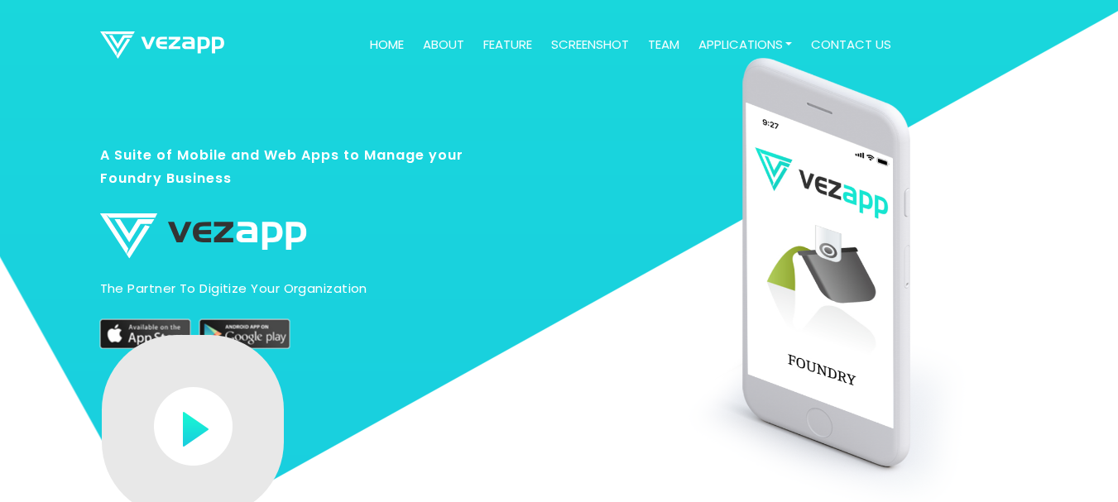
click at [266, 148] on h3 "A Suite of Mobile and Web Apps to Manage your Foundry Business" at bounding box center [292, 174] width 385 height 63
click at [268, 148] on h3 "A Suite of Mobile and Web Apps to Manage your Foundry Business" at bounding box center [292, 174] width 385 height 63
click at [305, 155] on h3 "A Suite of Mobile and Web Apps to Manage your Foundry Business" at bounding box center [292, 174] width 385 height 63
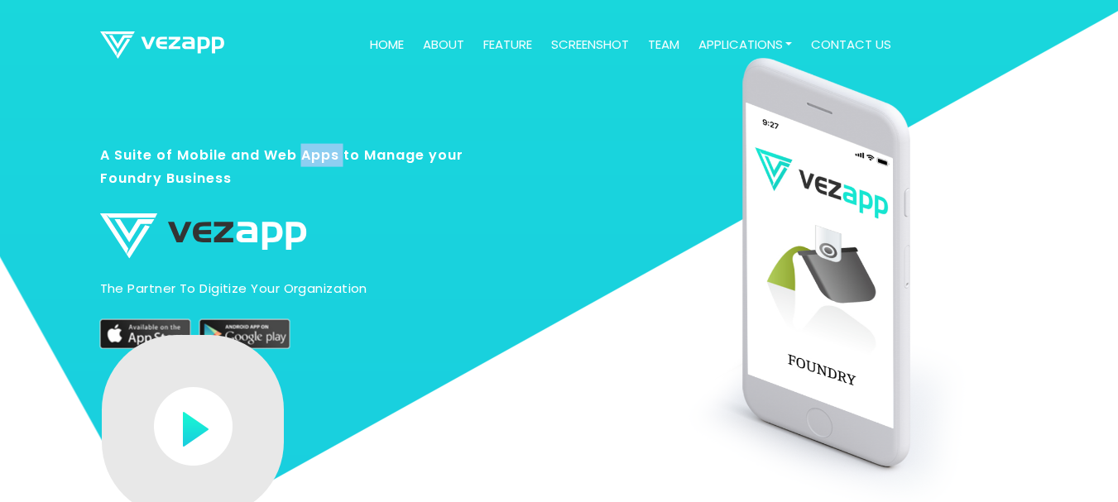
click at [337, 157] on h3 "A Suite of Mobile and Web Apps to Manage your Foundry Business" at bounding box center [292, 174] width 385 height 63
click at [345, 156] on h3 "A Suite of Mobile and Web Apps to Manage your Foundry Business" at bounding box center [292, 174] width 385 height 63
click at [489, 268] on div at bounding box center [756, 345] width 550 height 524
click at [453, 41] on link "about" at bounding box center [443, 45] width 55 height 32
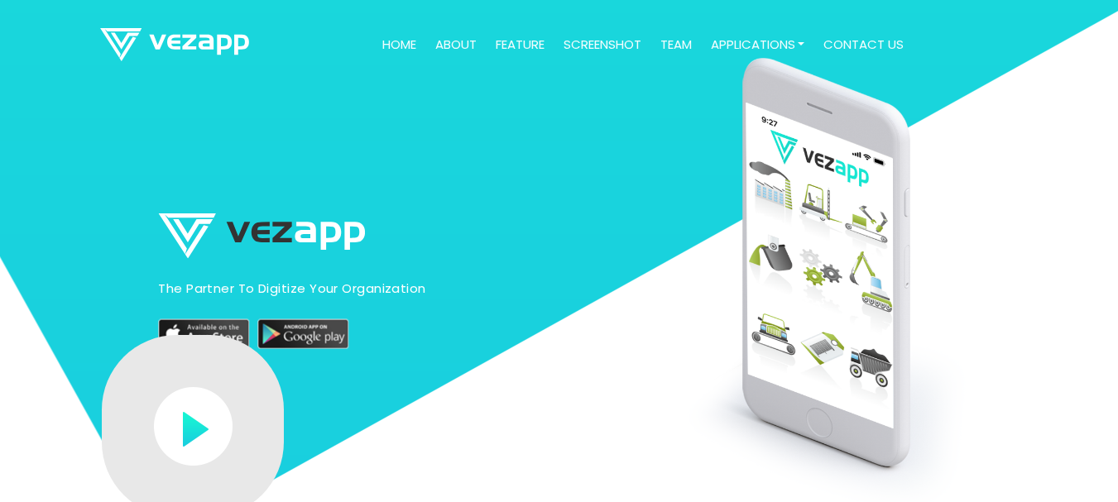
click at [593, 37] on link "screenshot" at bounding box center [602, 45] width 91 height 32
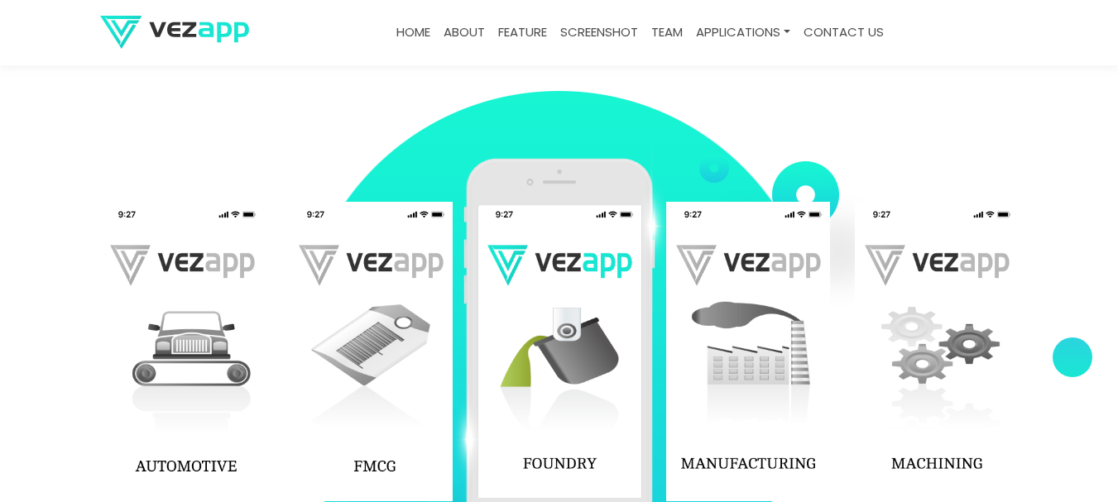
click at [663, 33] on link "team" at bounding box center [667, 33] width 45 height 32
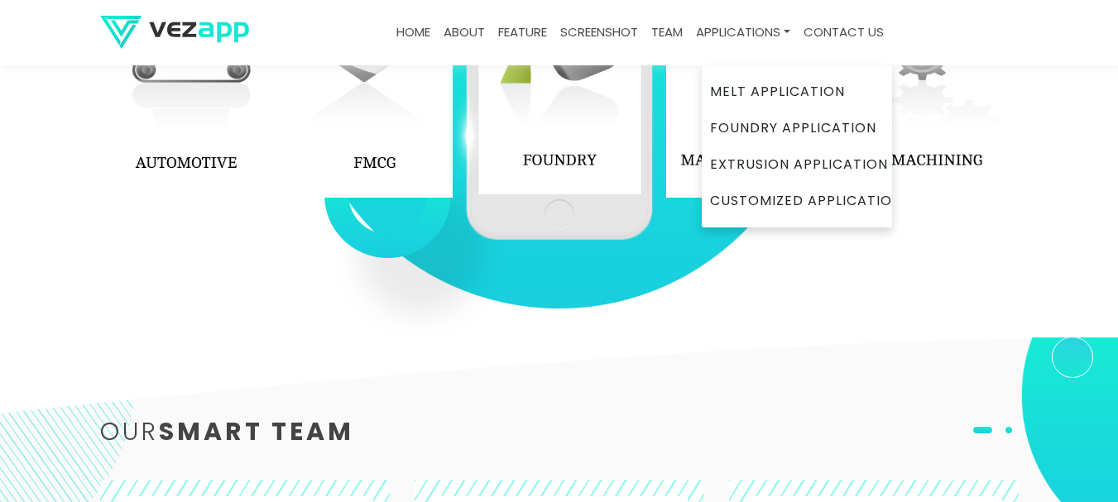
click at [723, 31] on link "Applications" at bounding box center [743, 33] width 108 height 32
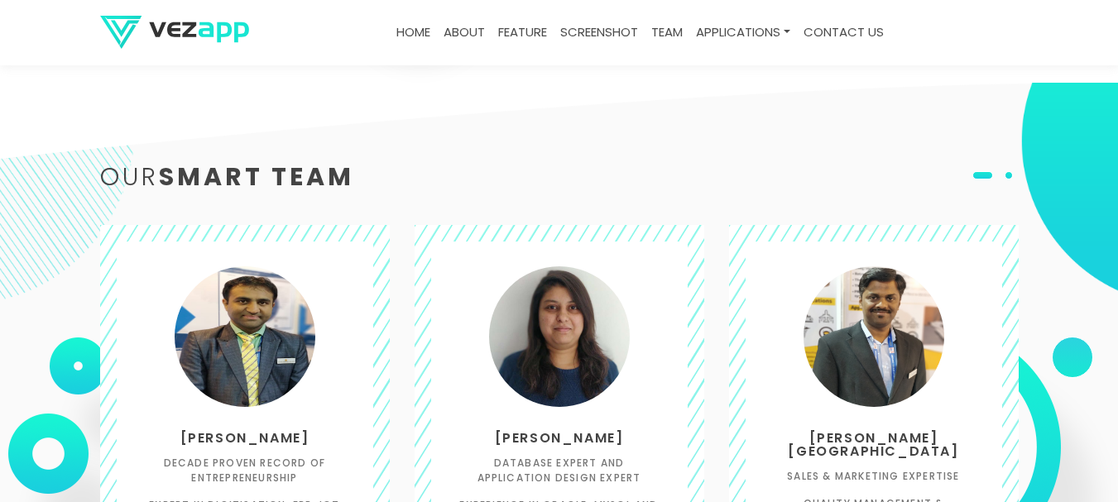
scroll to position [2569, 0]
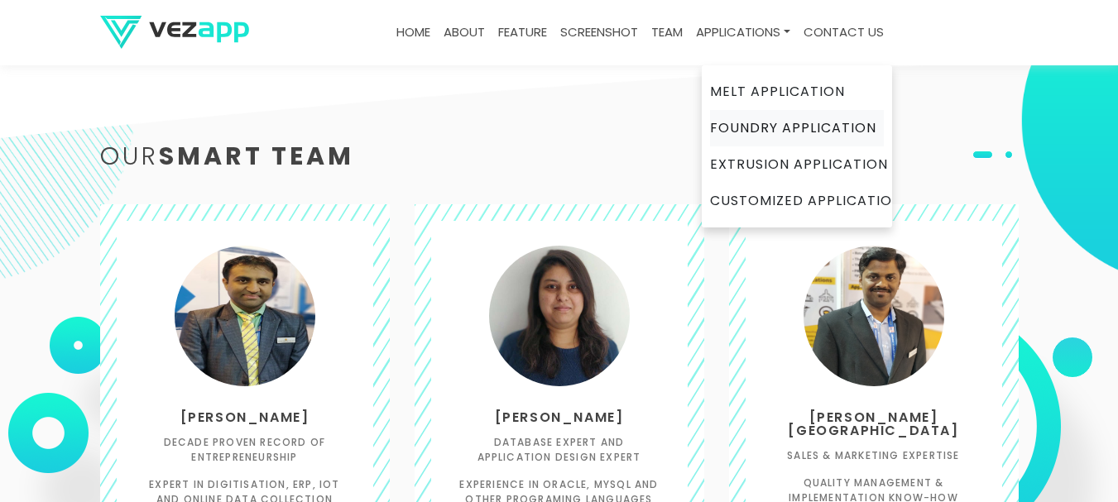
click at [752, 137] on link "Foundry Application" at bounding box center [797, 128] width 174 height 36
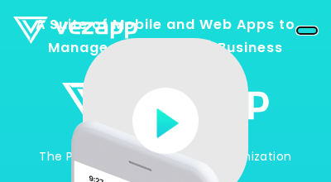
click at [301, 30] on button "Toggle navigation" at bounding box center [307, 30] width 22 height 8
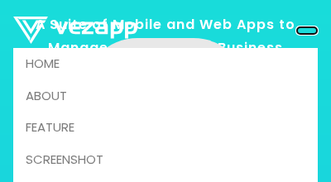
click at [308, 31] on button "Toggle navigation" at bounding box center [307, 30] width 22 height 8
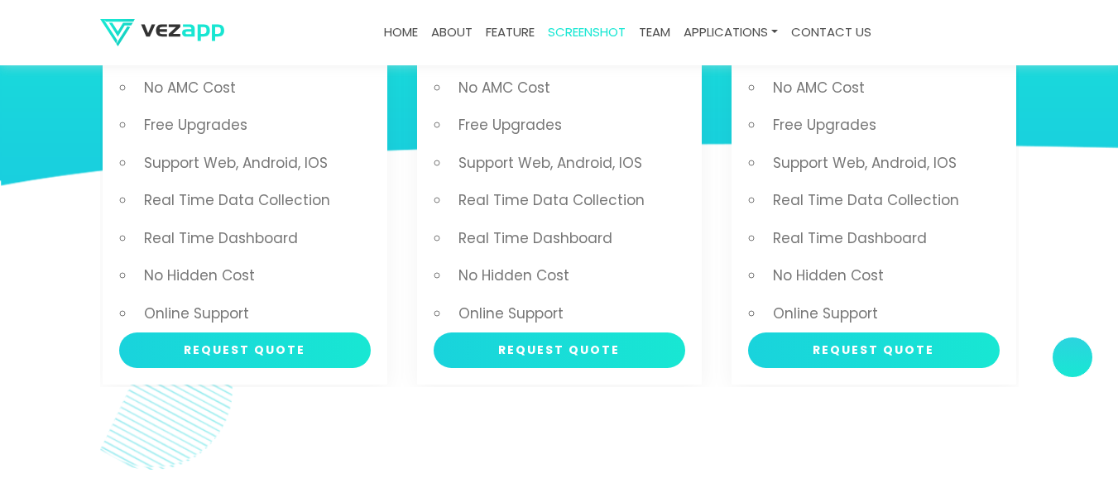
scroll to position [2870, 0]
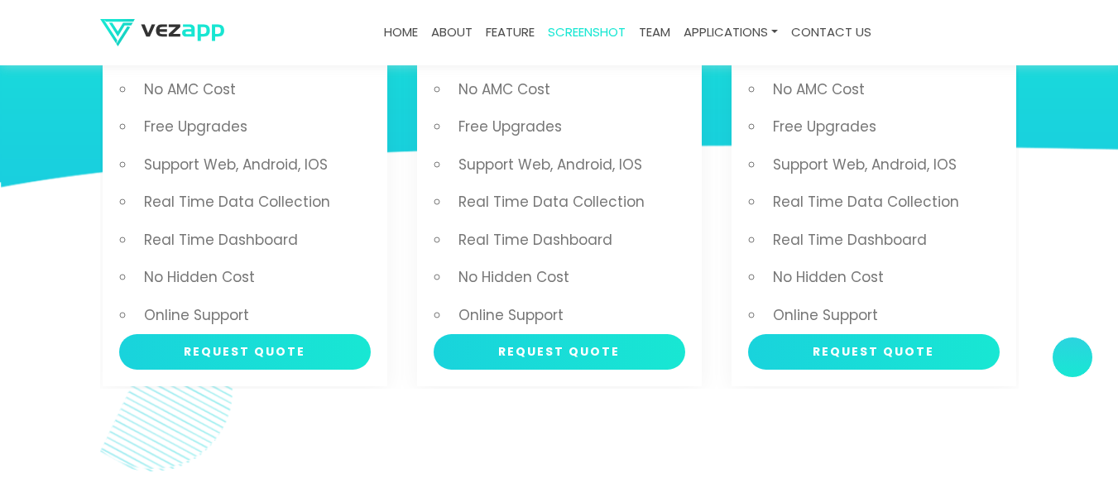
click at [584, 199] on li "Real Time Data Collection" at bounding box center [567, 203] width 235 height 38
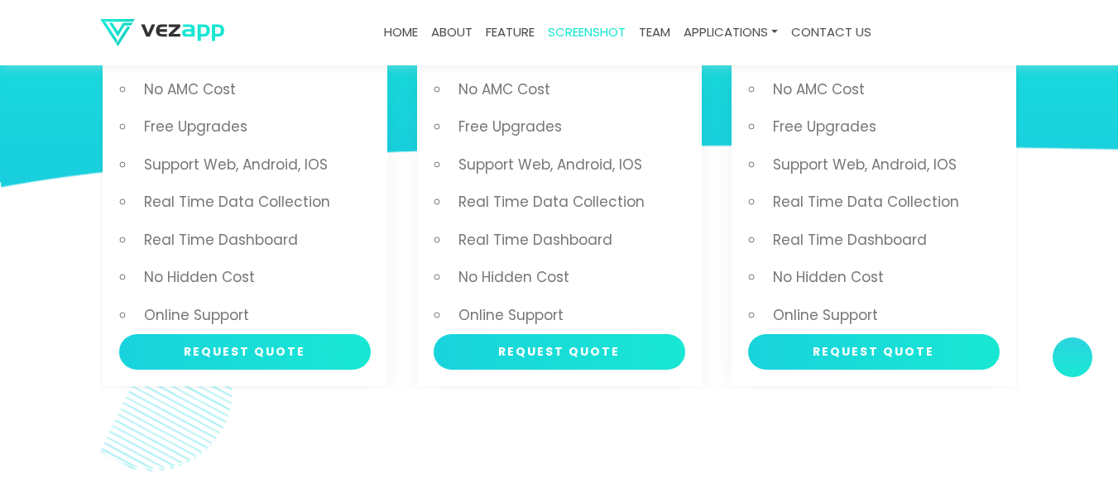
click at [584, 199] on li "Real Time Data Collection" at bounding box center [567, 203] width 235 height 38
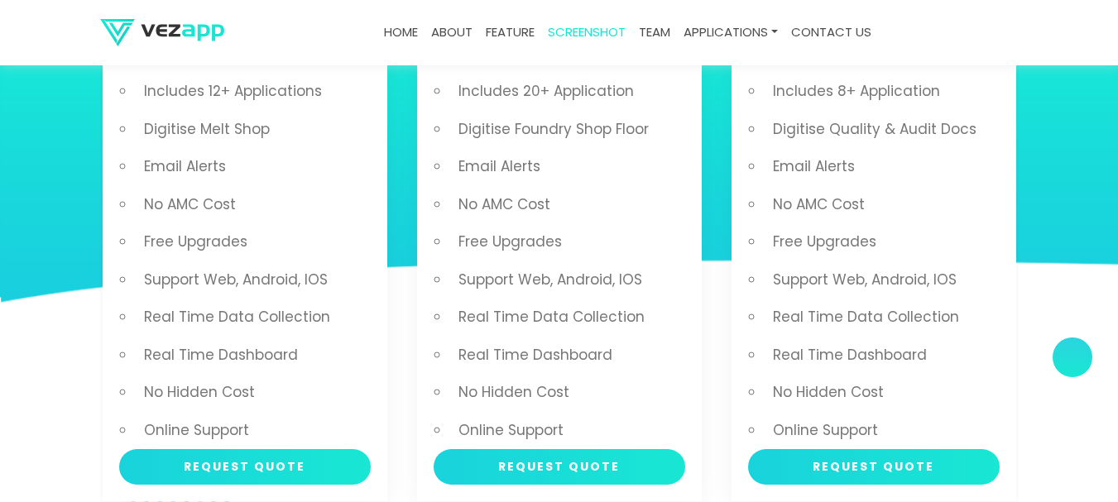
scroll to position [2704, 0]
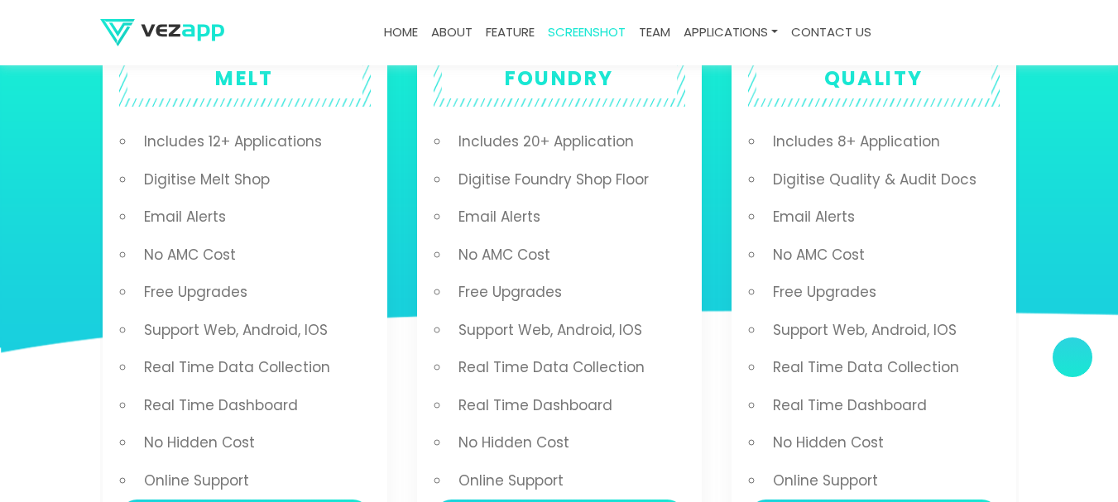
drag, startPoint x: 572, startPoint y: 188, endPoint x: 492, endPoint y: 257, distance: 106.2
click at [492, 257] on li "No AMC Cost" at bounding box center [567, 256] width 235 height 38
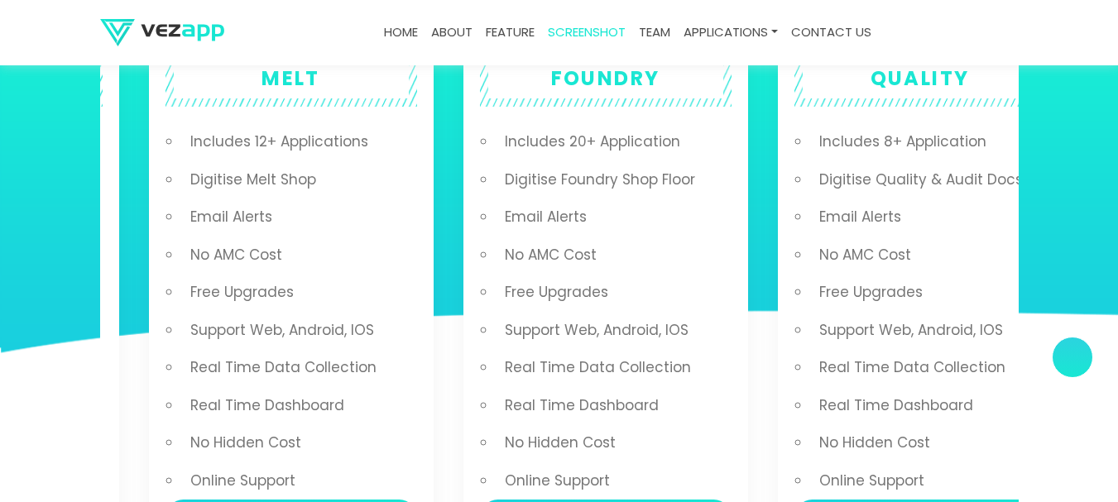
drag, startPoint x: 547, startPoint y: 257, endPoint x: 572, endPoint y: 260, distance: 25.1
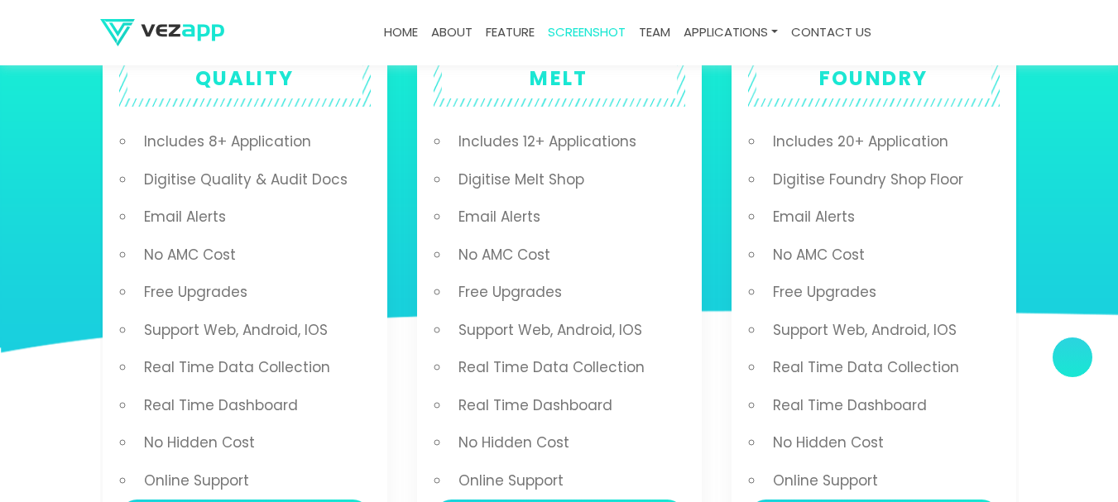
click at [555, 262] on li "No AMC Cost" at bounding box center [567, 256] width 235 height 38
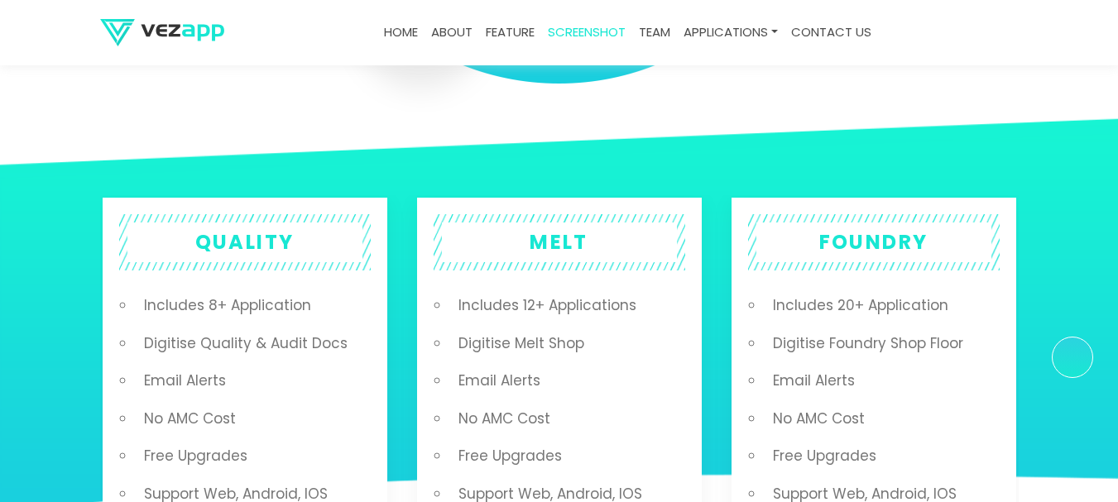
scroll to position [2538, 0]
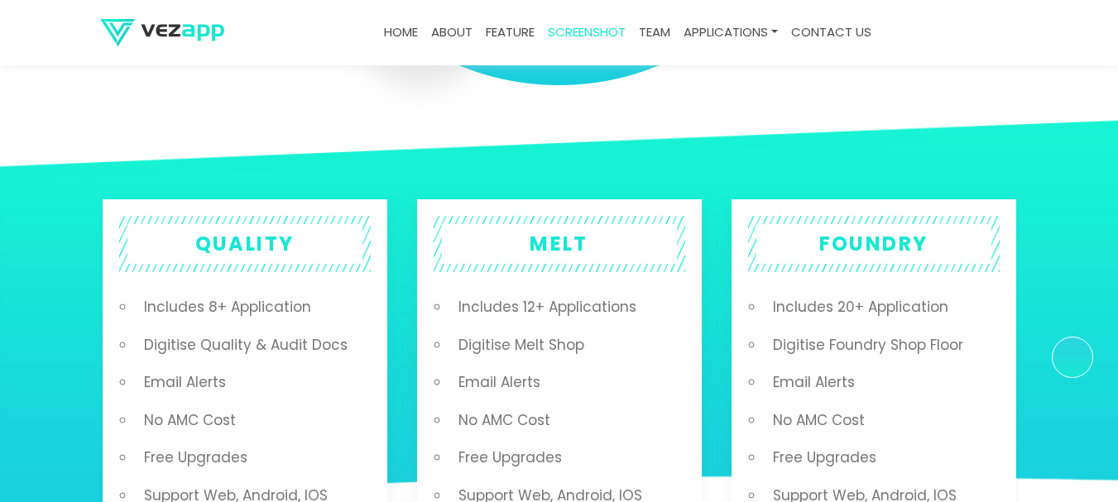
click at [577, 208] on div "MELT Includes 12+ Applications Digitise Melt Shop Email Alerts No AMC Cost Free…" at bounding box center [559, 458] width 285 height 518
click at [572, 233] on h2 "MELT" at bounding box center [559, 244] width 235 height 40
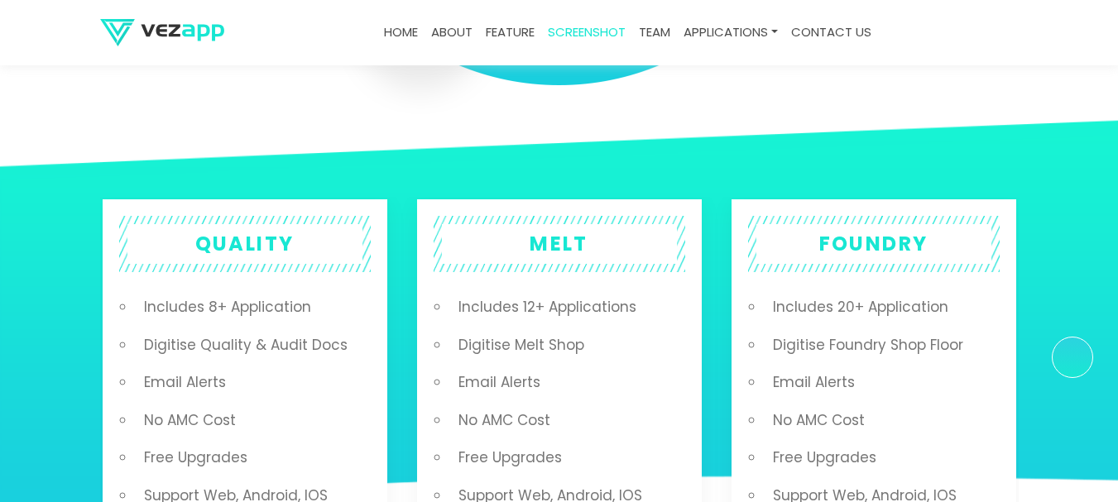
click at [564, 226] on h2 "MELT" at bounding box center [559, 244] width 235 height 40
drag, startPoint x: 83, startPoint y: 169, endPoint x: 95, endPoint y: 175, distance: 14.1
click at [89, 172] on section "MELT Includes 12+ Applications Digitise Melt Shop Email Alerts No AMC Cost Free…" at bounding box center [559, 458] width 1118 height 689
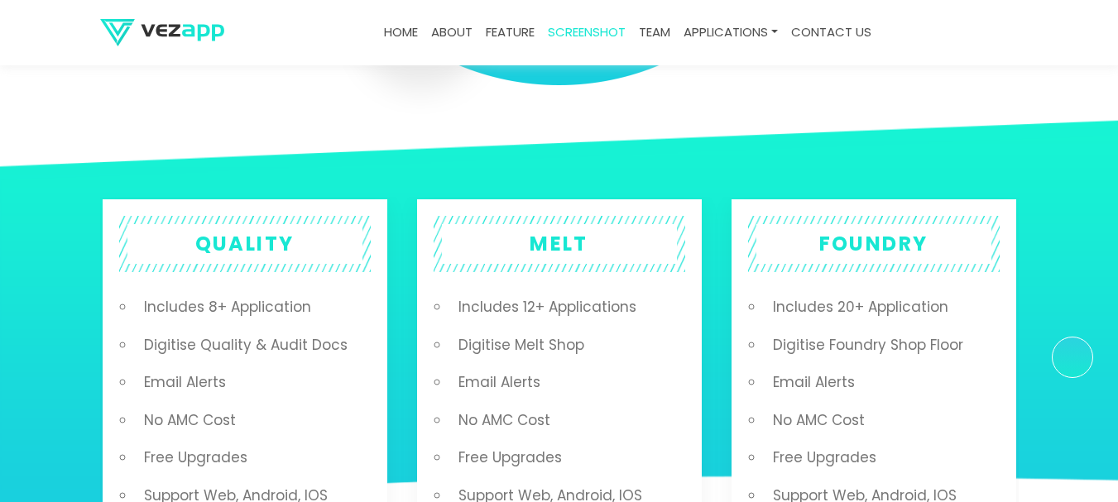
drag, startPoint x: 95, startPoint y: 175, endPoint x: 194, endPoint y: 349, distance: 199.8
click at [194, 349] on section "MELT Includes 12+ Applications Digitise Melt Shop Email Alerts No AMC Cost Free…" at bounding box center [559, 458] width 1118 height 689
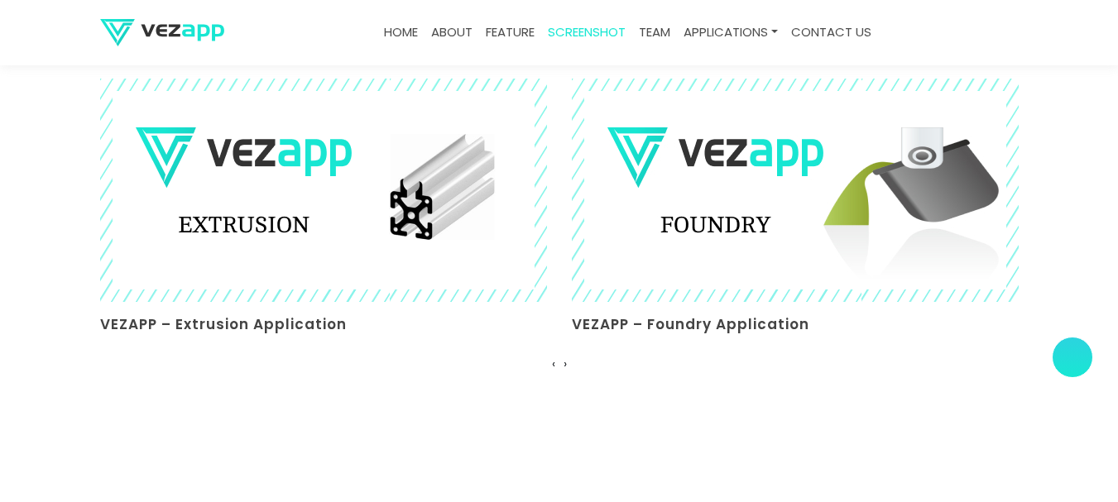
scroll to position [4488, 0]
